Goal: Information Seeking & Learning: Learn about a topic

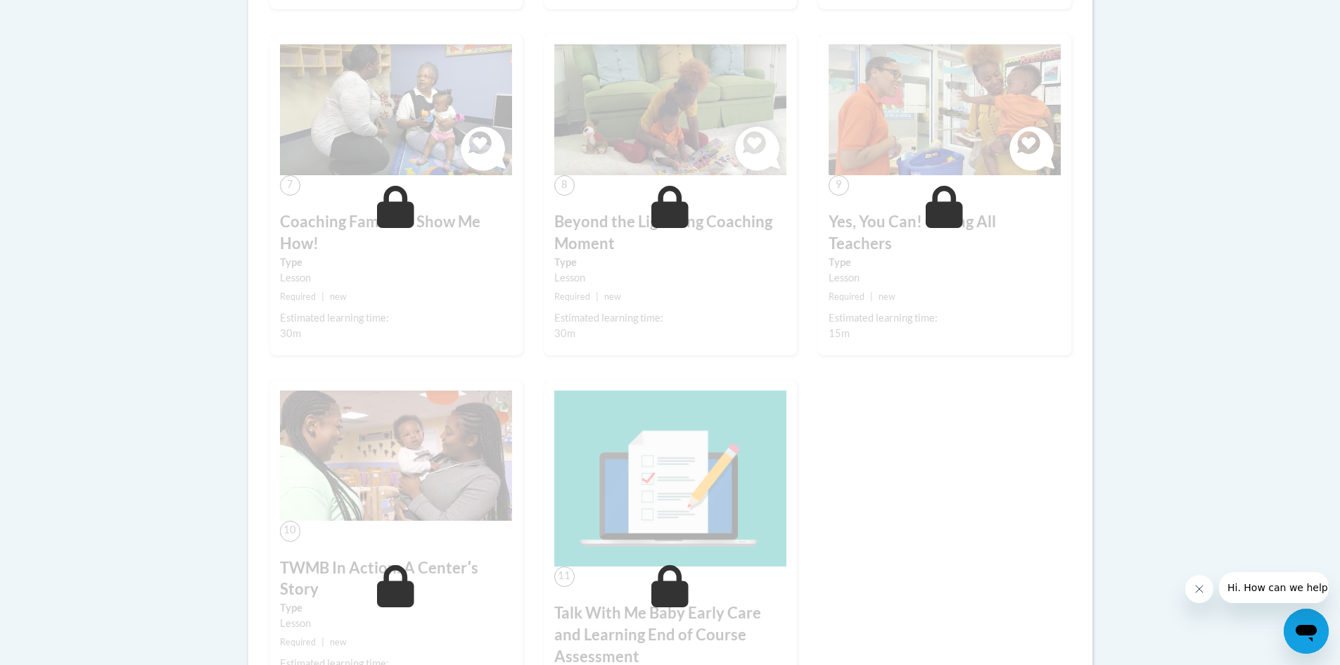
scroll to position [985, 0]
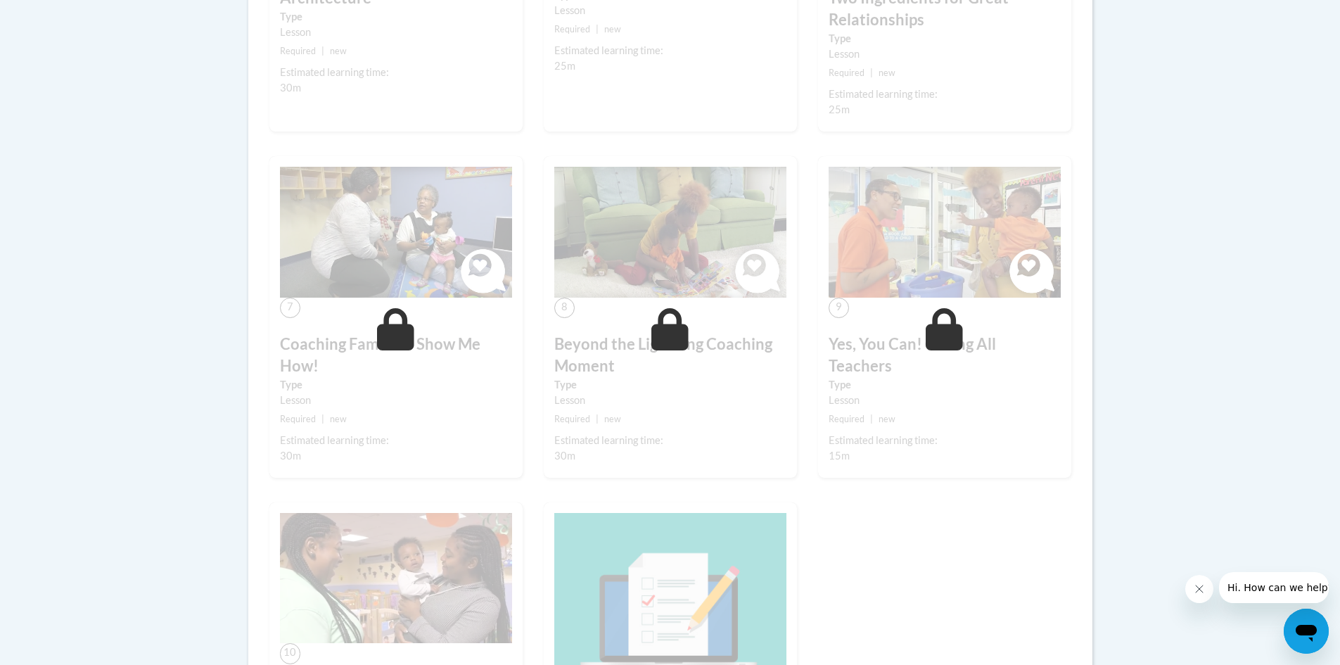
click at [671, 414] on small "Required | new" at bounding box center [670, 419] width 232 height 15
click at [465, 273] on img at bounding box center [396, 232] width 232 height 131
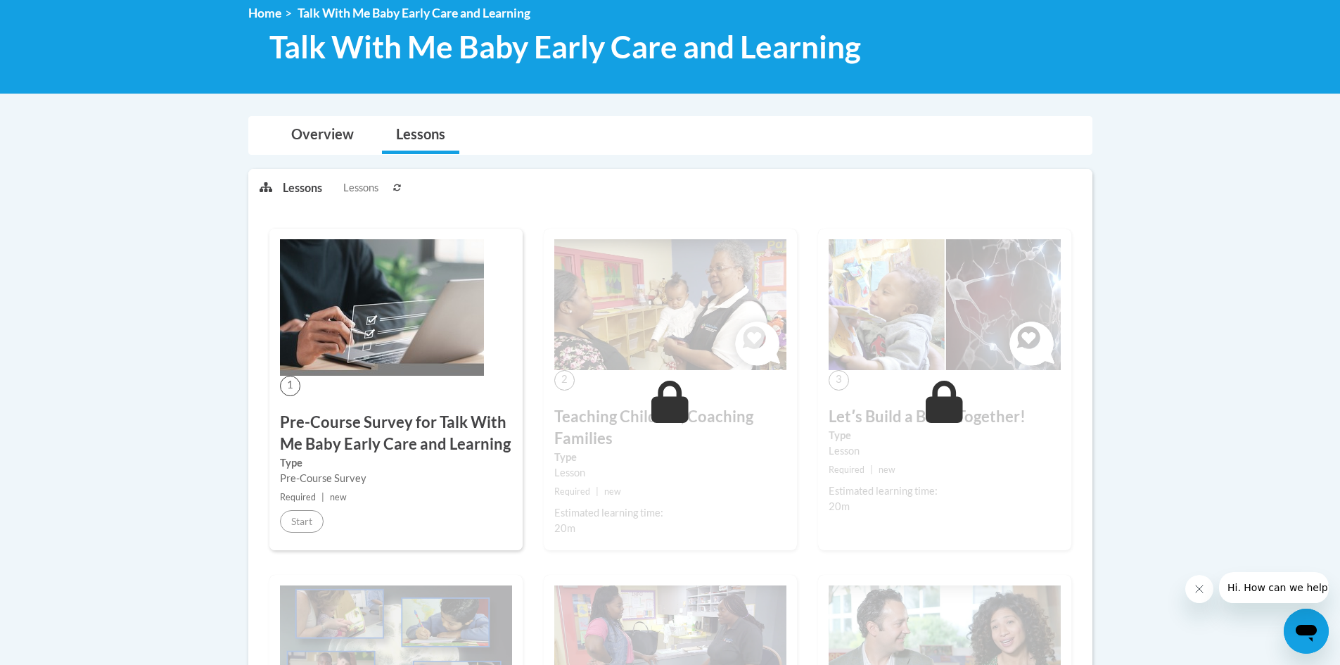
scroll to position [0, 0]
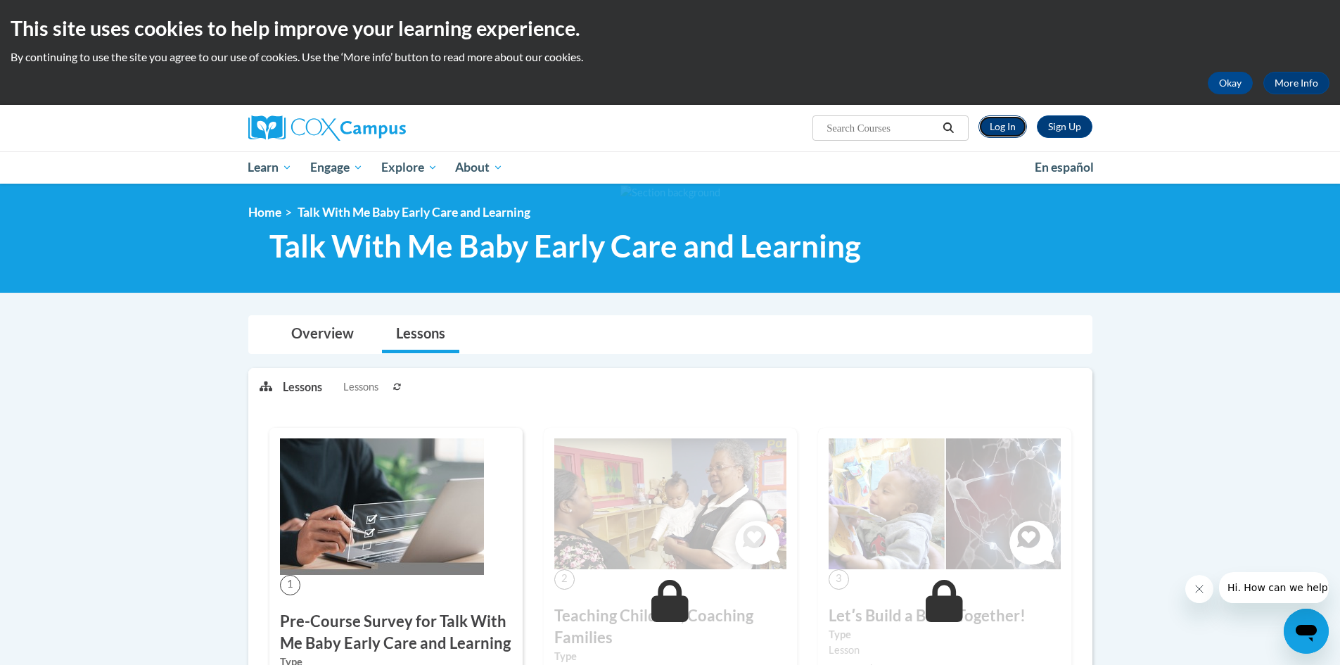
click at [994, 120] on link "Log In" at bounding box center [1003, 126] width 49 height 23
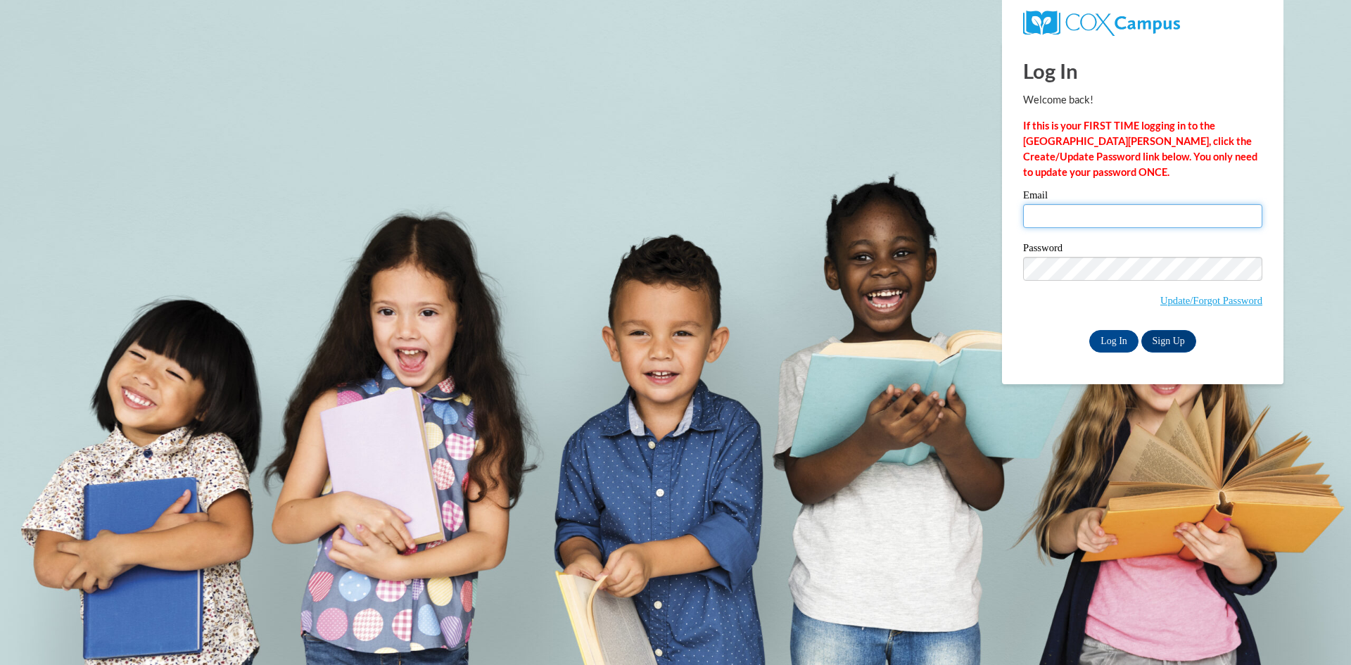
click at [1062, 213] on input "Email" at bounding box center [1142, 216] width 239 height 24
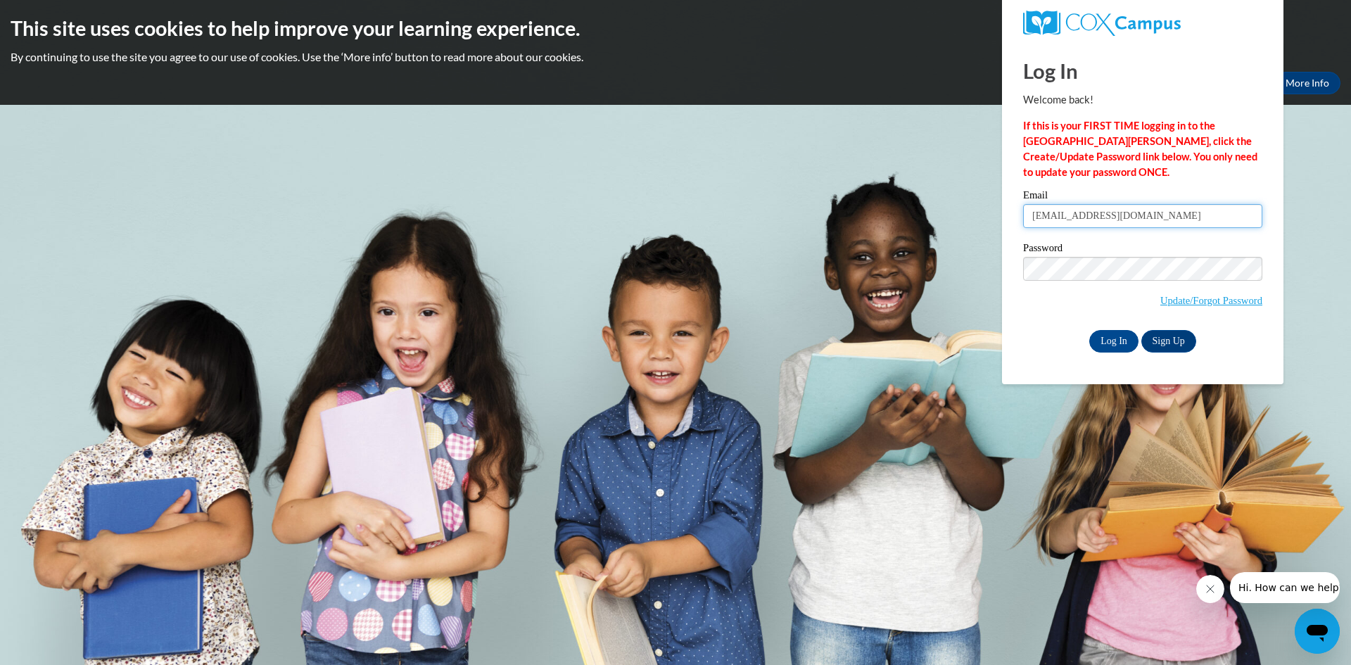
type input "jwserv1@yahoo.com"
click at [1111, 332] on input "Log In" at bounding box center [1113, 341] width 49 height 23
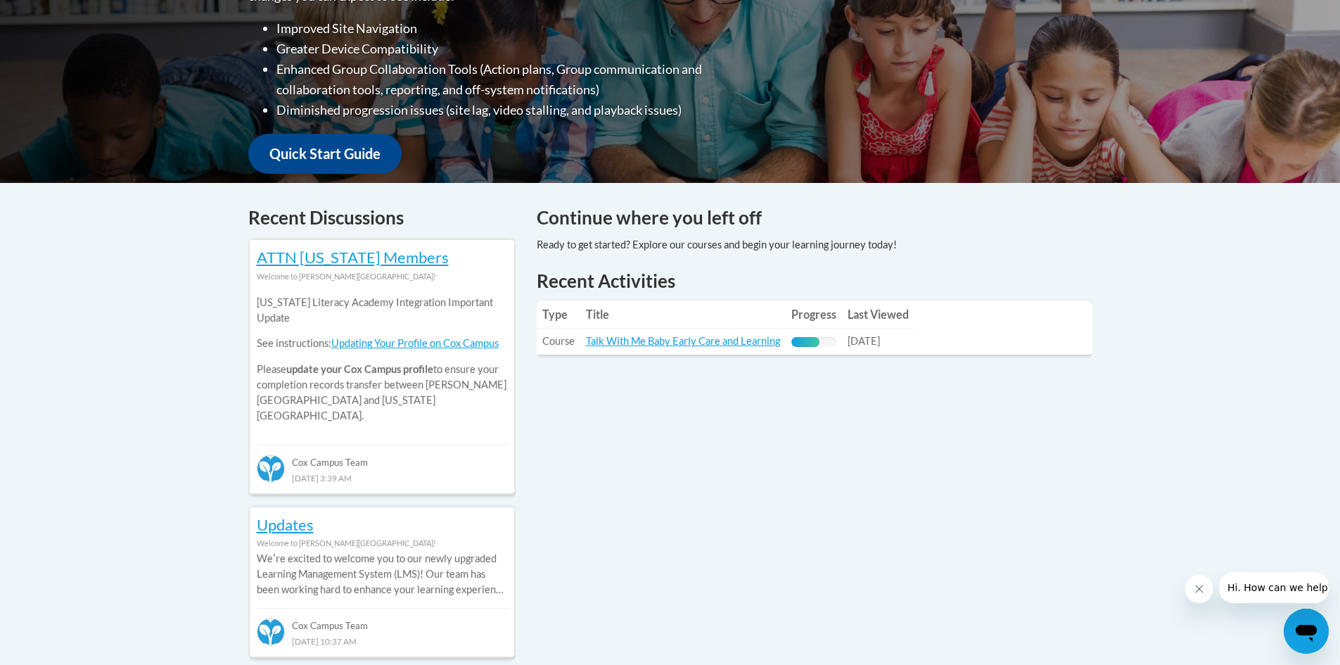
scroll to position [422, 0]
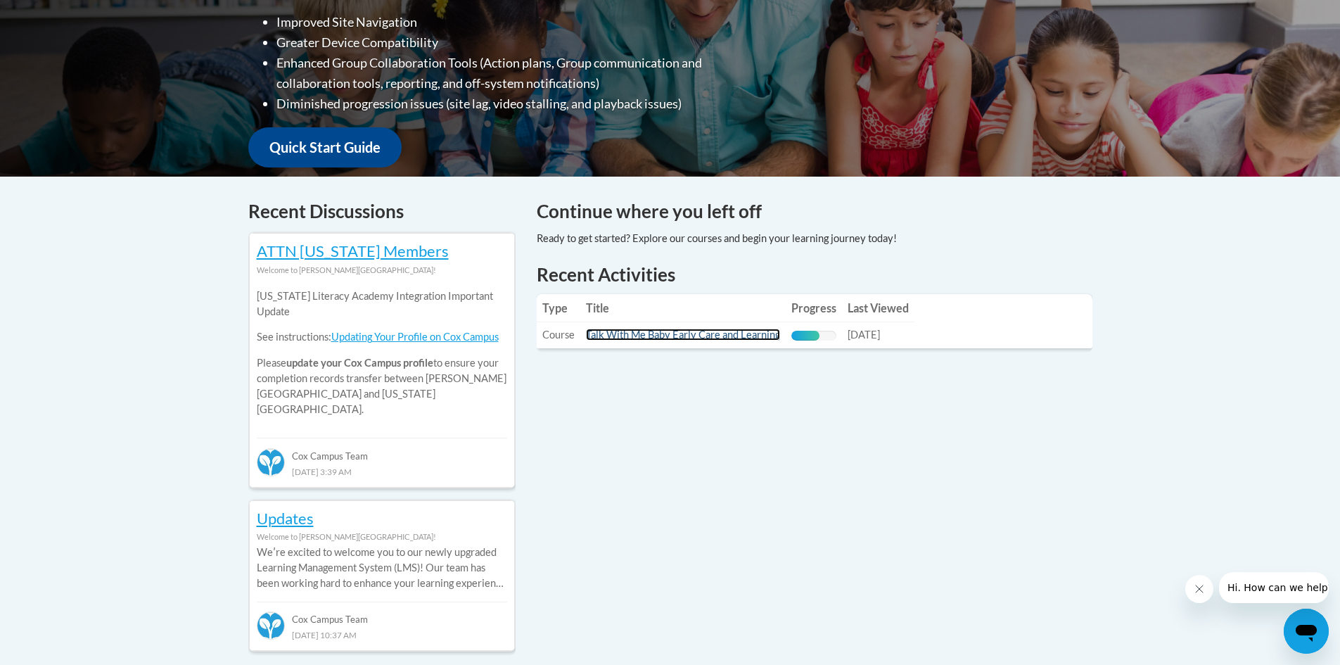
click at [690, 336] on link "Talk With Me Baby Early Care and Learning" at bounding box center [683, 335] width 194 height 12
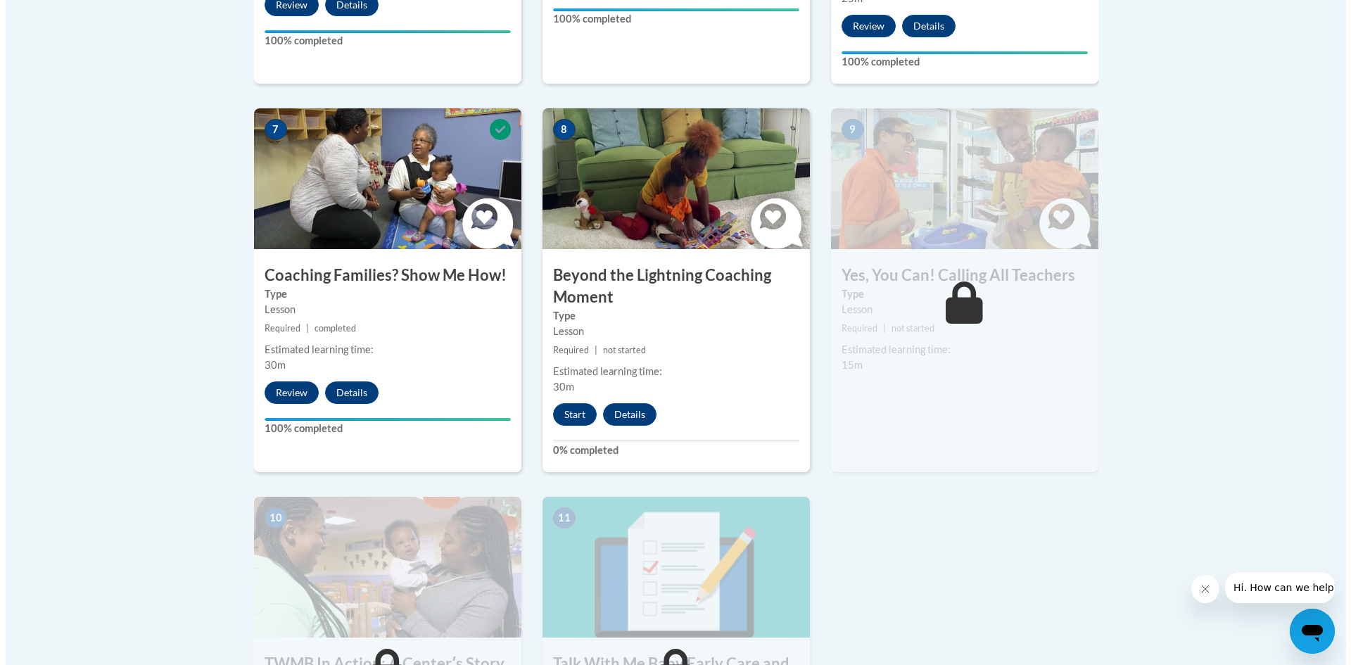
scroll to position [1196, 0]
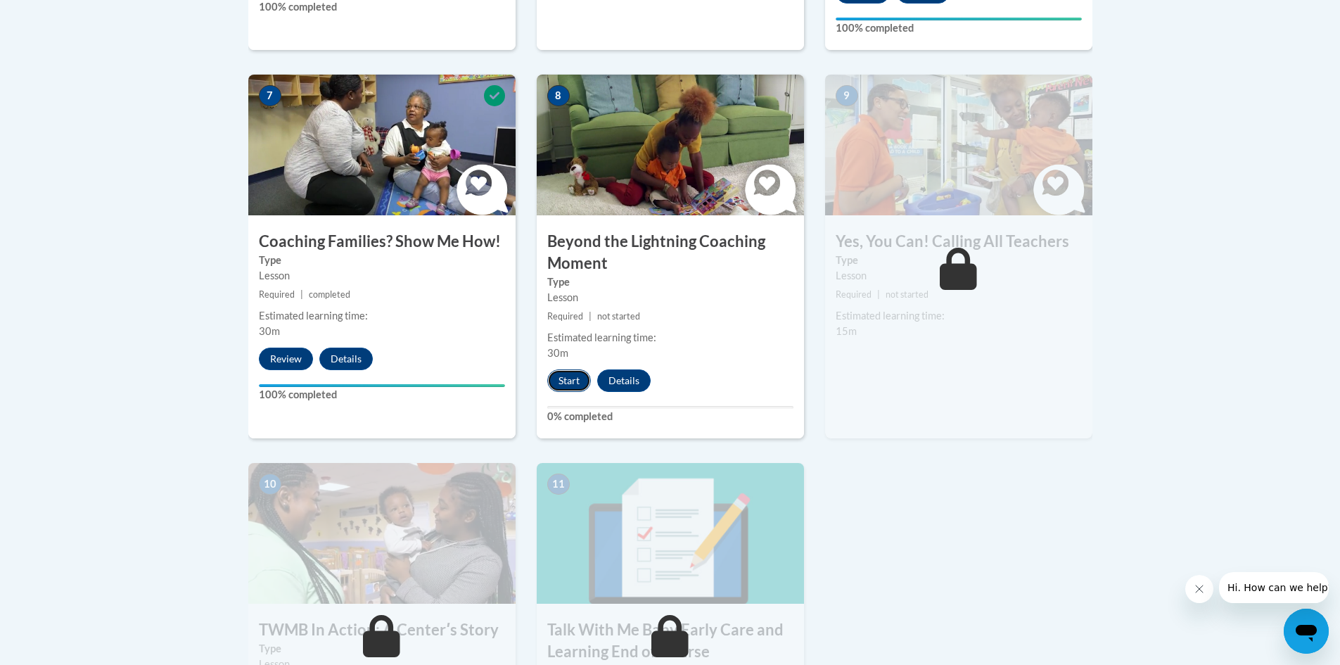
click at [567, 369] on button "Start" at bounding box center [569, 380] width 44 height 23
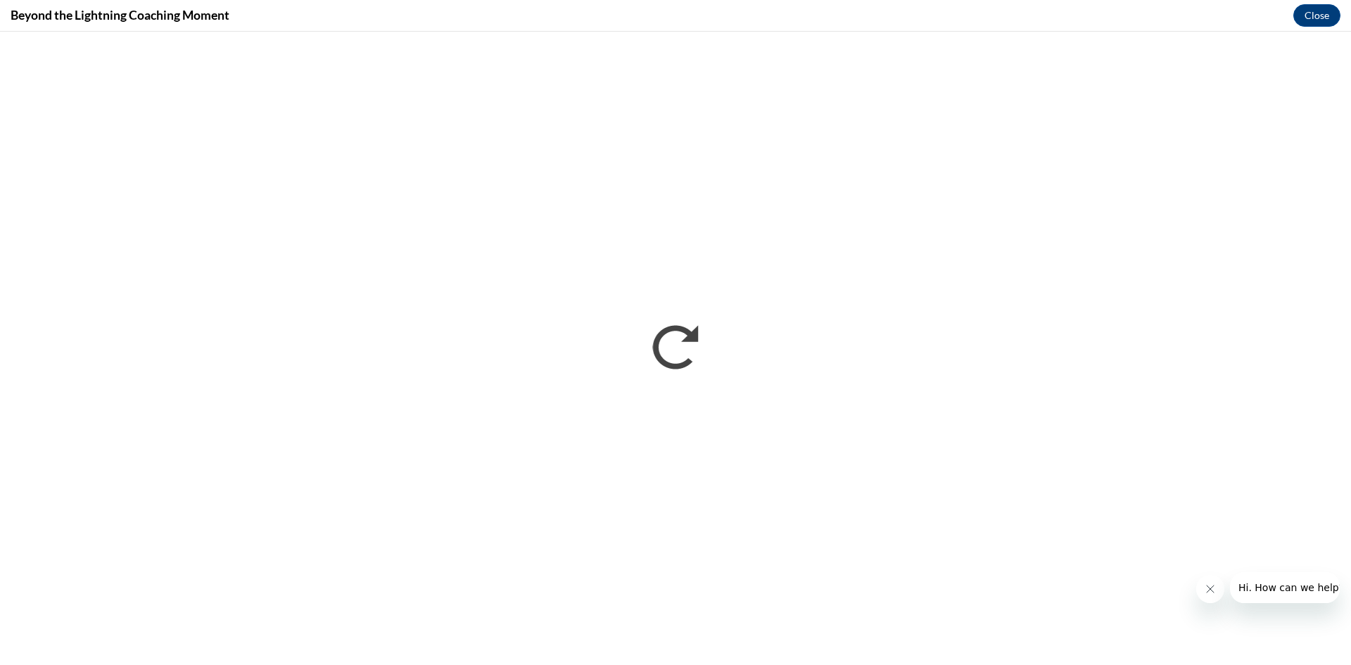
scroll to position [0, 0]
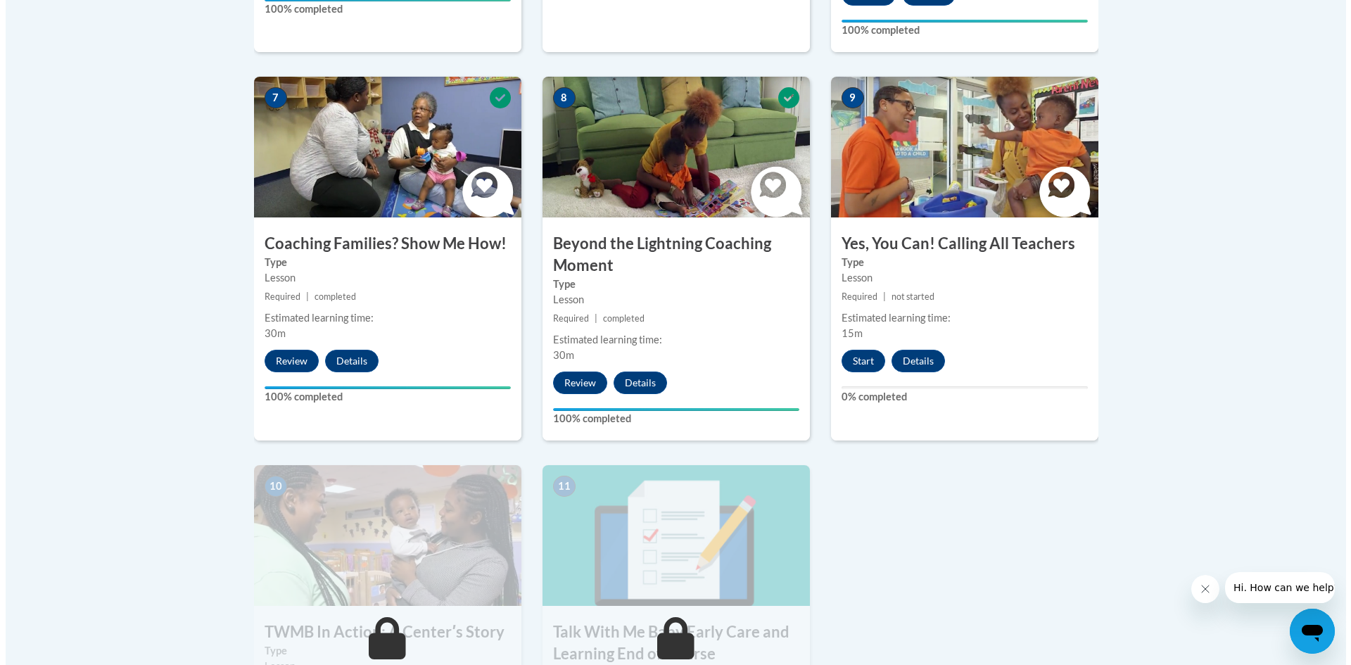
scroll to position [1196, 0]
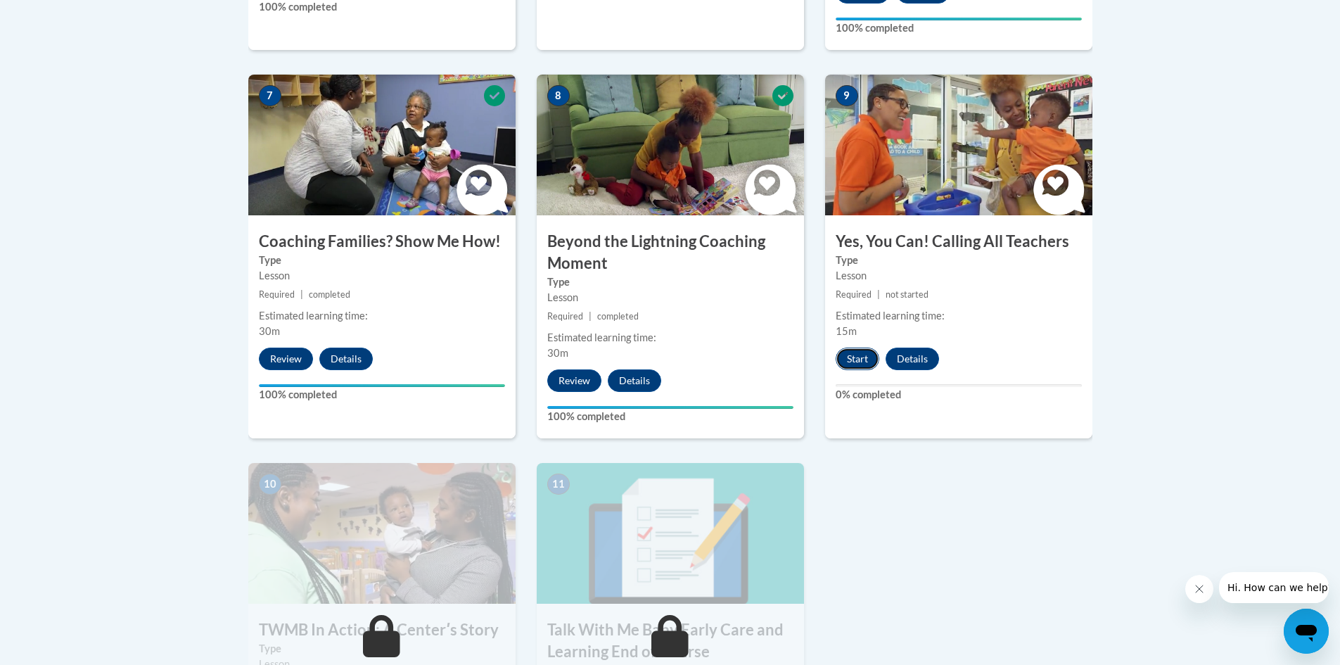
click at [860, 348] on button "Start" at bounding box center [858, 359] width 44 height 23
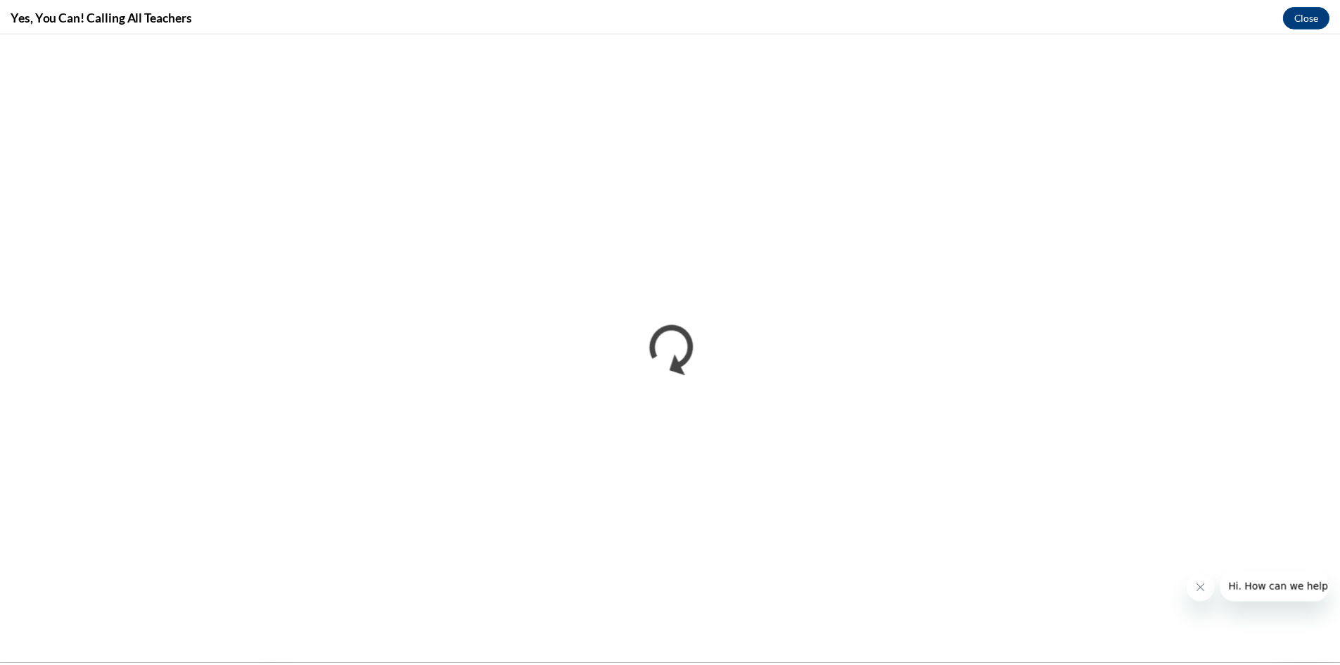
scroll to position [0, 0]
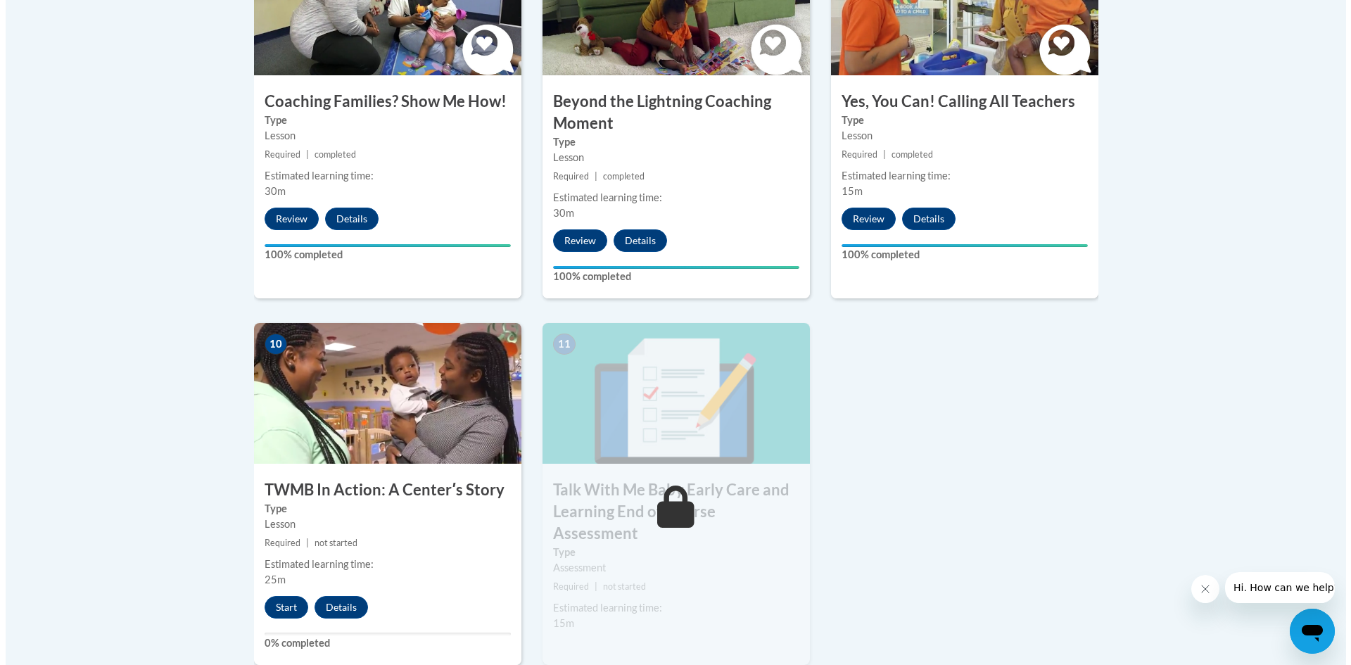
scroll to position [1407, 0]
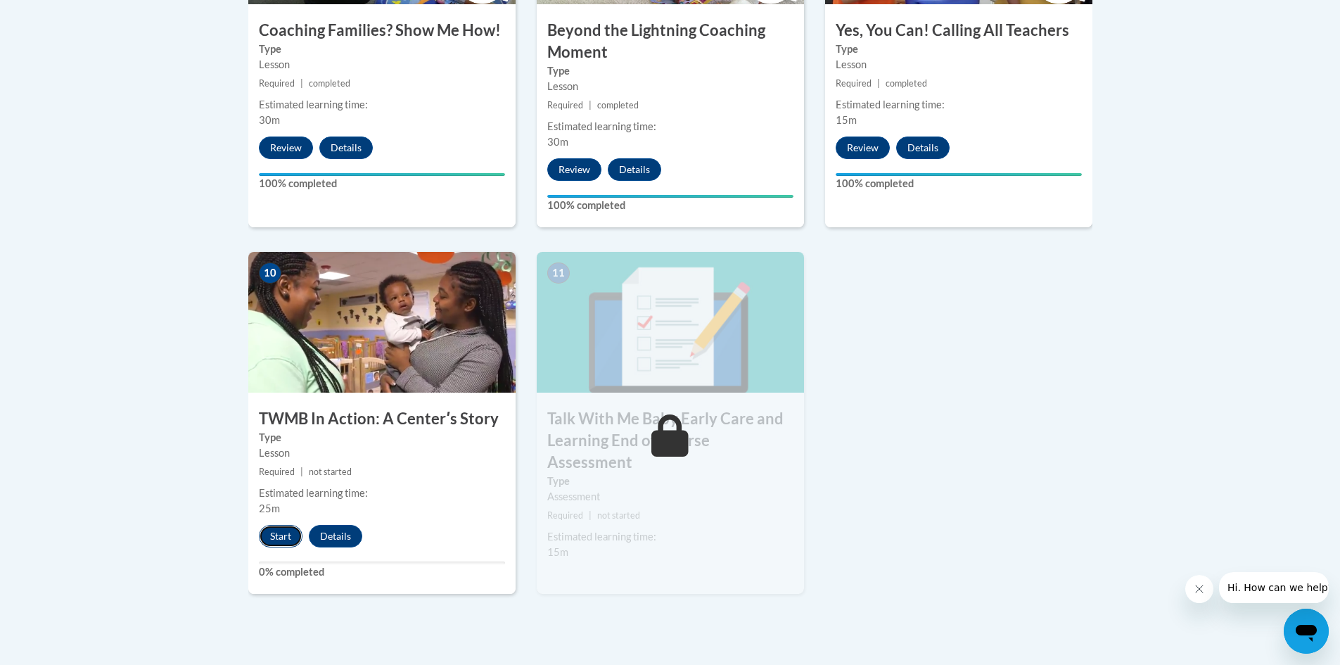
click at [272, 525] on button "Start" at bounding box center [281, 536] width 44 height 23
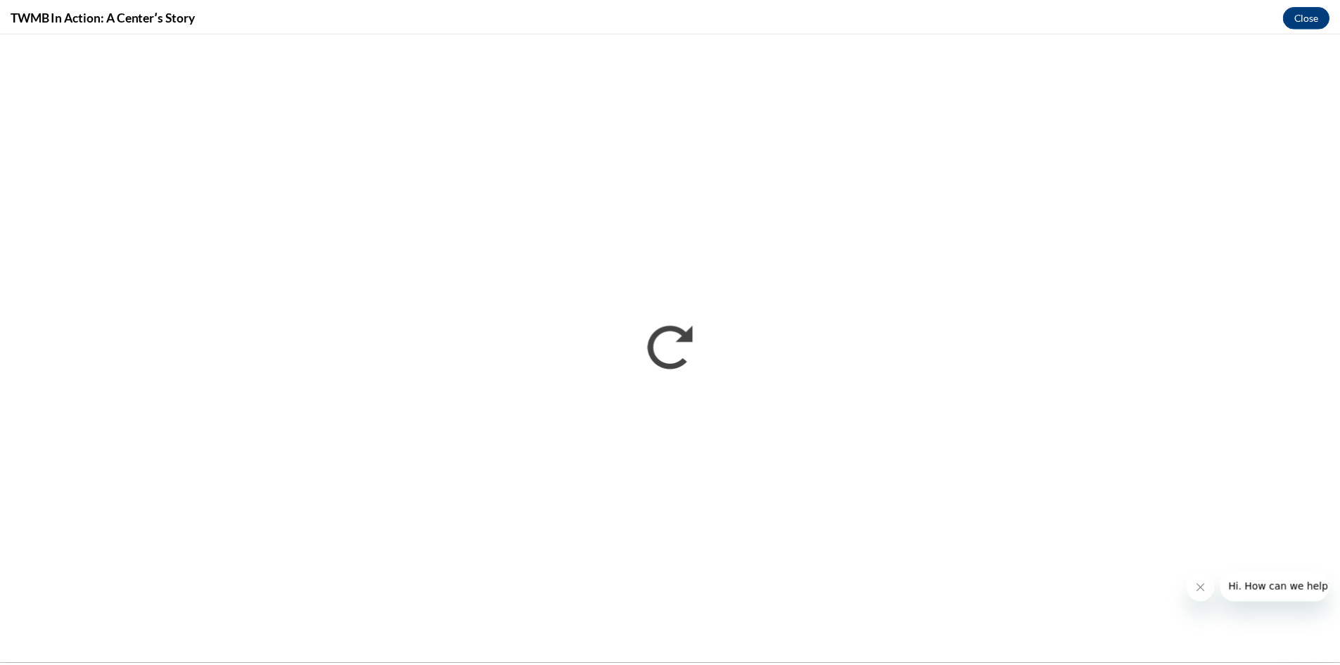
scroll to position [0, 0]
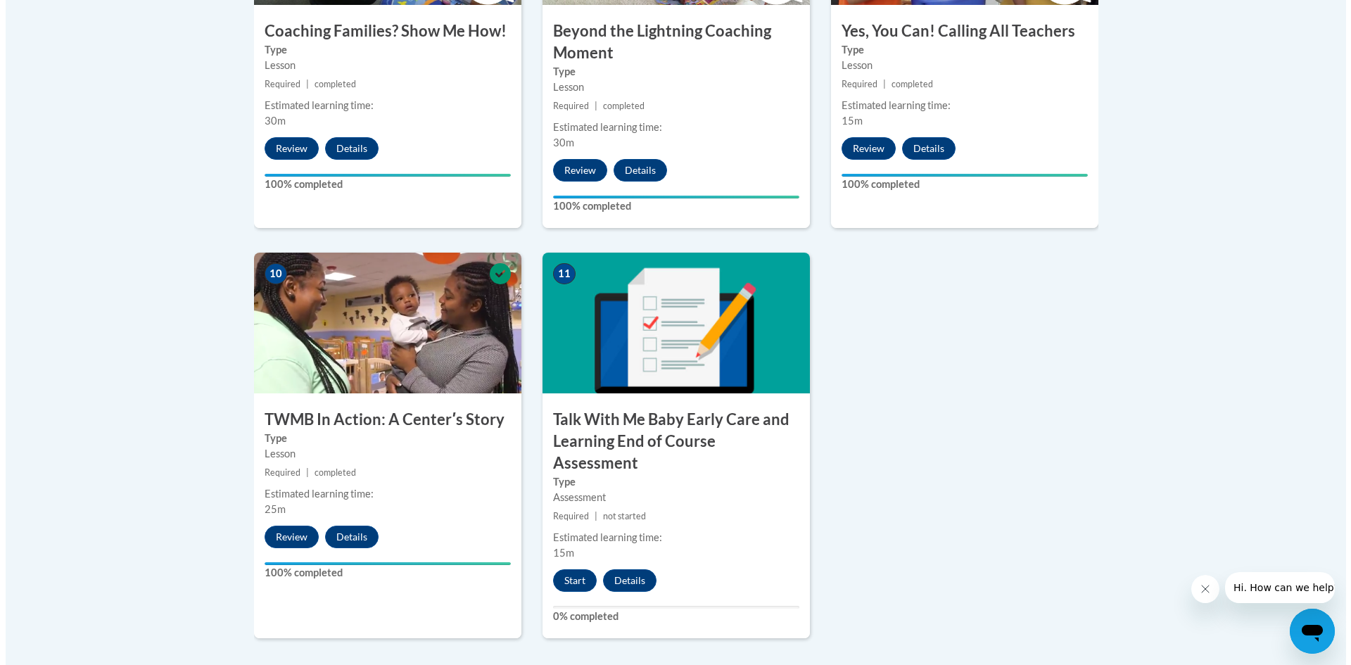
scroll to position [1407, 0]
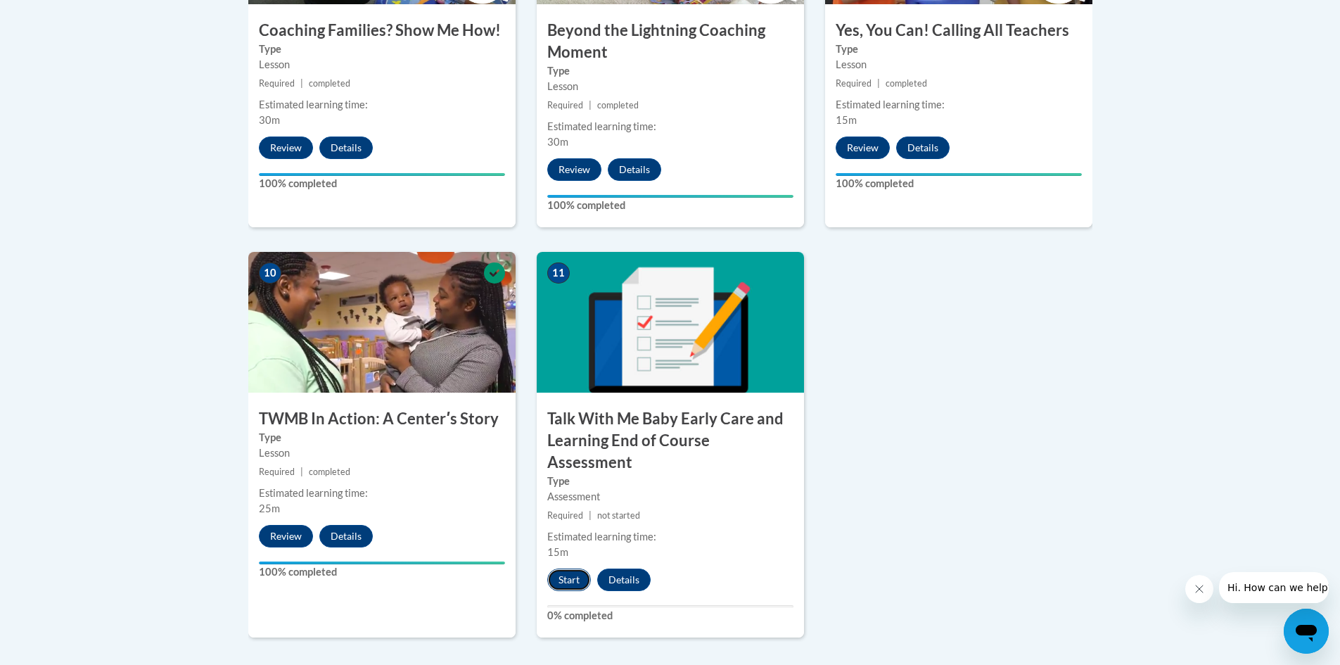
click at [571, 568] on button "Start" at bounding box center [569, 579] width 44 height 23
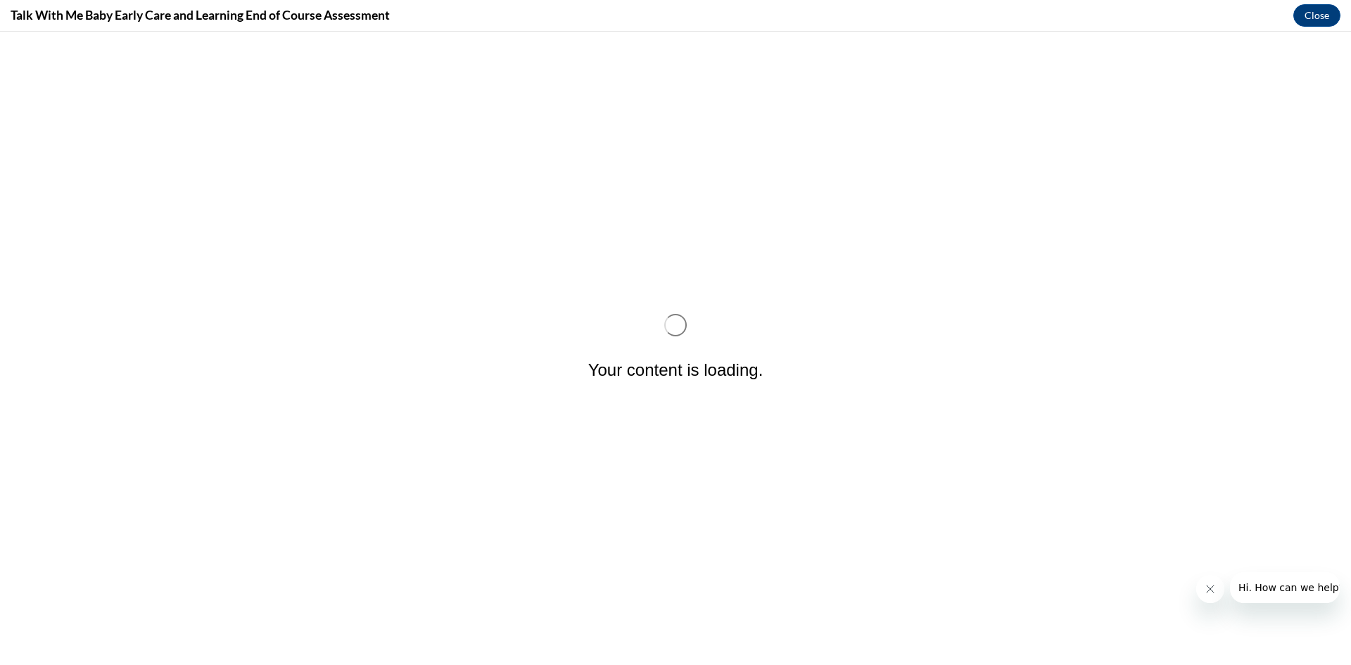
scroll to position [0, 0]
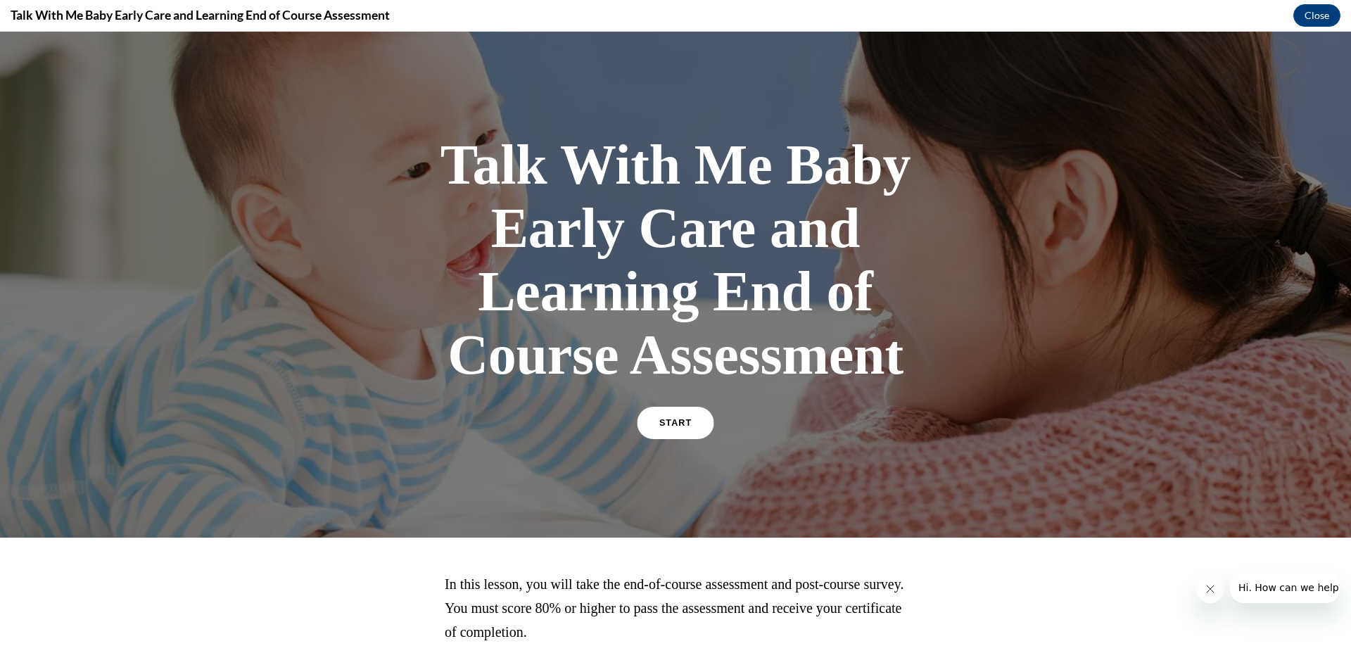
click at [673, 423] on span "START" at bounding box center [675, 423] width 32 height 11
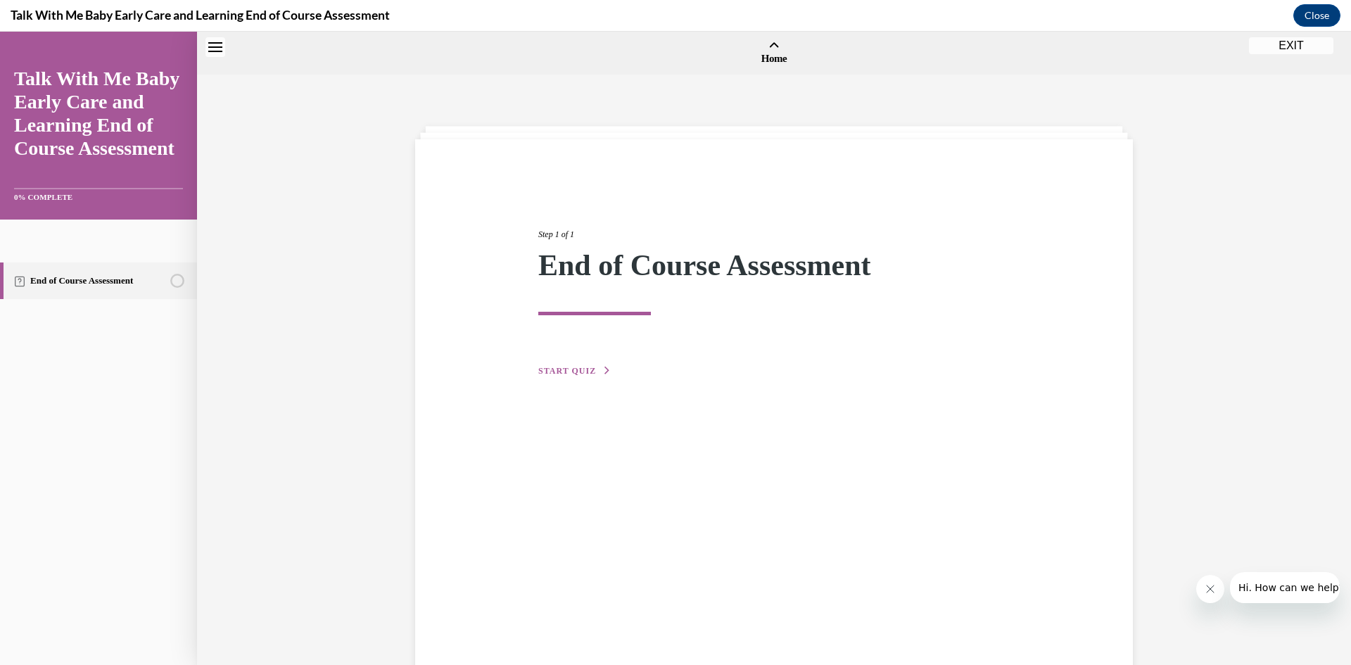
scroll to position [44, 0]
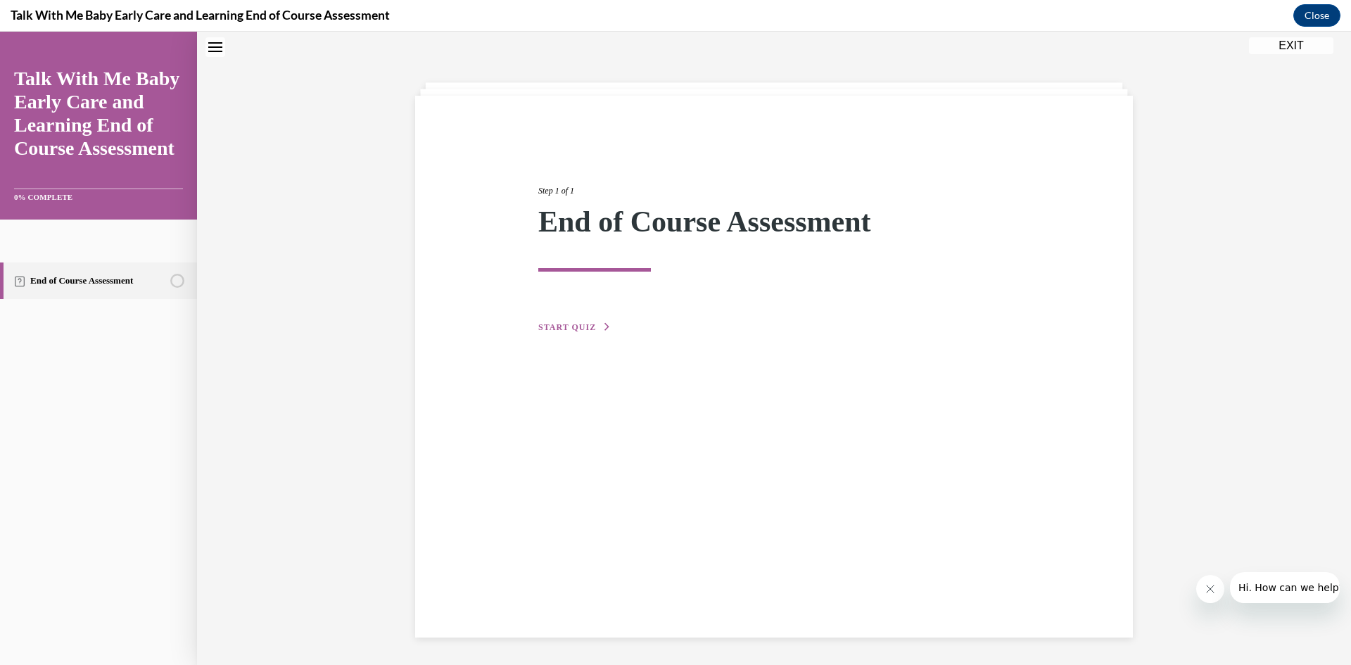
click at [559, 323] on span "START QUIZ" at bounding box center [567, 327] width 58 height 10
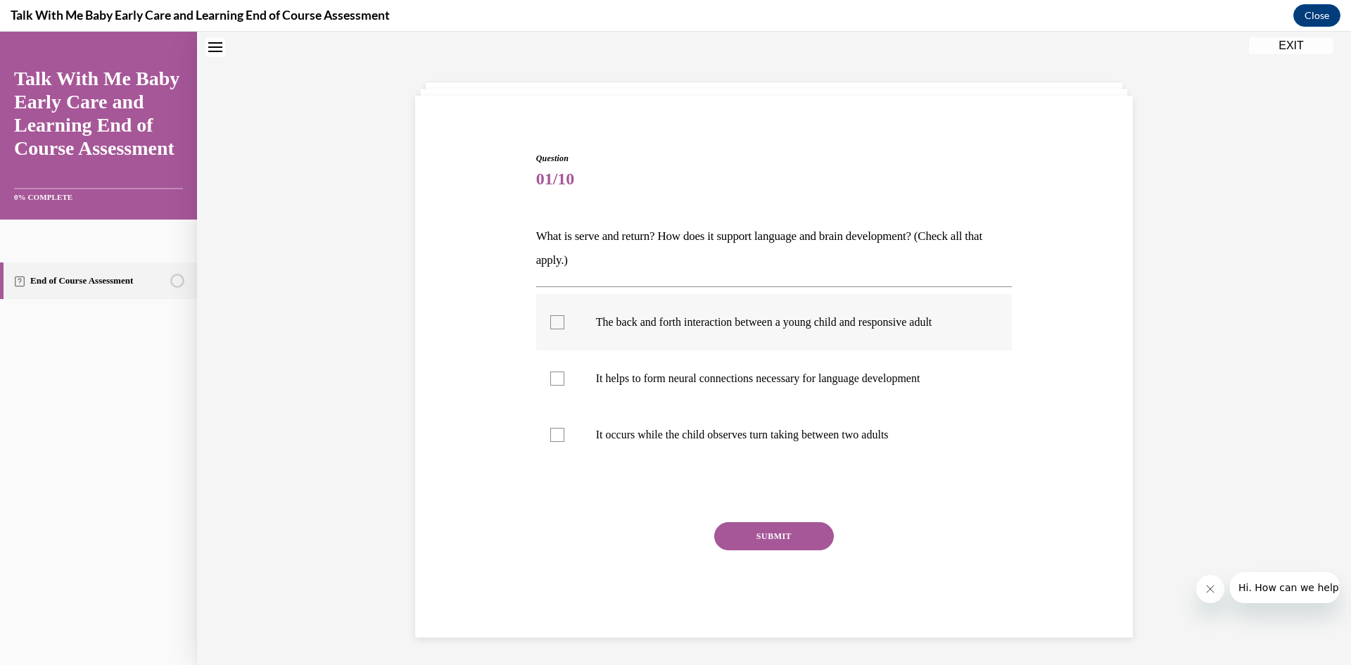
click at [553, 320] on div at bounding box center [557, 322] width 14 height 14
click at [553, 320] on input "The back and forth interaction between a young child and responsive adult" at bounding box center [557, 322] width 14 height 14
checkbox input "true"
click at [553, 381] on div at bounding box center [557, 378] width 14 height 14
click at [553, 381] on input "It helps to form neural connections necessary for language development" at bounding box center [557, 378] width 14 height 14
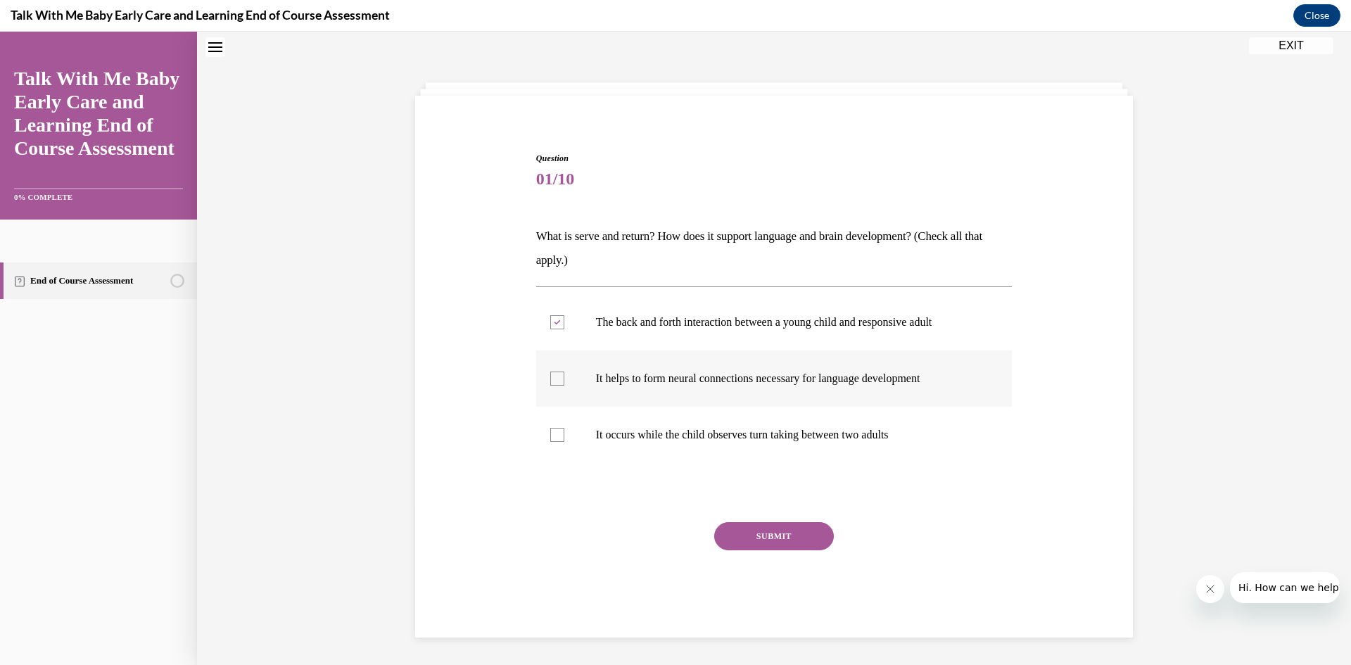
checkbox input "true"
click at [769, 535] on button "SUBMIT" at bounding box center [774, 536] width 120 height 28
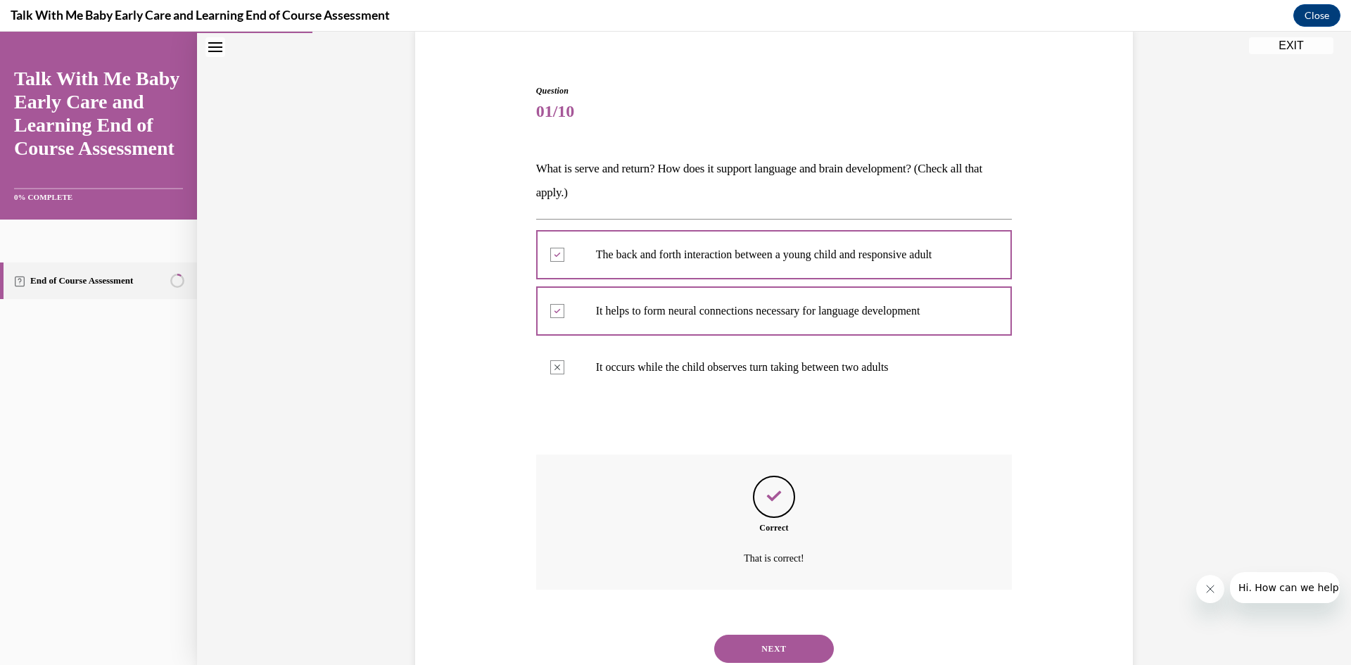
scroll to position [158, 0]
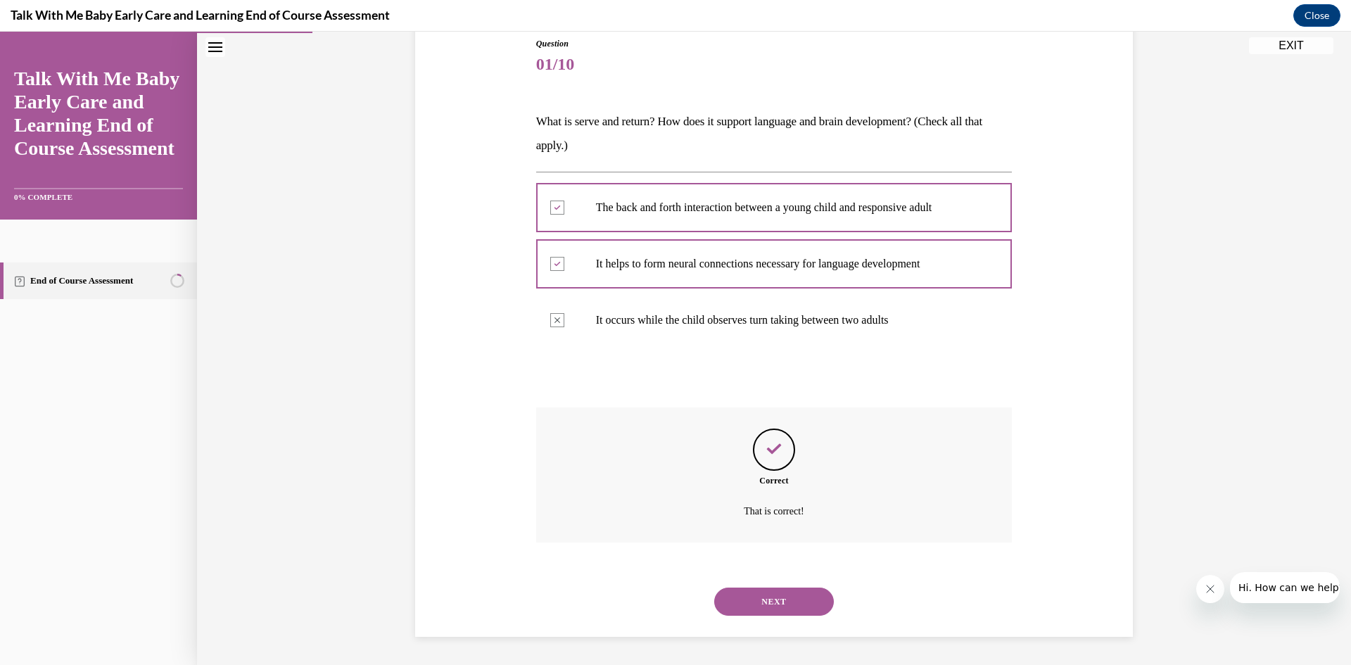
click at [780, 604] on button "NEXT" at bounding box center [774, 601] width 120 height 28
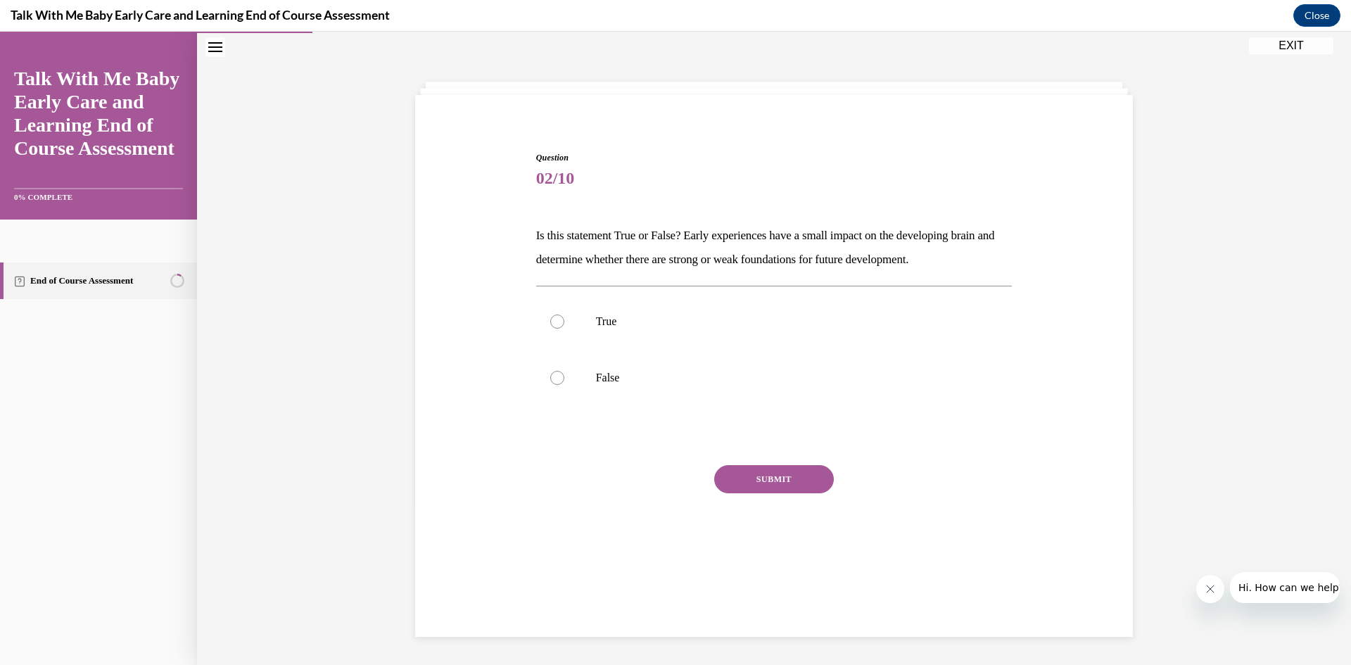
scroll to position [44, 0]
click at [550, 377] on div at bounding box center [557, 378] width 14 height 14
click at [550, 377] on input "False" at bounding box center [557, 378] width 14 height 14
radio input "true"
click at [779, 483] on button "SUBMIT" at bounding box center [774, 479] width 120 height 28
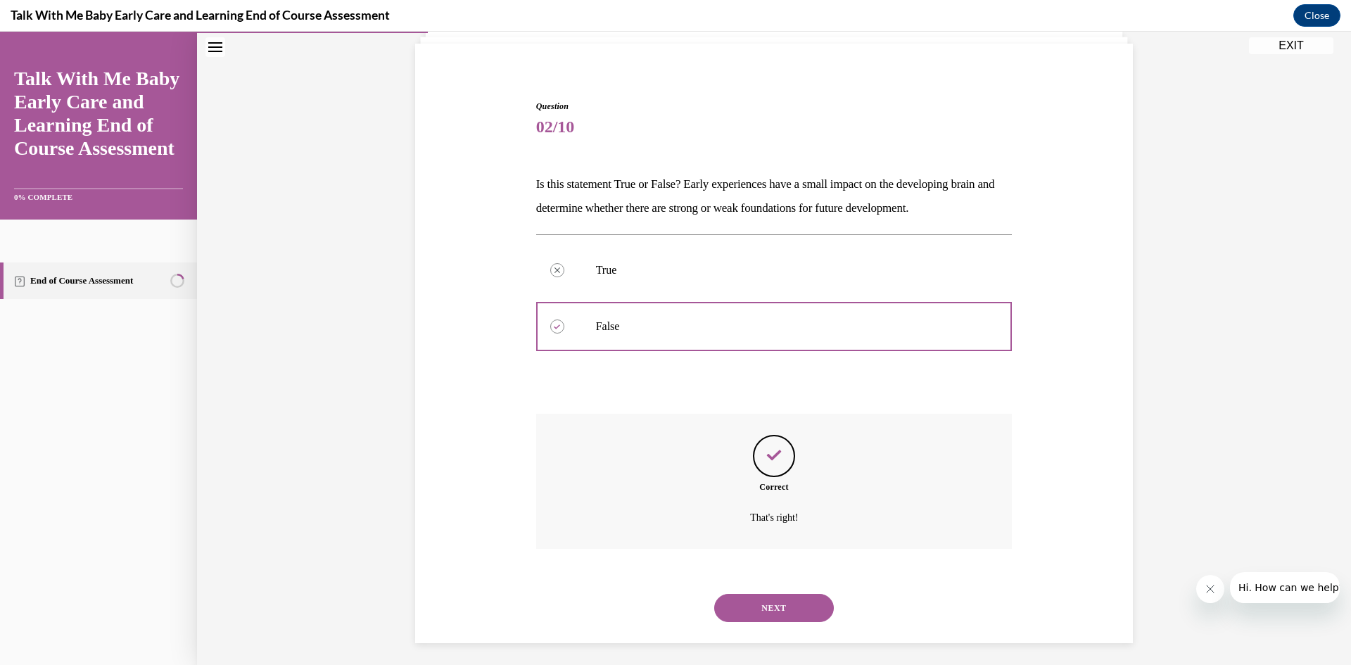
scroll to position [102, 0]
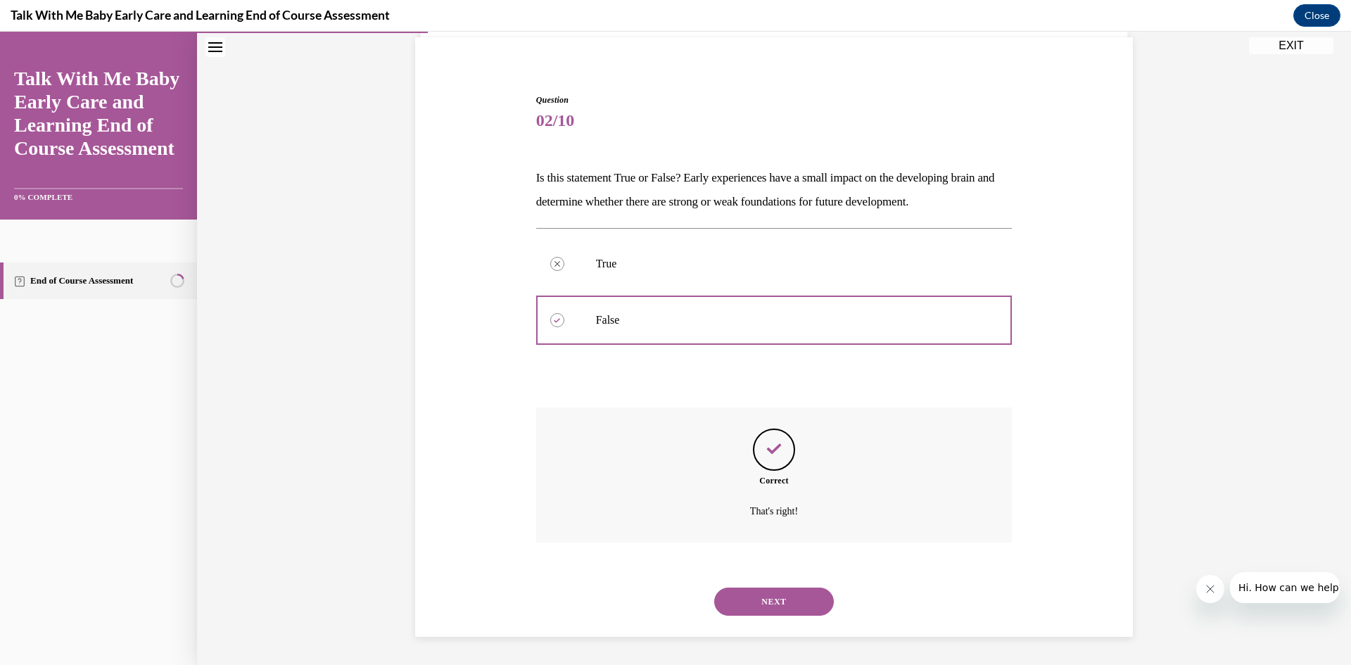
click at [774, 594] on button "NEXT" at bounding box center [774, 601] width 120 height 28
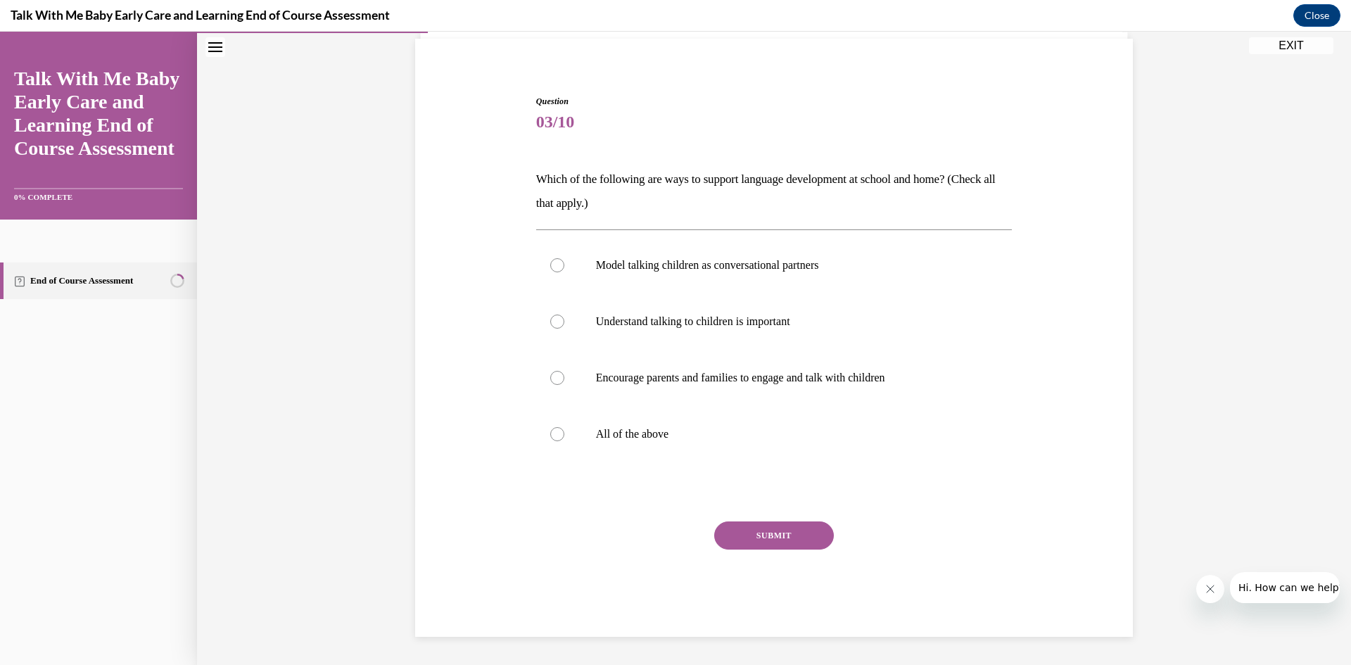
scroll to position [72, 0]
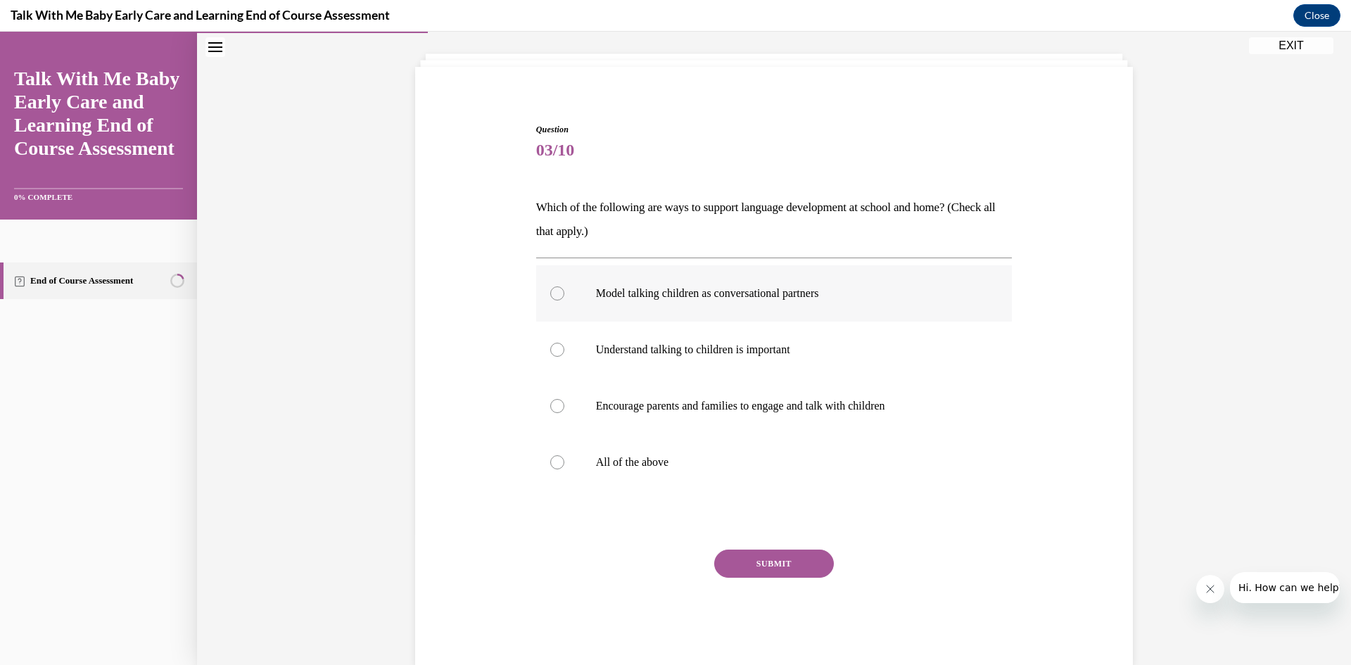
click at [550, 293] on div at bounding box center [557, 293] width 14 height 14
click at [550, 293] on input "Model talking children as conversational partners" at bounding box center [557, 293] width 14 height 14
radio input "true"
click at [550, 346] on div at bounding box center [557, 350] width 14 height 14
click at [550, 346] on input "Understand talking to children is important" at bounding box center [557, 350] width 14 height 14
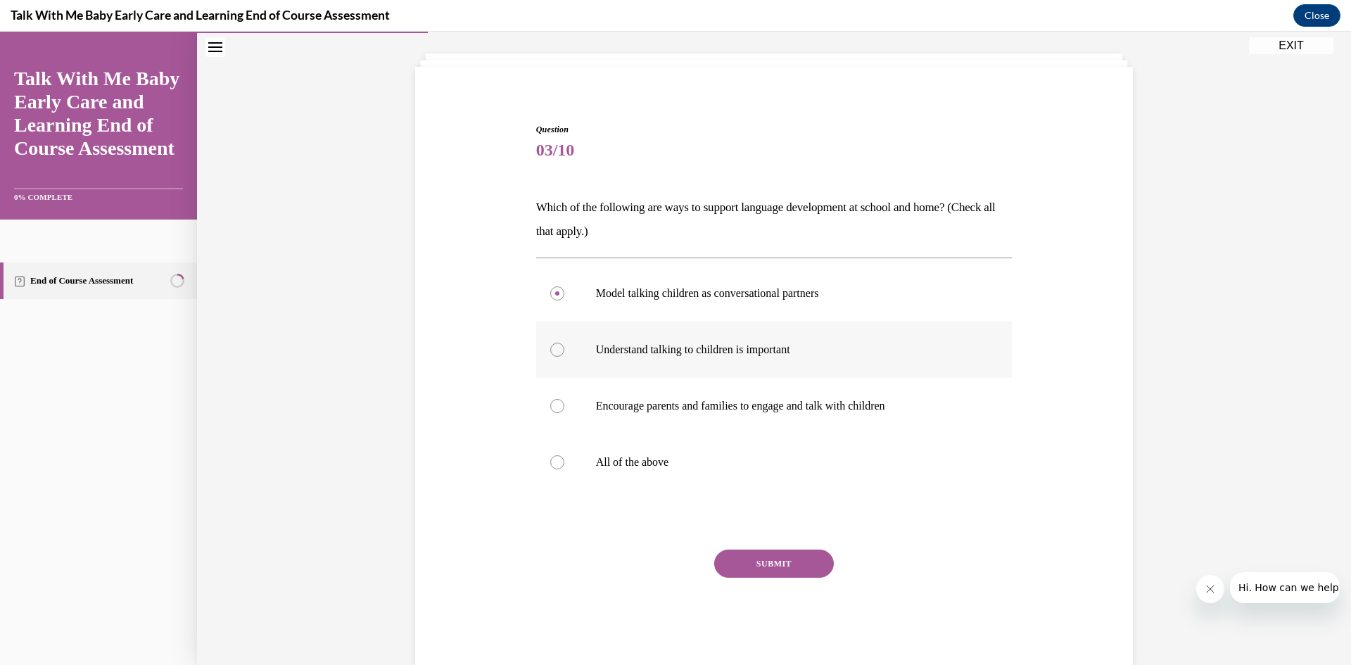
radio input "true"
click at [552, 460] on div at bounding box center [557, 462] width 14 height 14
click at [552, 460] on input "All of the above" at bounding box center [557, 462] width 14 height 14
radio input "true"
click at [768, 560] on button "SUBMIT" at bounding box center [774, 563] width 120 height 28
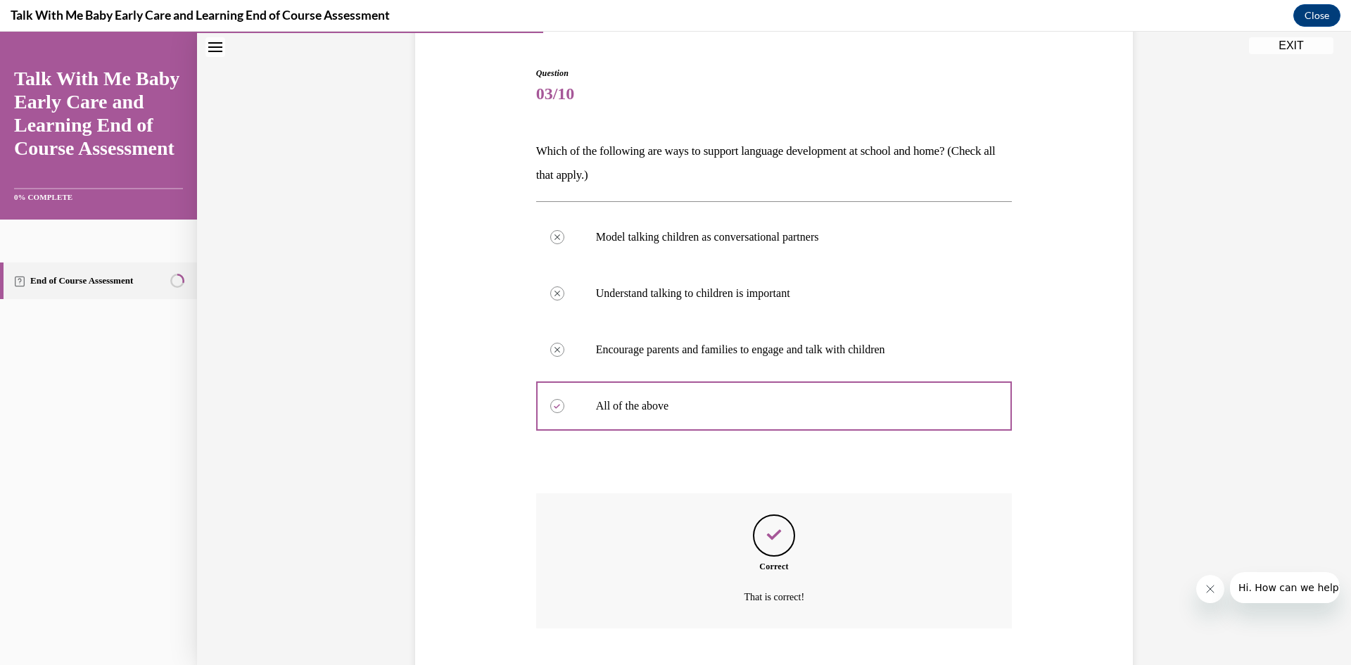
scroll to position [215, 0]
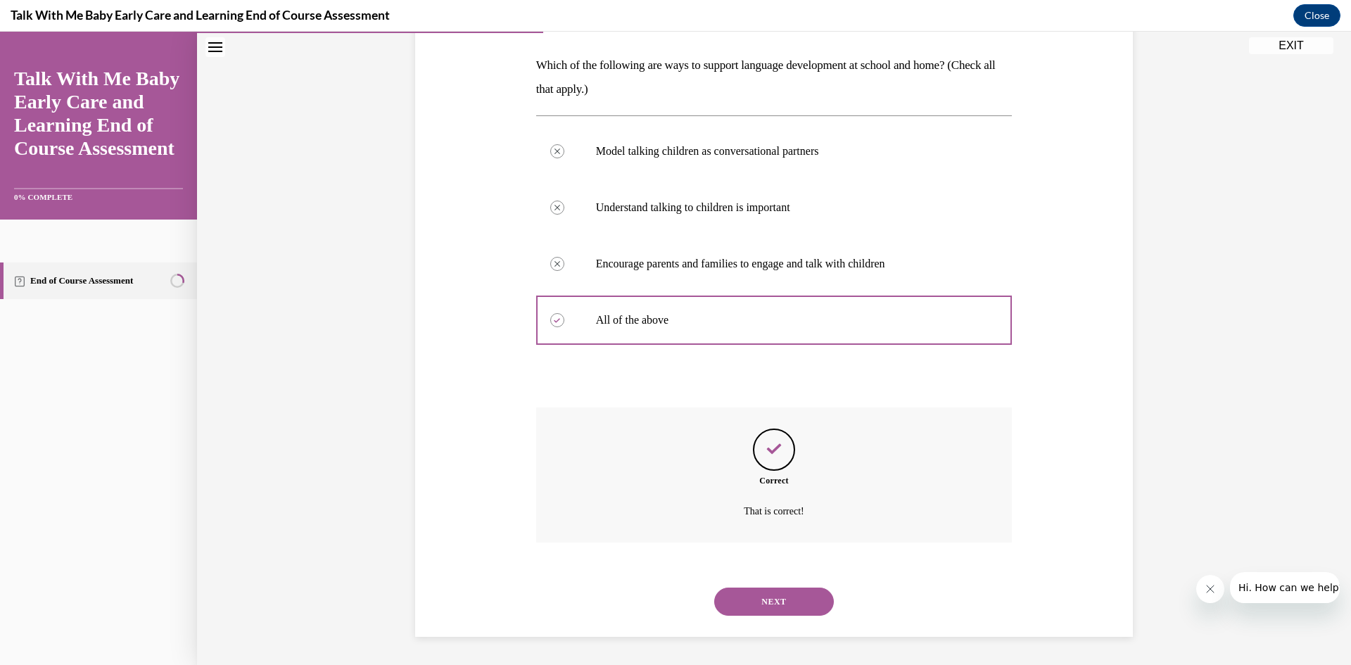
click at [764, 602] on button "NEXT" at bounding box center [774, 601] width 120 height 28
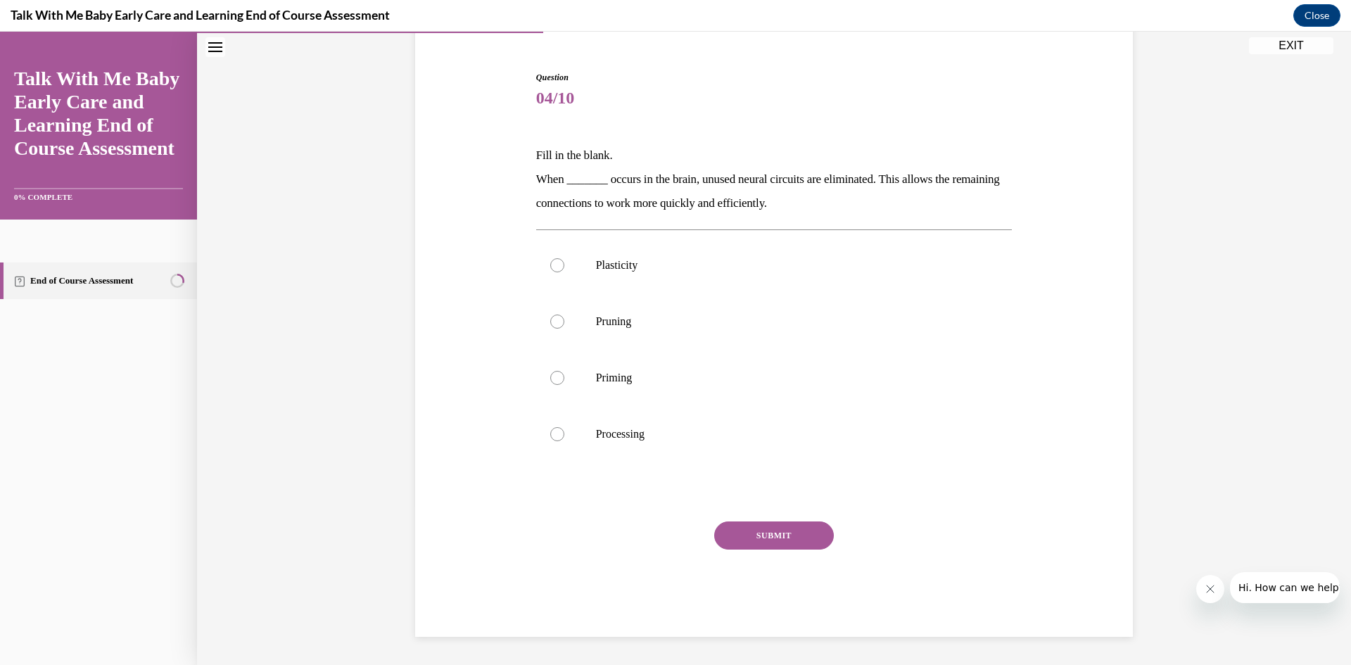
scroll to position [125, 0]
click at [550, 316] on div at bounding box center [557, 321] width 14 height 14
click at [550, 316] on input "Pruning" at bounding box center [557, 321] width 14 height 14
radio input "true"
click at [785, 533] on button "SUBMIT" at bounding box center [774, 535] width 120 height 28
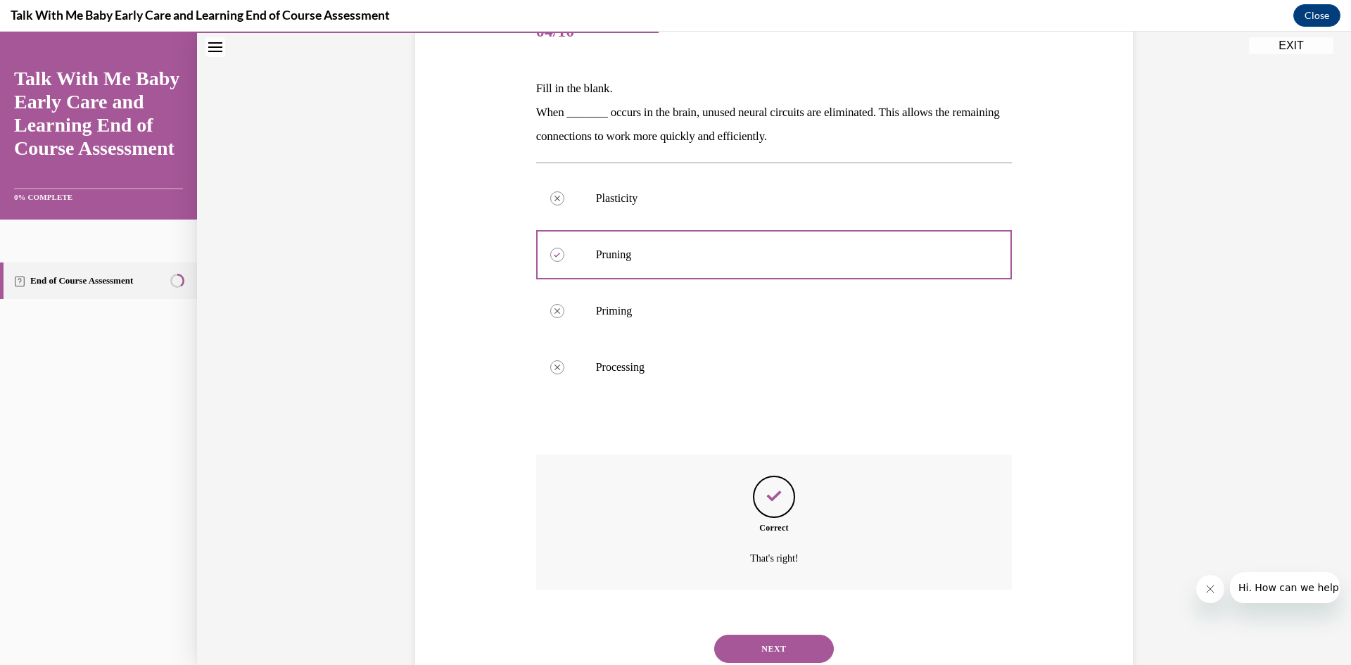
scroll to position [238, 0]
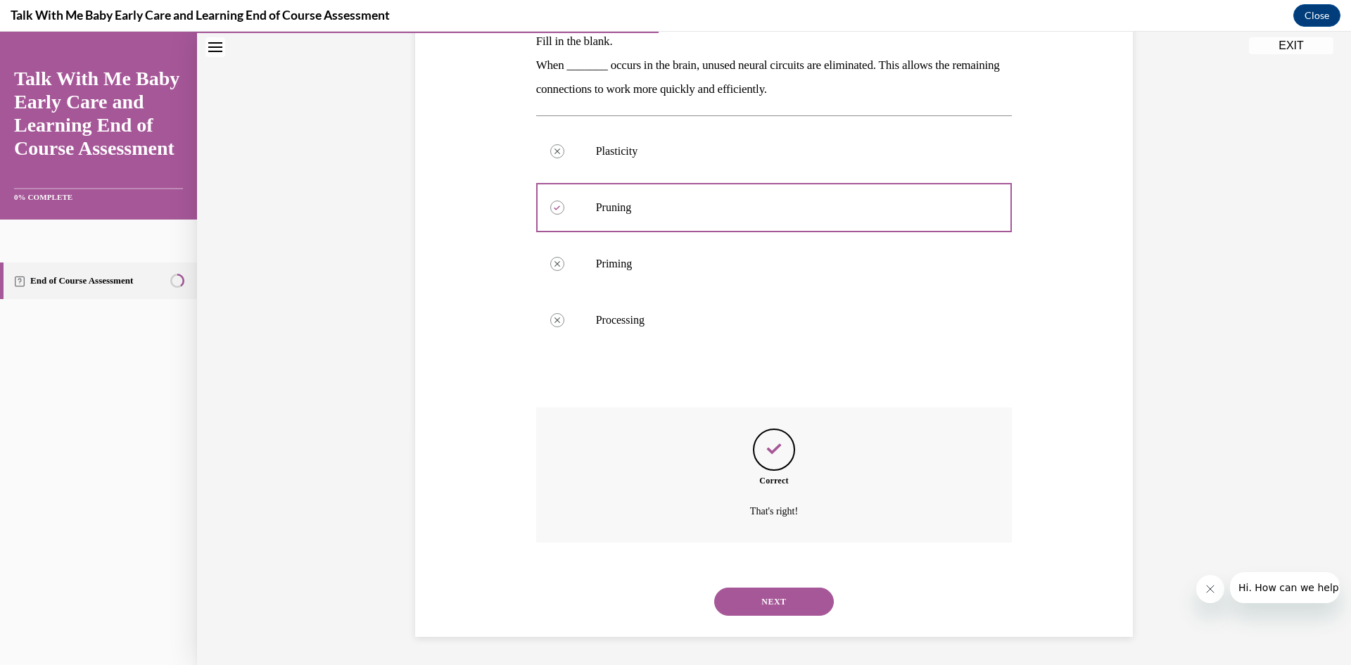
click at [783, 599] on button "NEXT" at bounding box center [774, 601] width 120 height 28
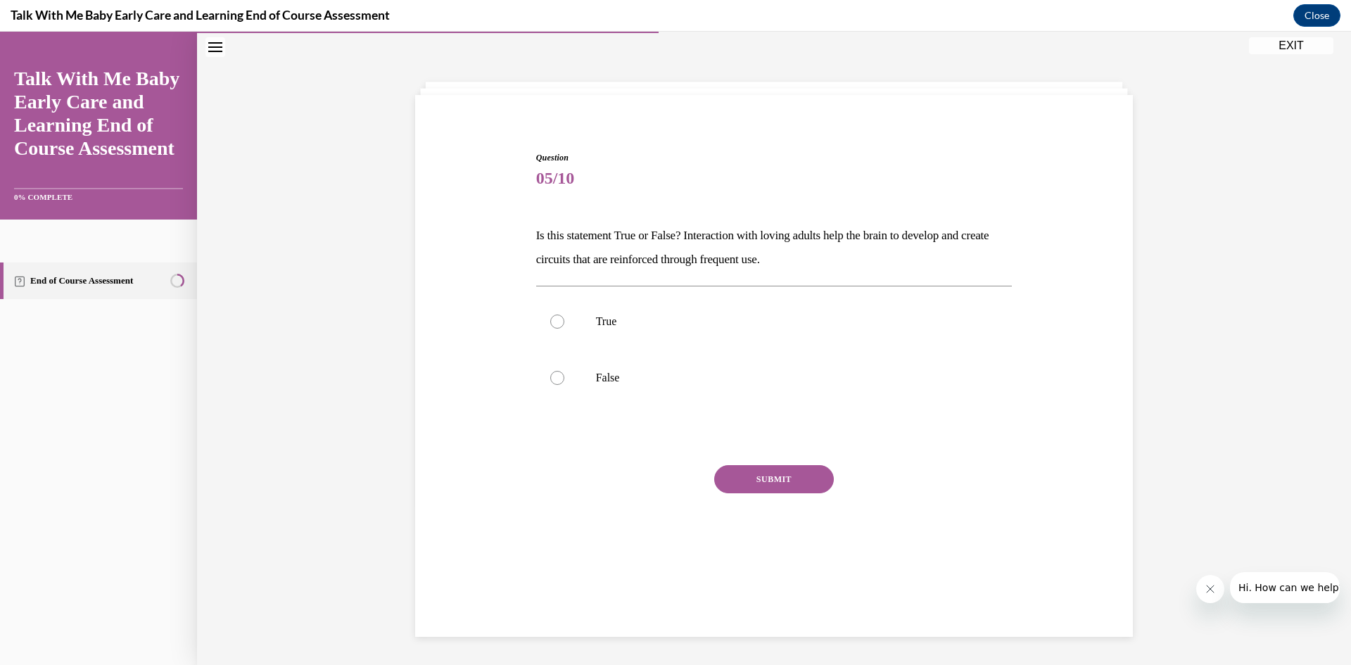
scroll to position [44, 0]
click at [550, 324] on div at bounding box center [557, 321] width 14 height 14
click at [550, 324] on input "True" at bounding box center [557, 321] width 14 height 14
radio input "true"
click at [754, 484] on button "SUBMIT" at bounding box center [774, 479] width 120 height 28
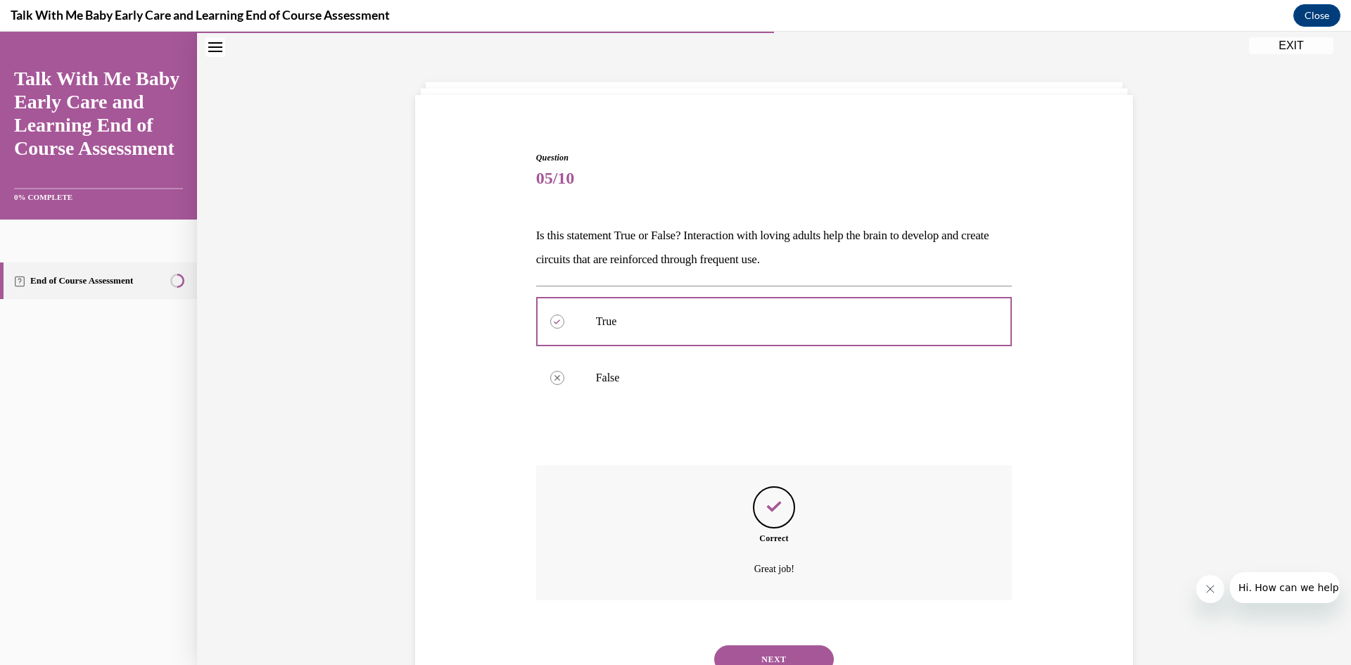
scroll to position [102, 0]
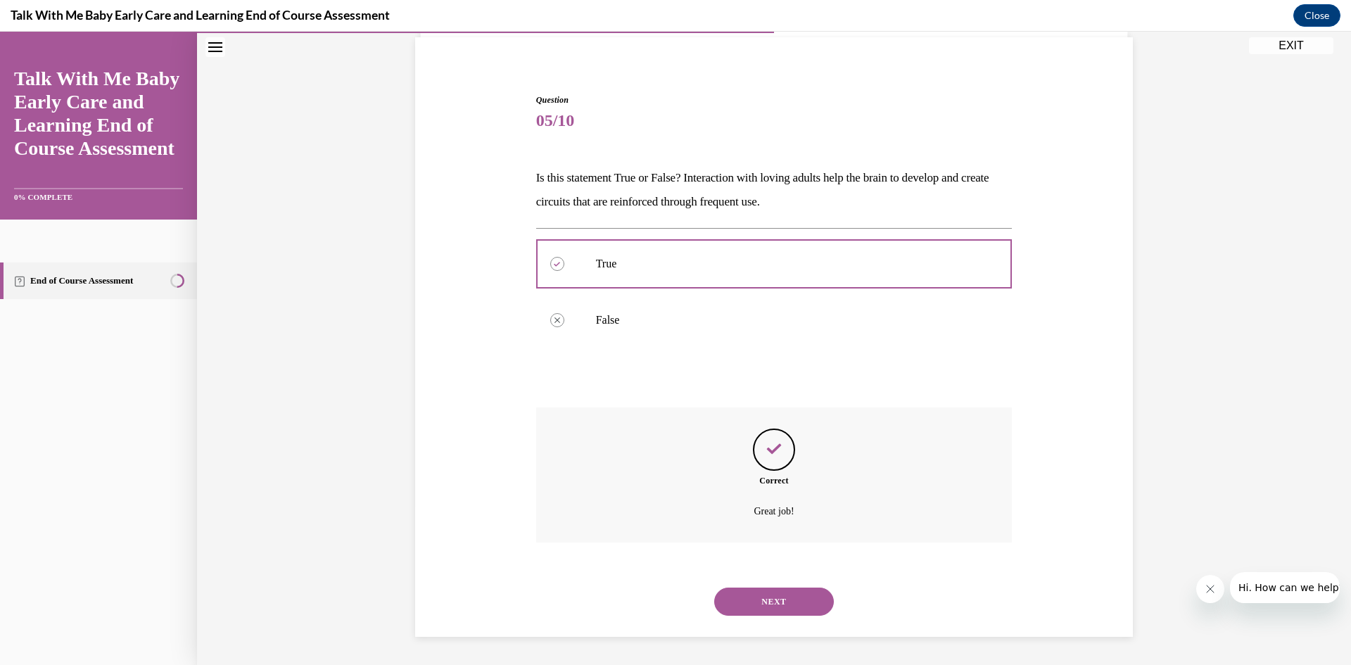
click at [722, 599] on button "NEXT" at bounding box center [774, 601] width 120 height 28
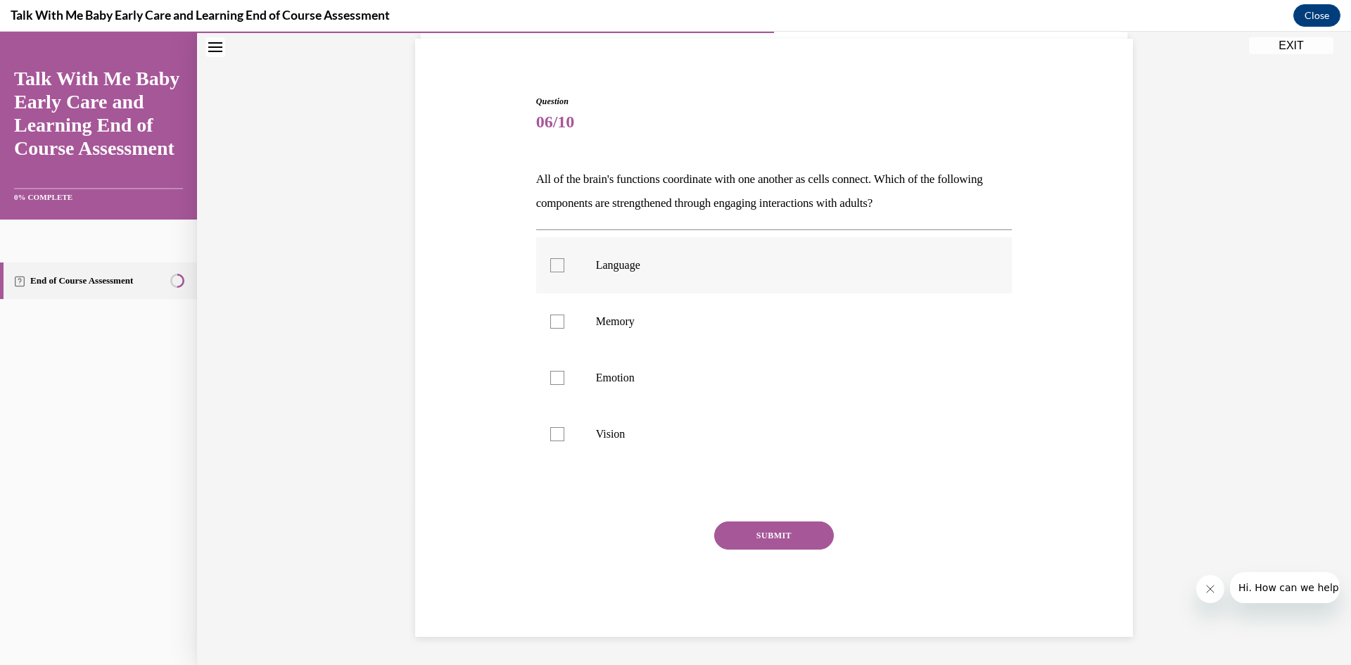
scroll to position [72, 0]
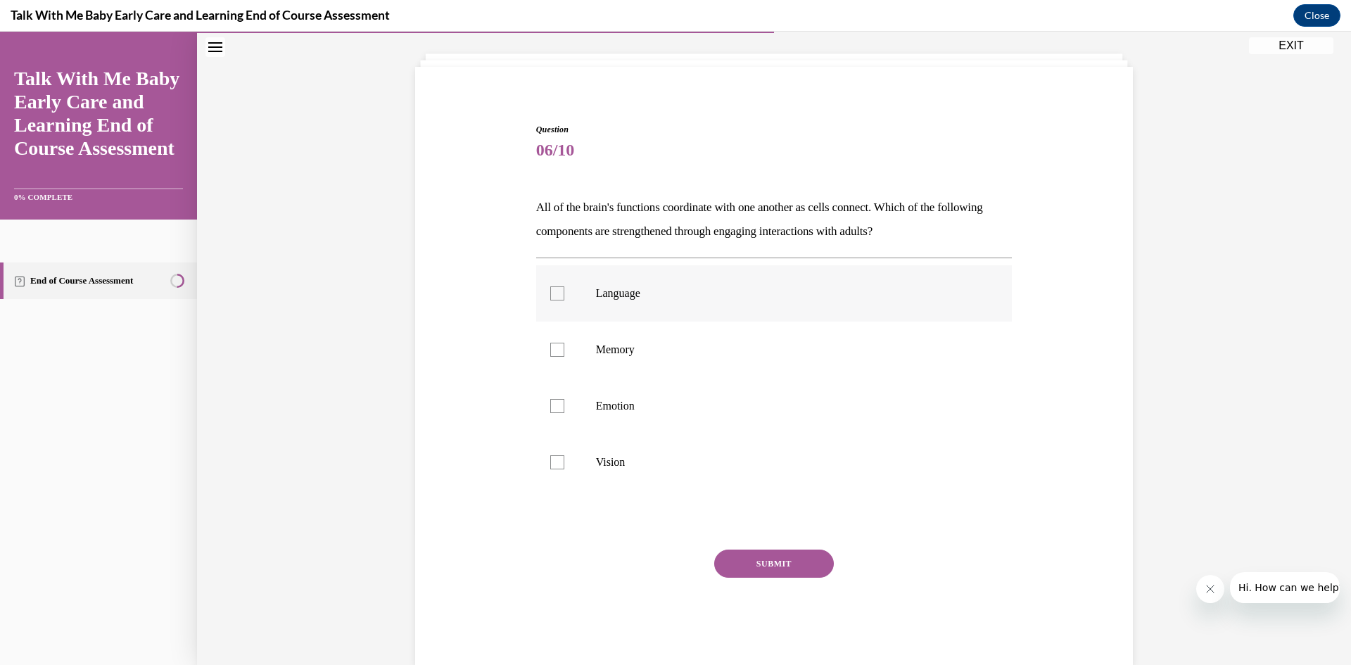
click at [557, 291] on div at bounding box center [557, 293] width 14 height 14
click at [557, 291] on input "Language" at bounding box center [557, 293] width 14 height 14
checkbox input "true"
click at [767, 567] on button "SUBMIT" at bounding box center [774, 563] width 120 height 28
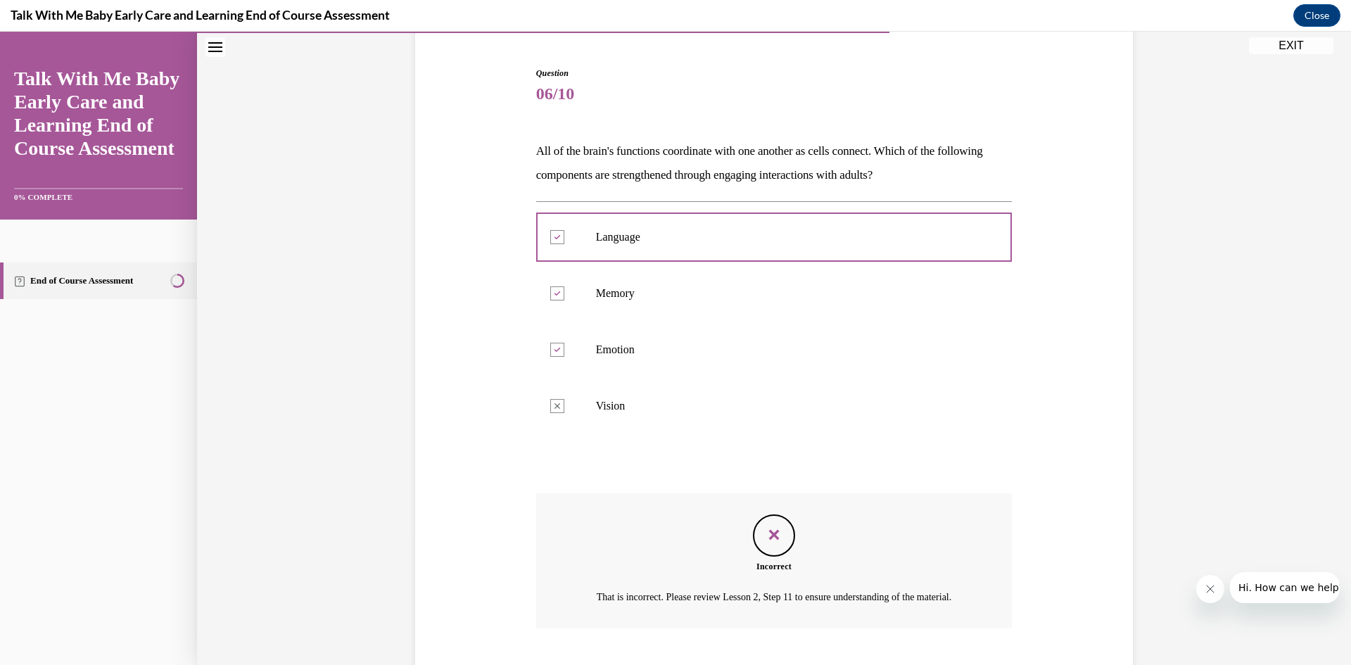
scroll to position [231, 0]
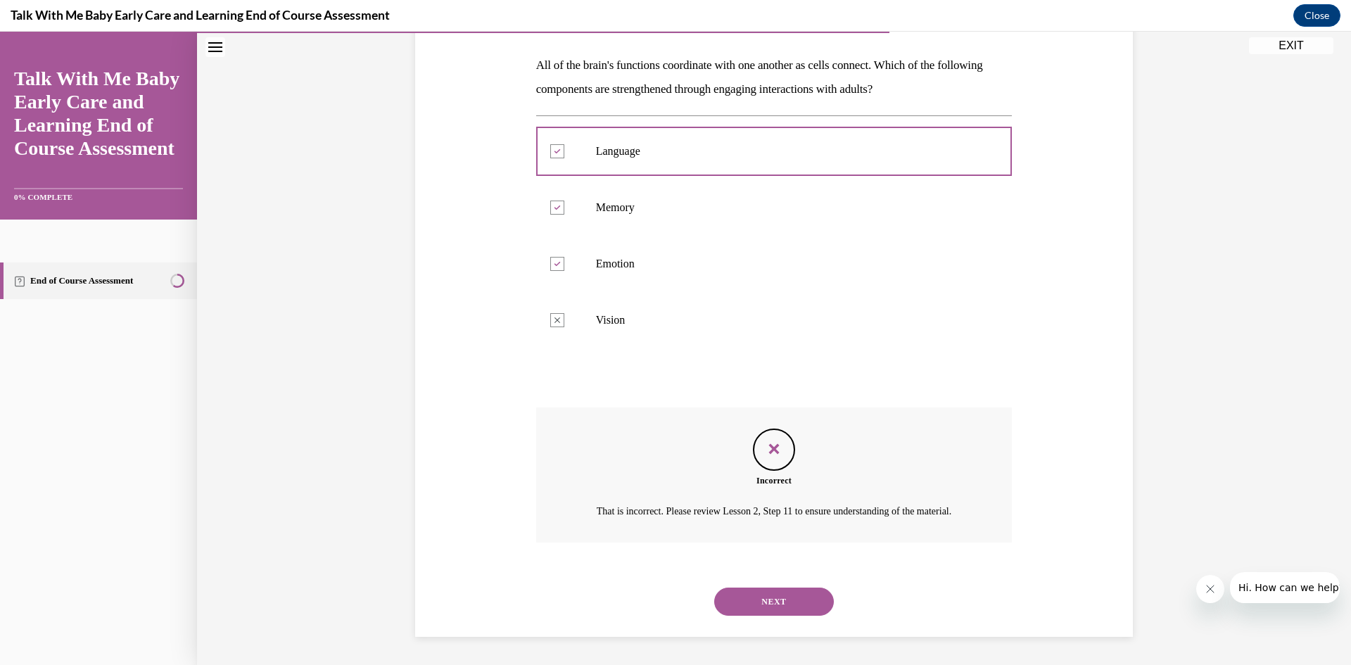
click at [765, 596] on button "NEXT" at bounding box center [774, 601] width 120 height 28
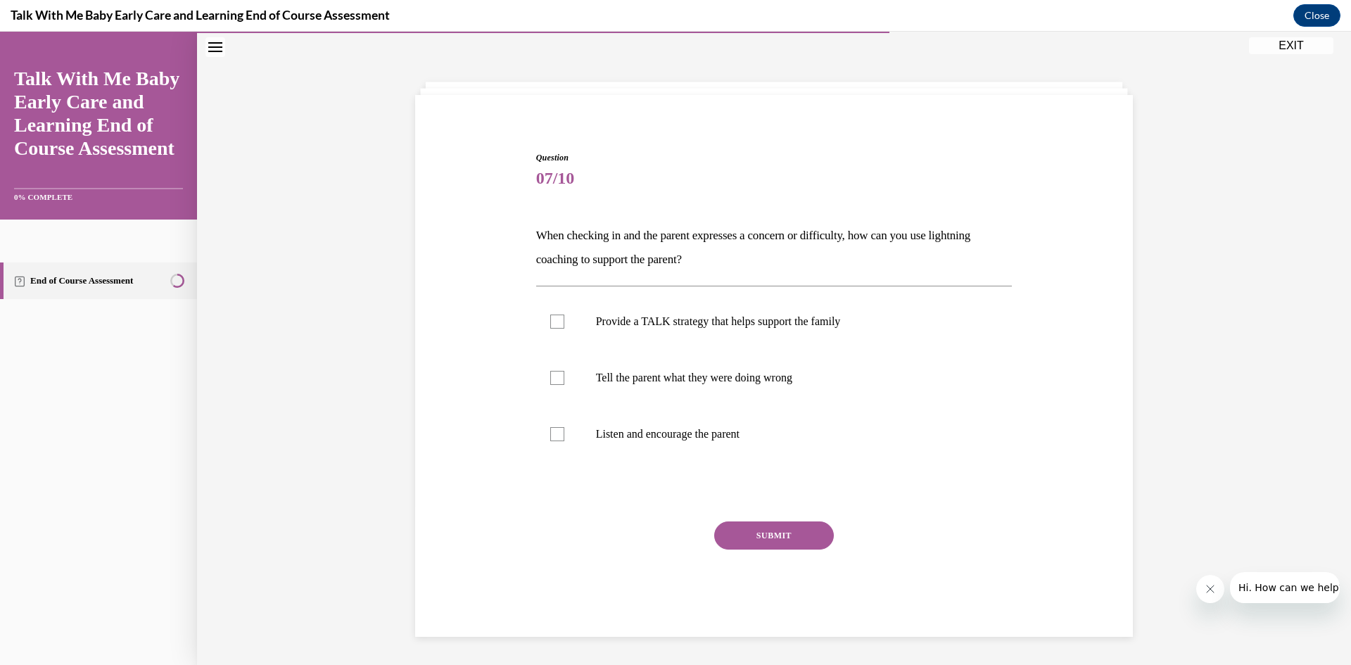
scroll to position [44, 0]
click at [550, 435] on div at bounding box center [557, 434] width 14 height 14
click at [550, 435] on input "Listen and encourage the parent" at bounding box center [557, 434] width 14 height 14
checkbox input "true"
click at [770, 542] on button "SUBMIT" at bounding box center [774, 535] width 120 height 28
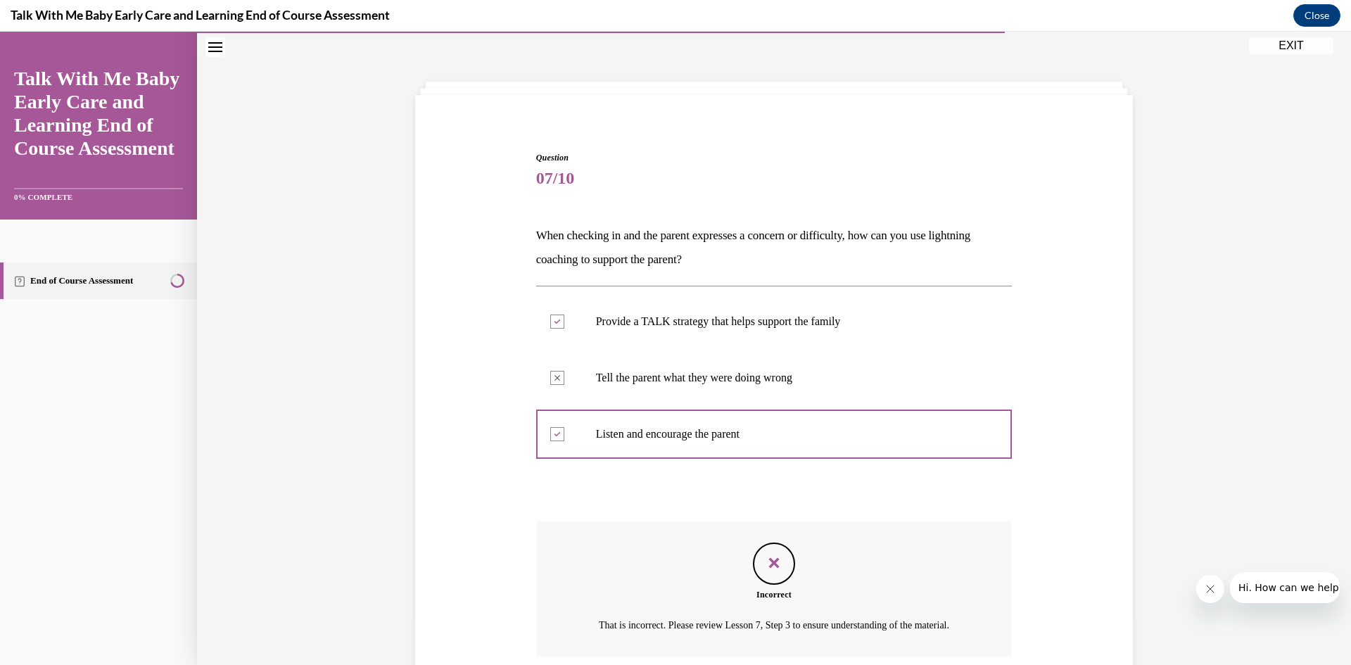
scroll to position [175, 0]
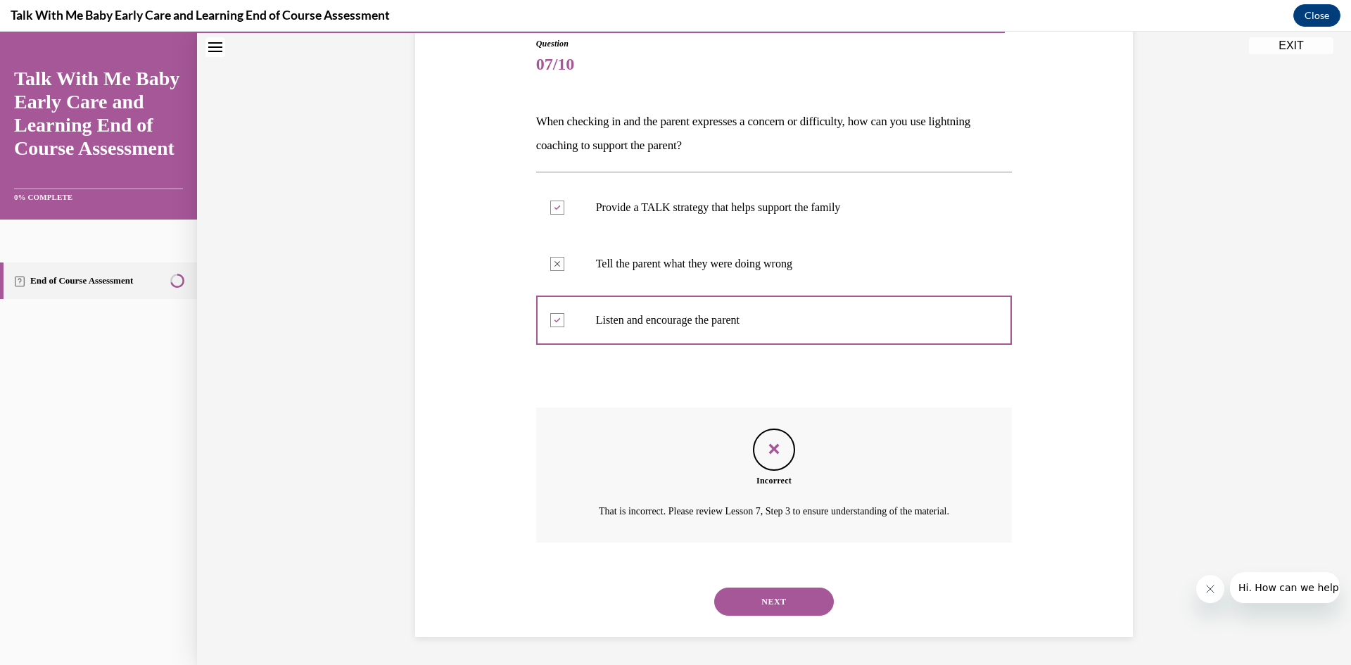
click at [759, 600] on button "NEXT" at bounding box center [774, 601] width 120 height 28
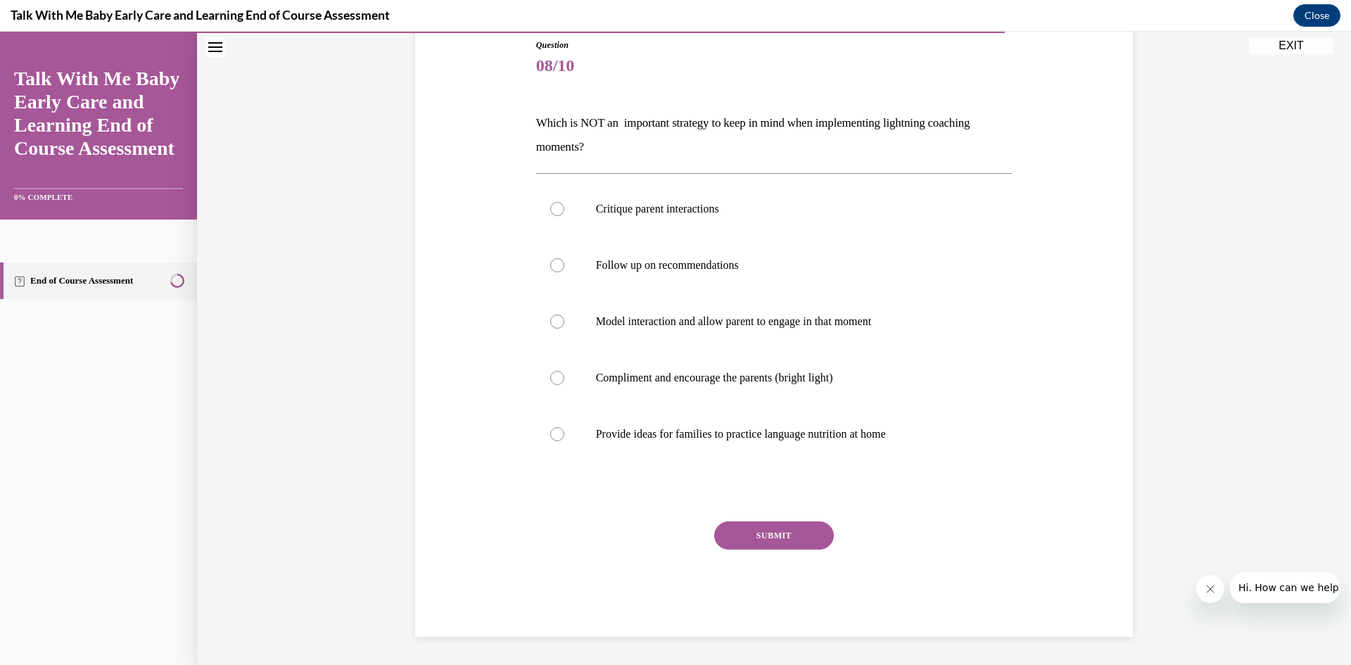
scroll to position [56, 0]
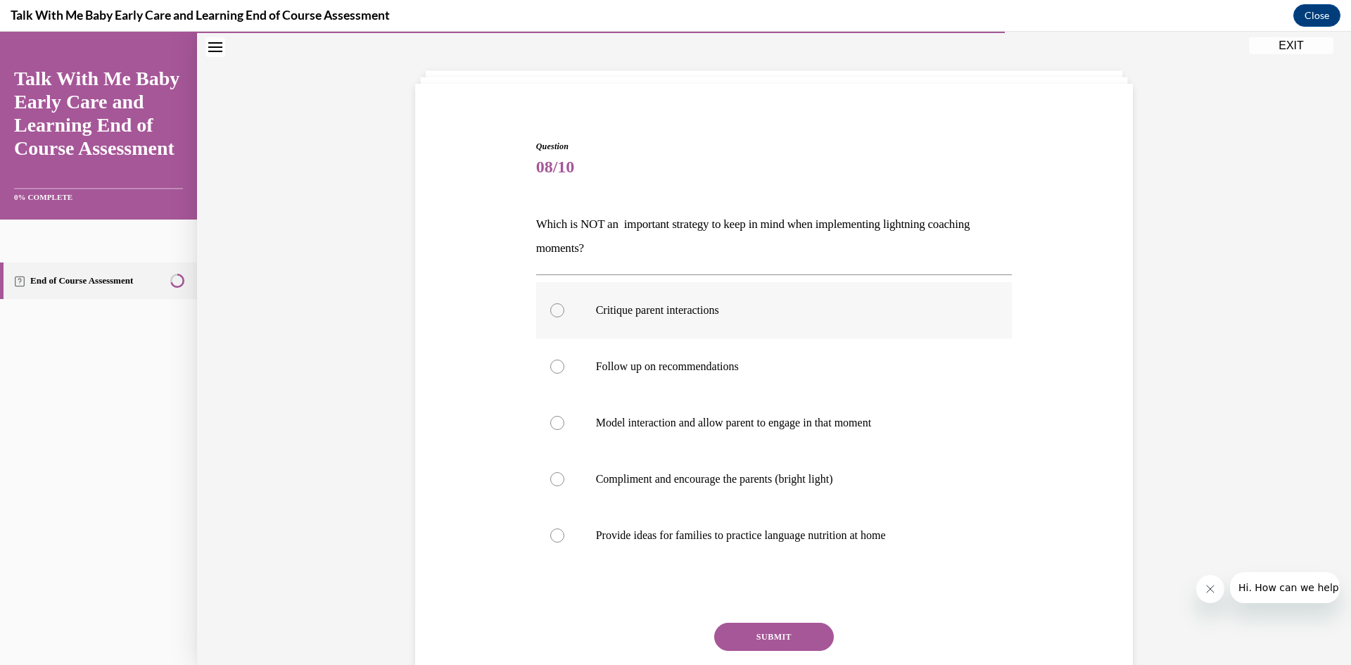
click at [550, 314] on div at bounding box center [557, 310] width 14 height 14
click at [550, 314] on input "Critique parent interactions" at bounding box center [557, 310] width 14 height 14
radio input "true"
click at [768, 630] on button "SUBMIT" at bounding box center [774, 637] width 120 height 28
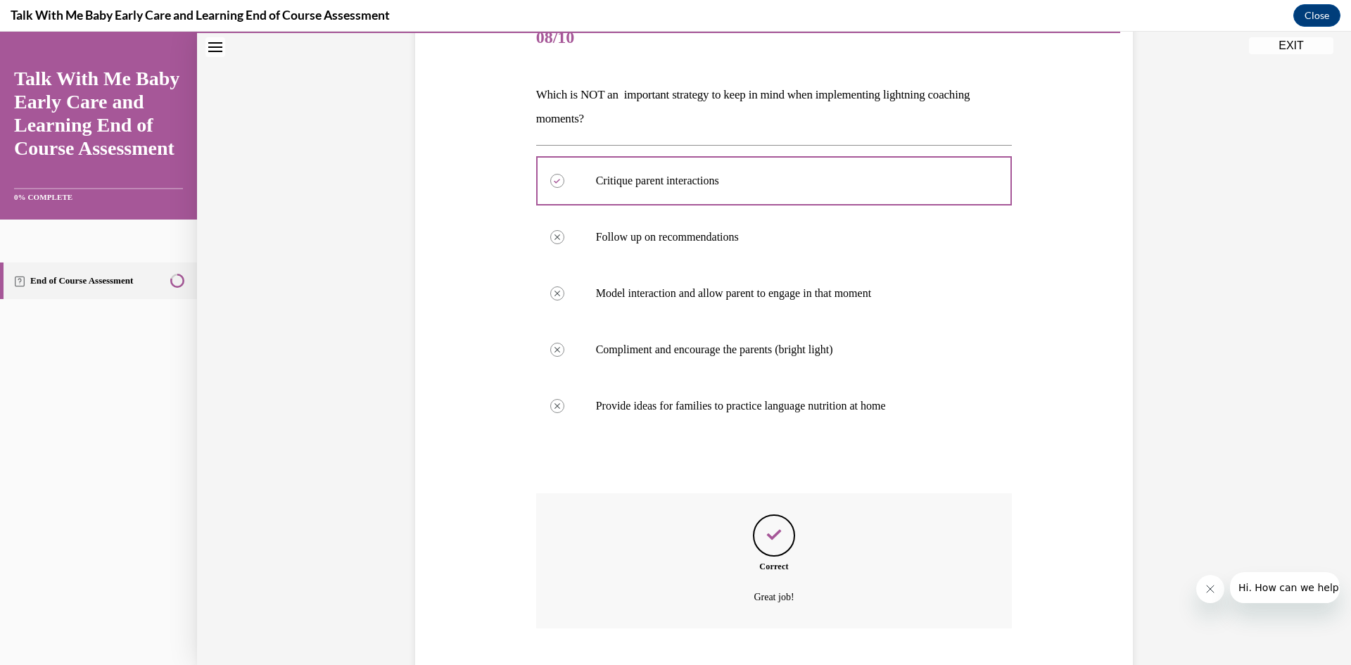
scroll to position [271, 0]
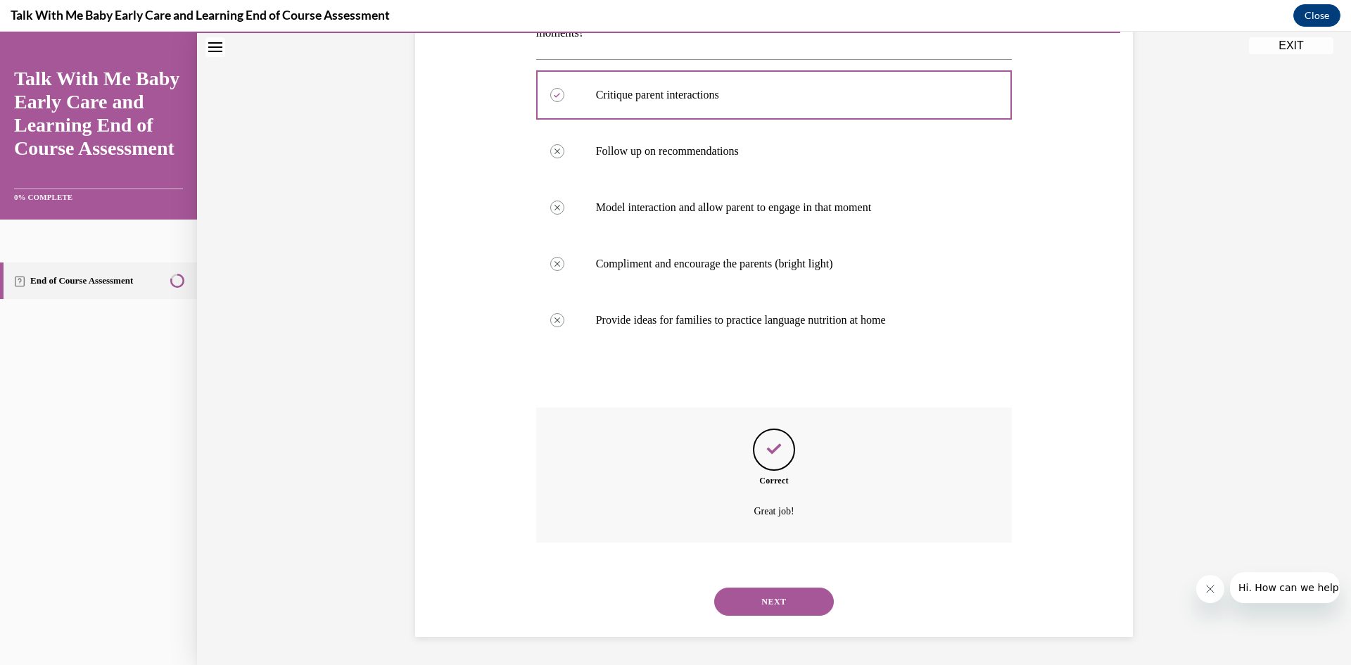
click at [782, 590] on button "NEXT" at bounding box center [774, 601] width 120 height 28
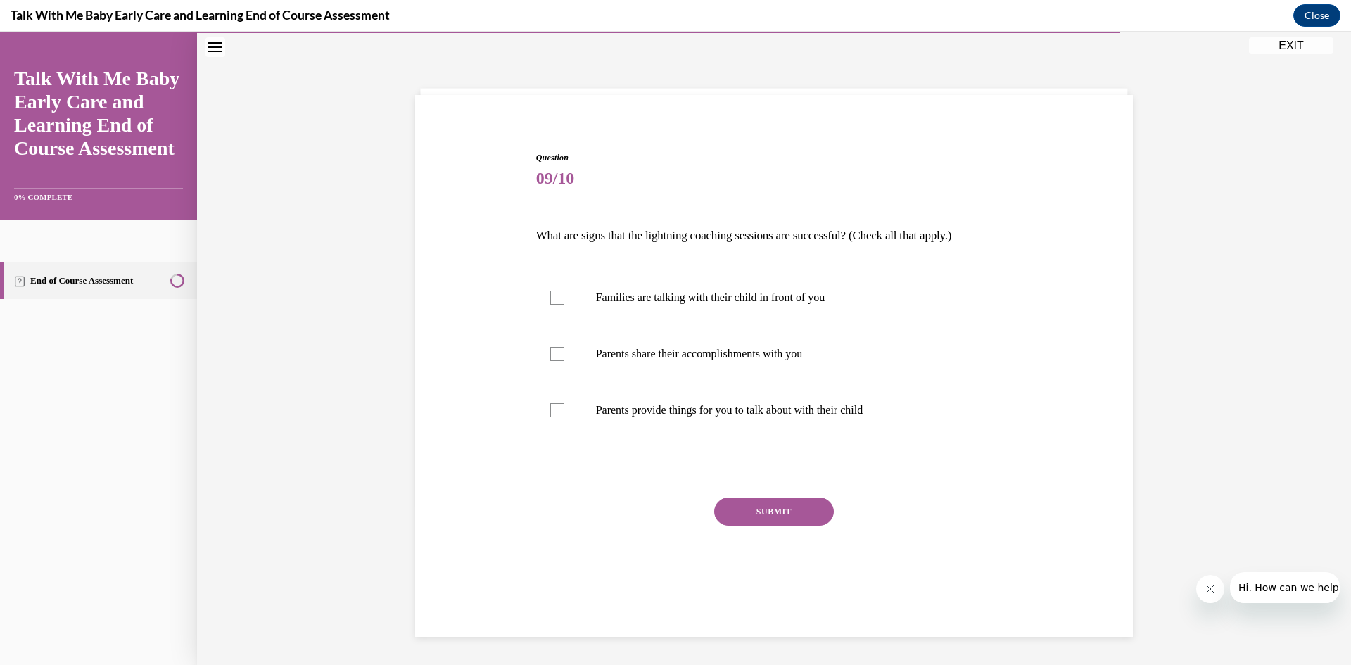
scroll to position [44, 0]
click at [552, 413] on div at bounding box center [557, 410] width 14 height 14
click at [552, 413] on input "Parents provide things for you to talk about with their child" at bounding box center [557, 410] width 14 height 14
checkbox input "true"
click at [556, 354] on div at bounding box center [557, 354] width 14 height 14
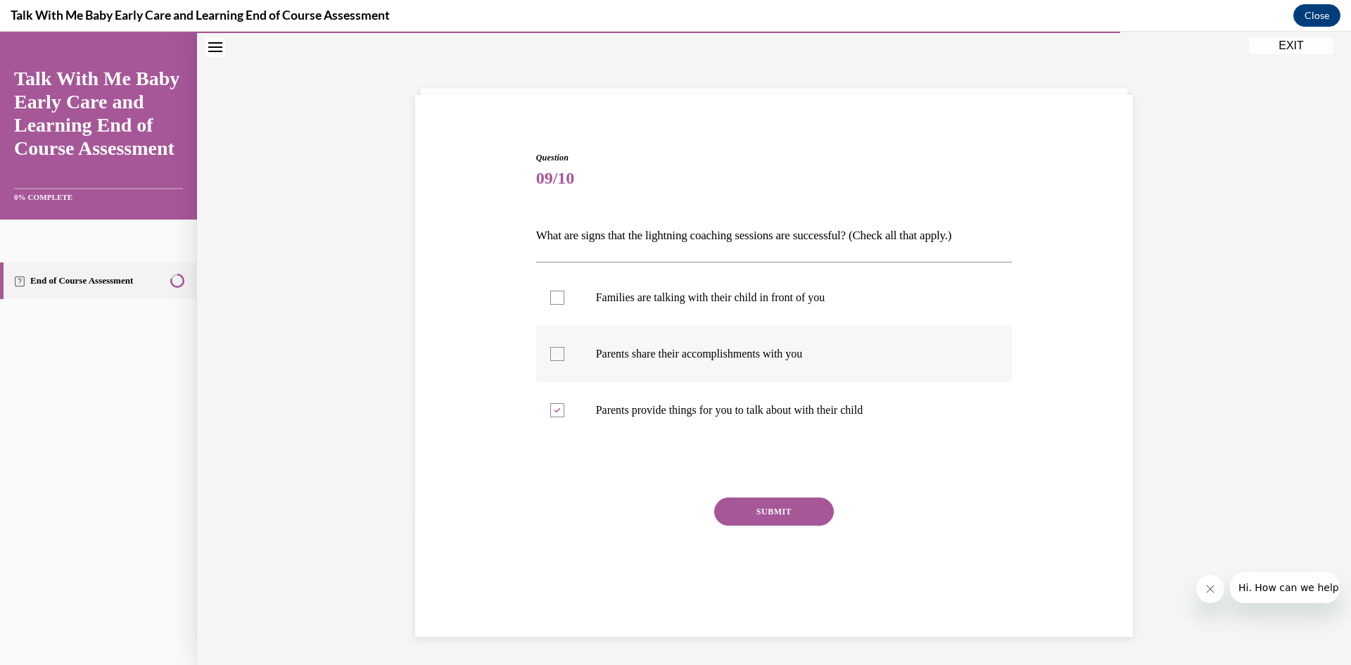
click at [556, 354] on input "Parents share their accomplishments with you" at bounding box center [557, 354] width 14 height 14
checkbox input "true"
click at [553, 300] on div at bounding box center [557, 298] width 14 height 14
click at [553, 300] on input "Families are talking with their child in front of you" at bounding box center [557, 298] width 14 height 14
checkbox input "true"
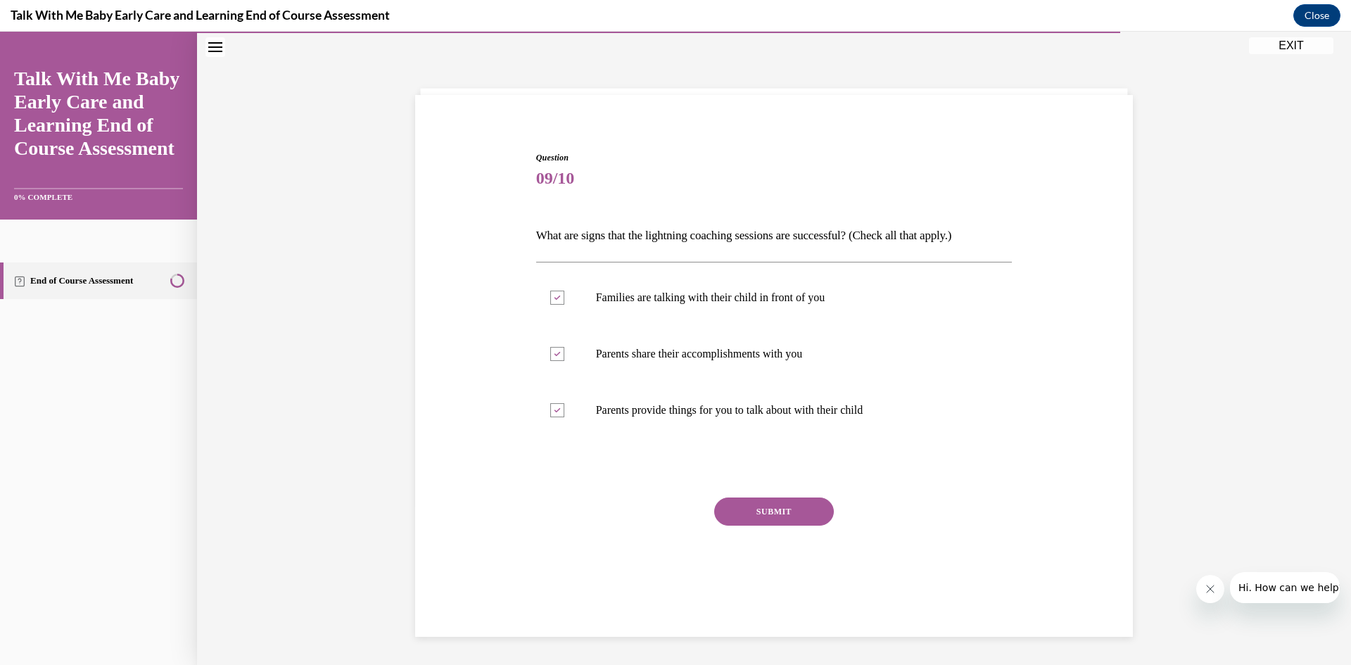
click at [791, 511] on button "SUBMIT" at bounding box center [774, 511] width 120 height 28
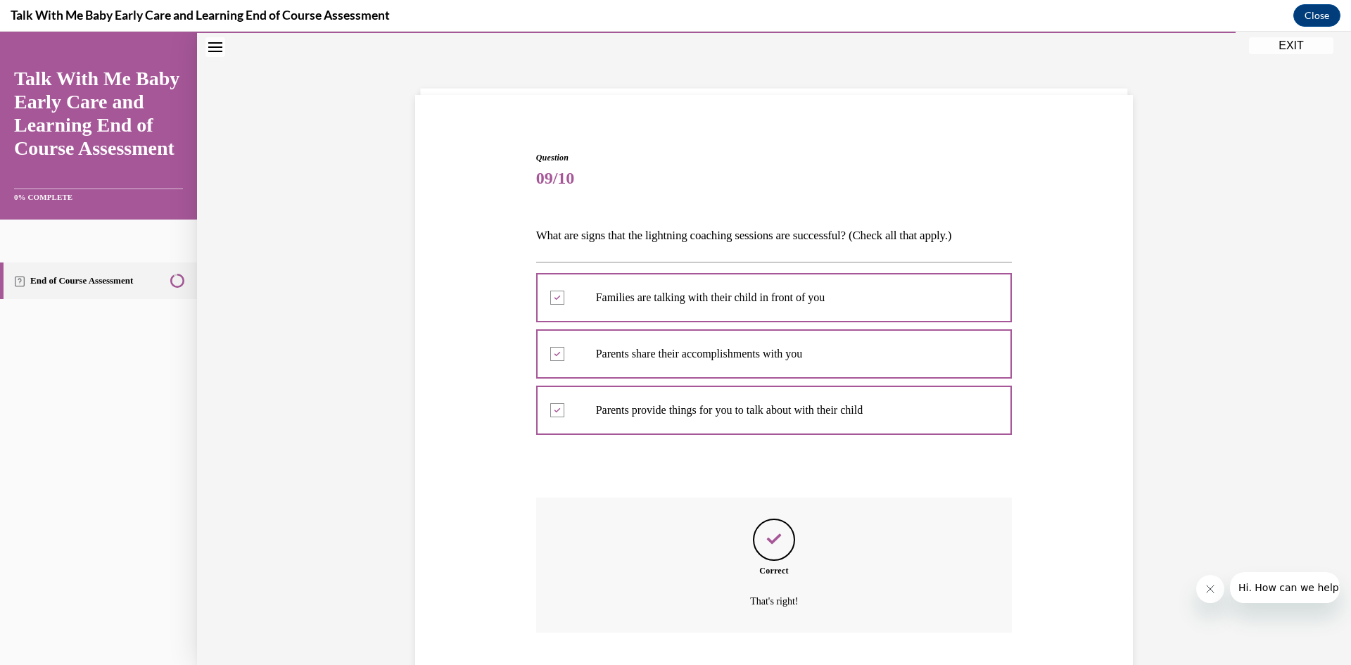
scroll to position [134, 0]
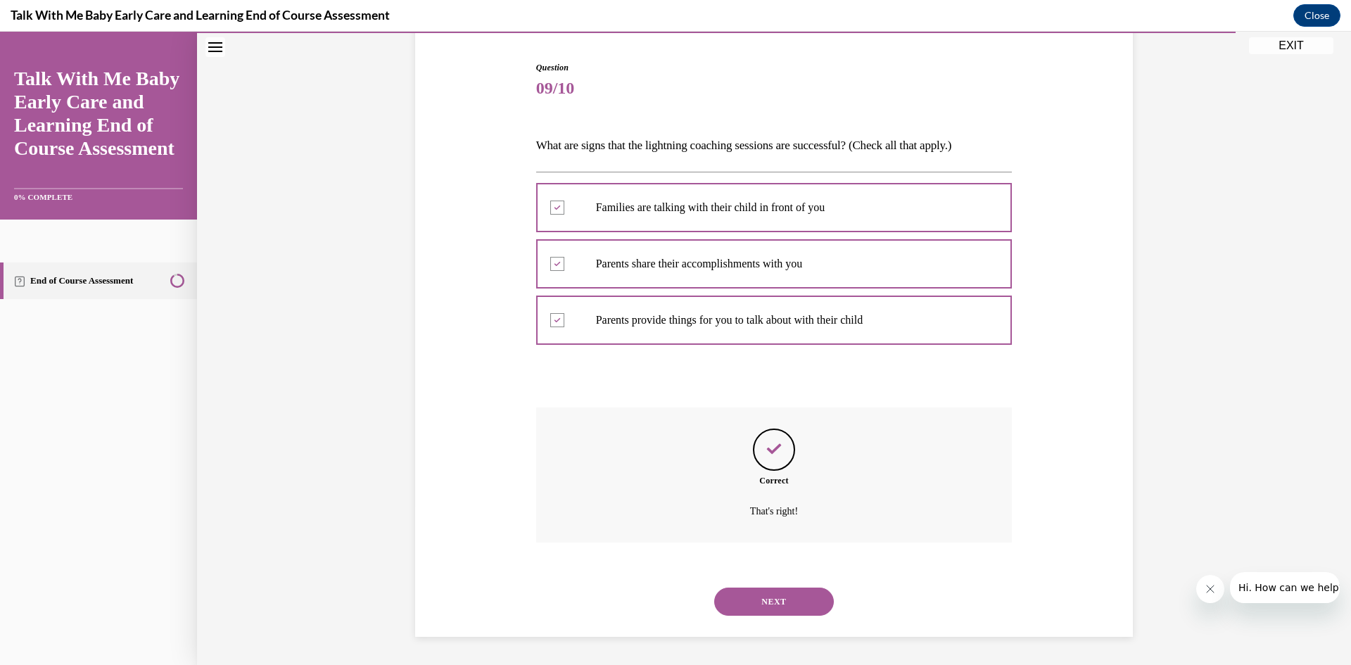
click at [775, 595] on button "NEXT" at bounding box center [774, 601] width 120 height 28
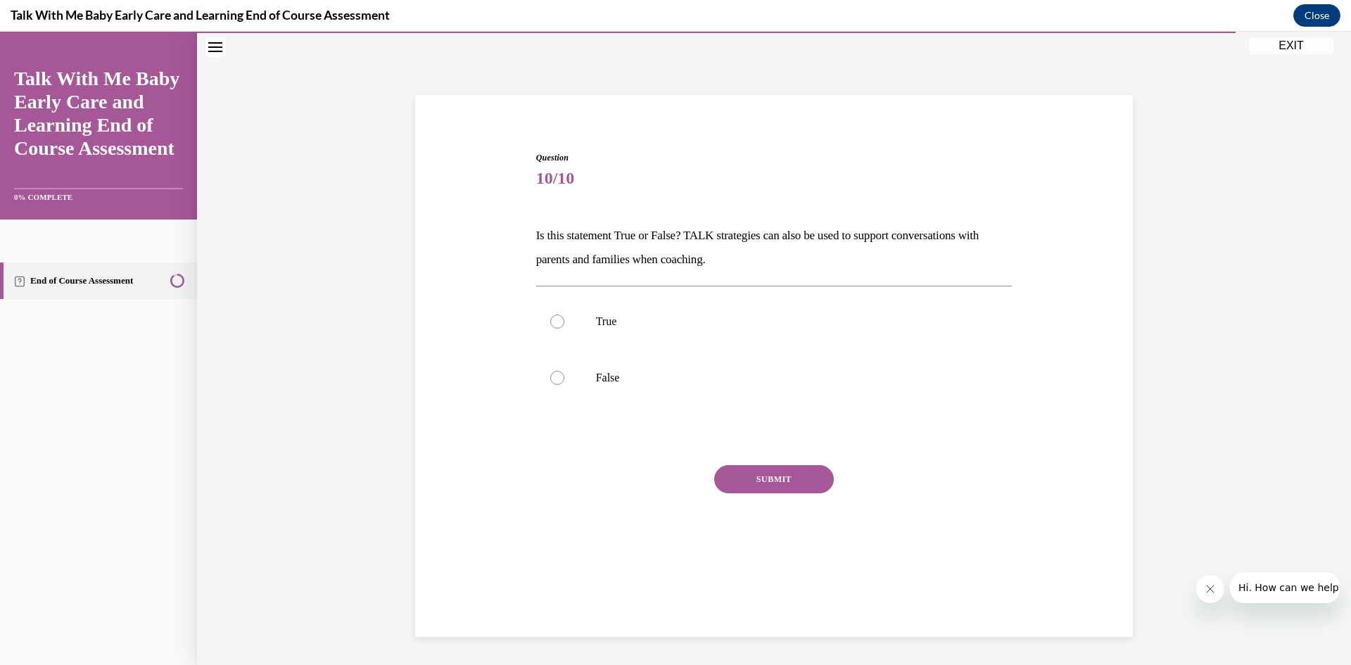
scroll to position [44, 0]
click at [565, 322] on label "True" at bounding box center [774, 321] width 476 height 56
click at [564, 322] on input "True" at bounding box center [557, 321] width 14 height 14
radio input "true"
click at [782, 478] on button "SUBMIT" at bounding box center [774, 479] width 120 height 28
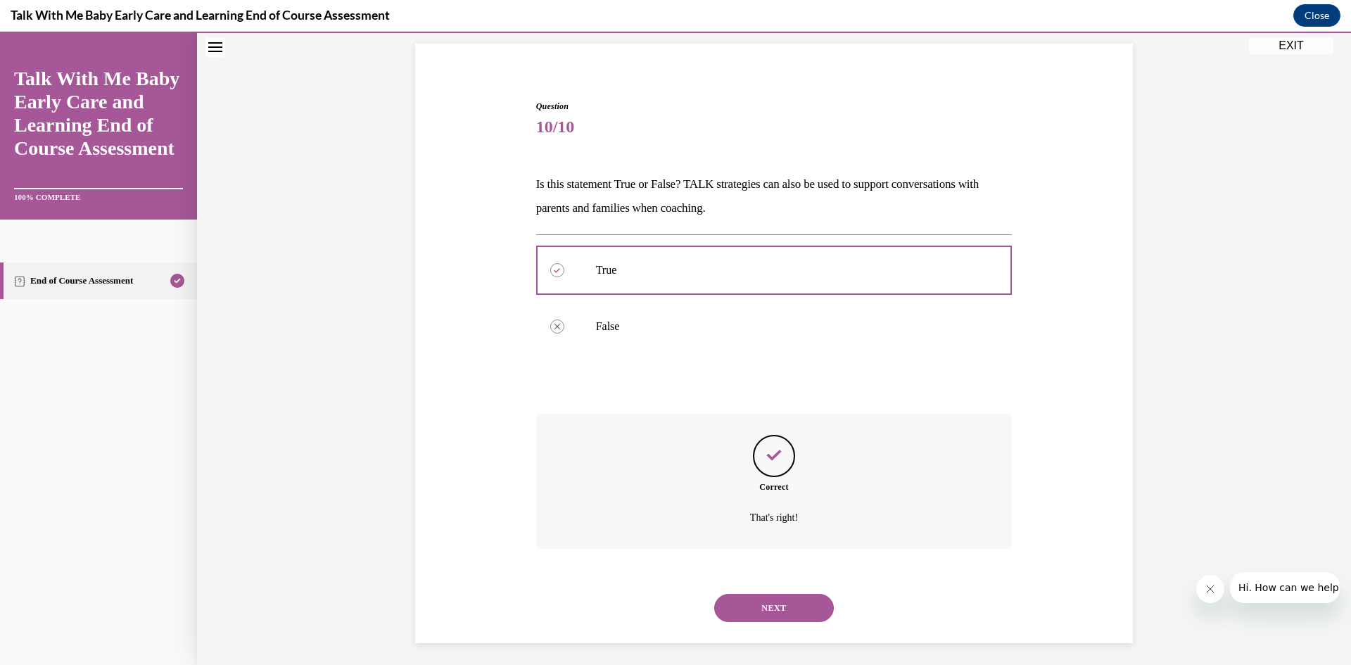
scroll to position [102, 0]
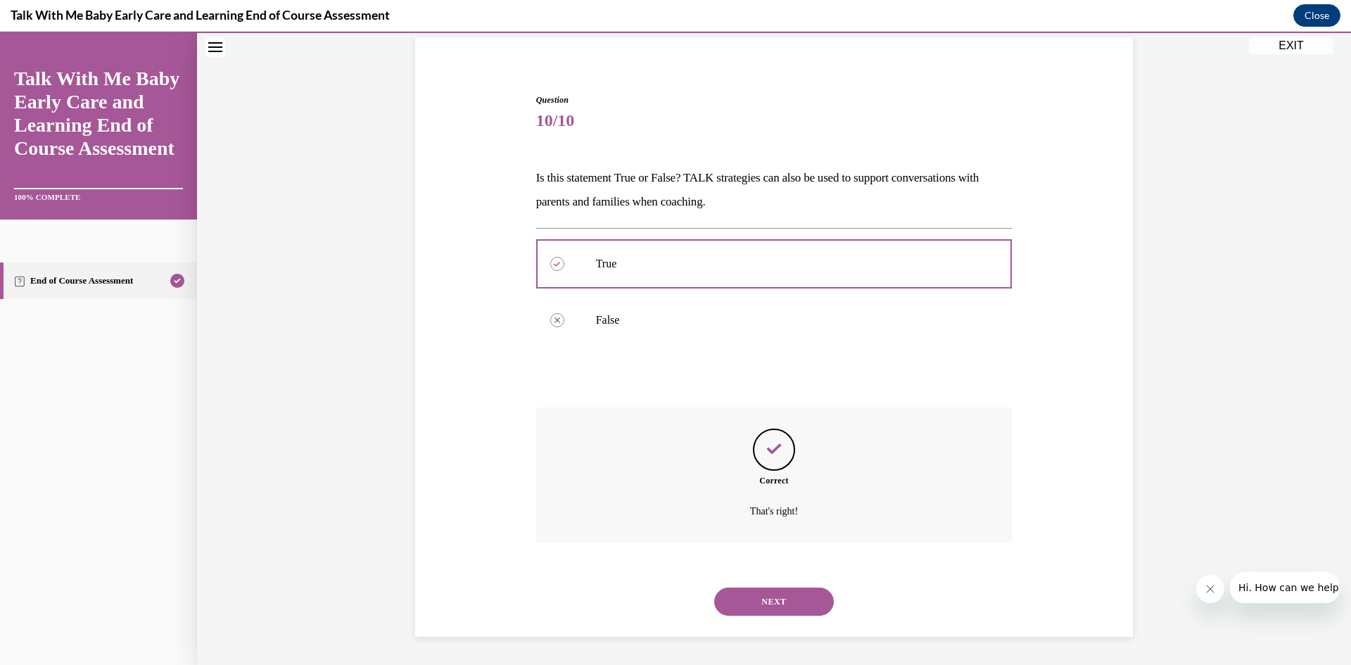
click at [768, 599] on button "NEXT" at bounding box center [774, 601] width 120 height 28
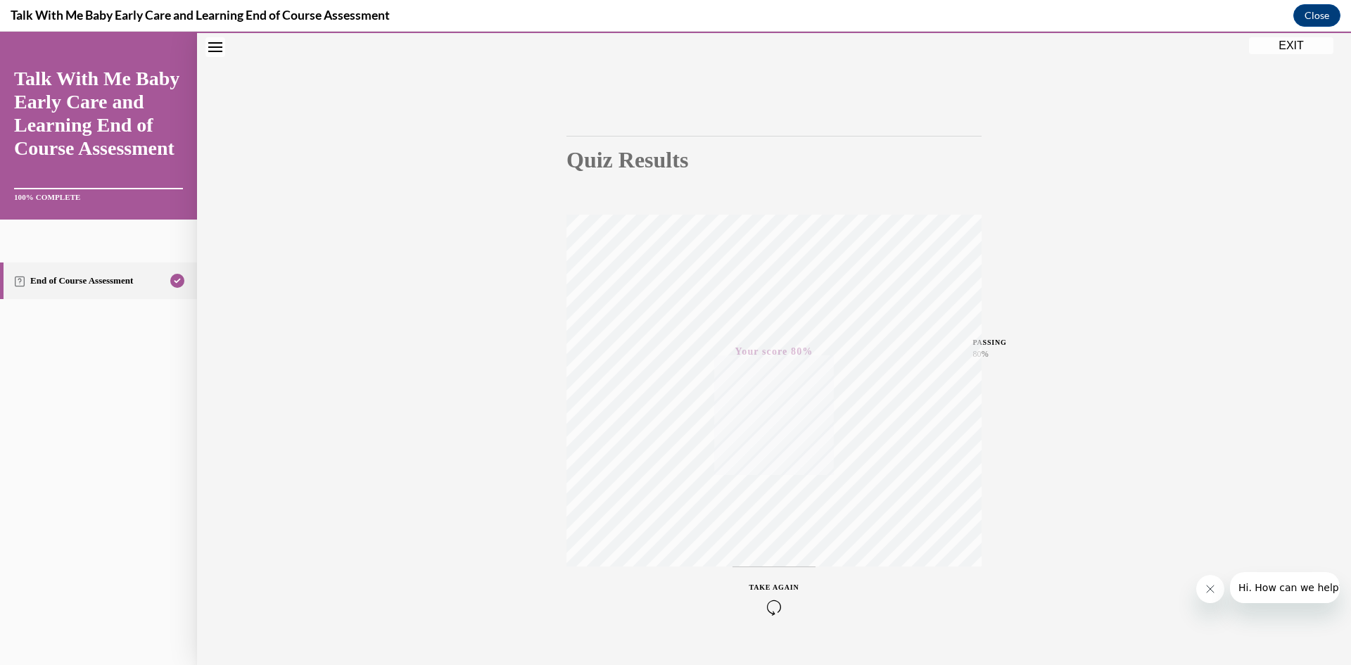
scroll to position [88, 0]
click at [1285, 42] on button "EXIT" at bounding box center [1291, 45] width 84 height 17
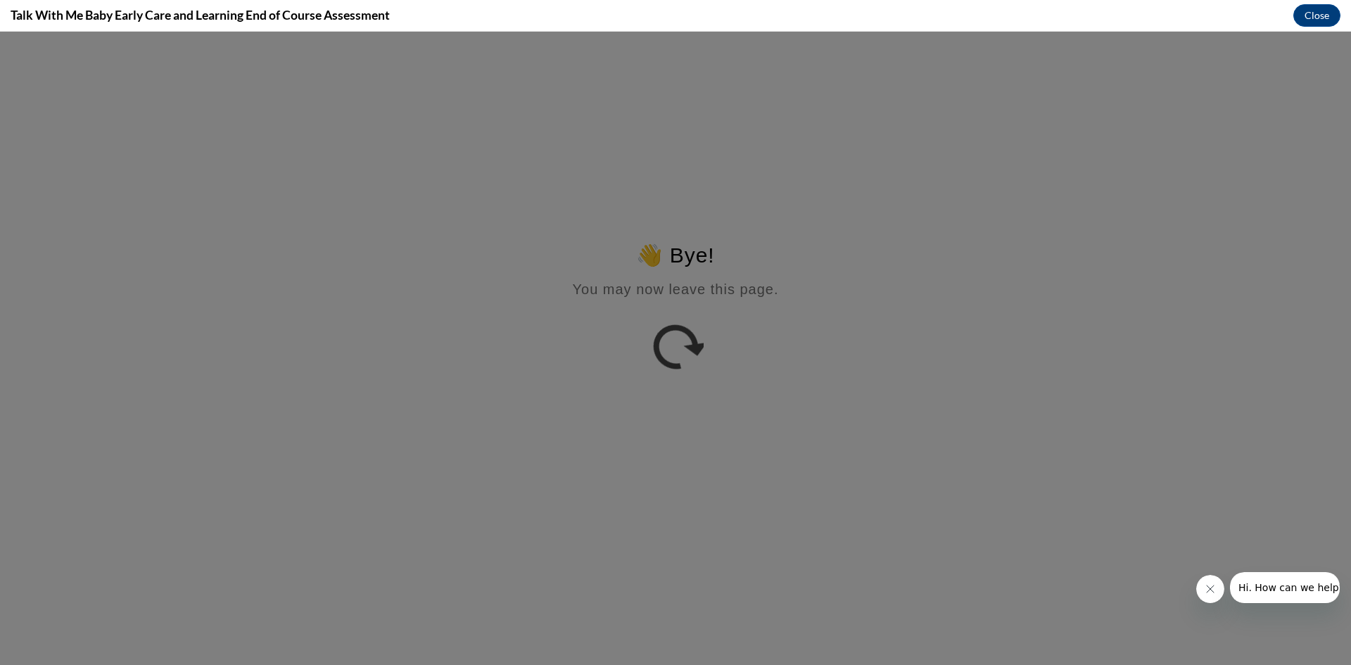
scroll to position [0, 0]
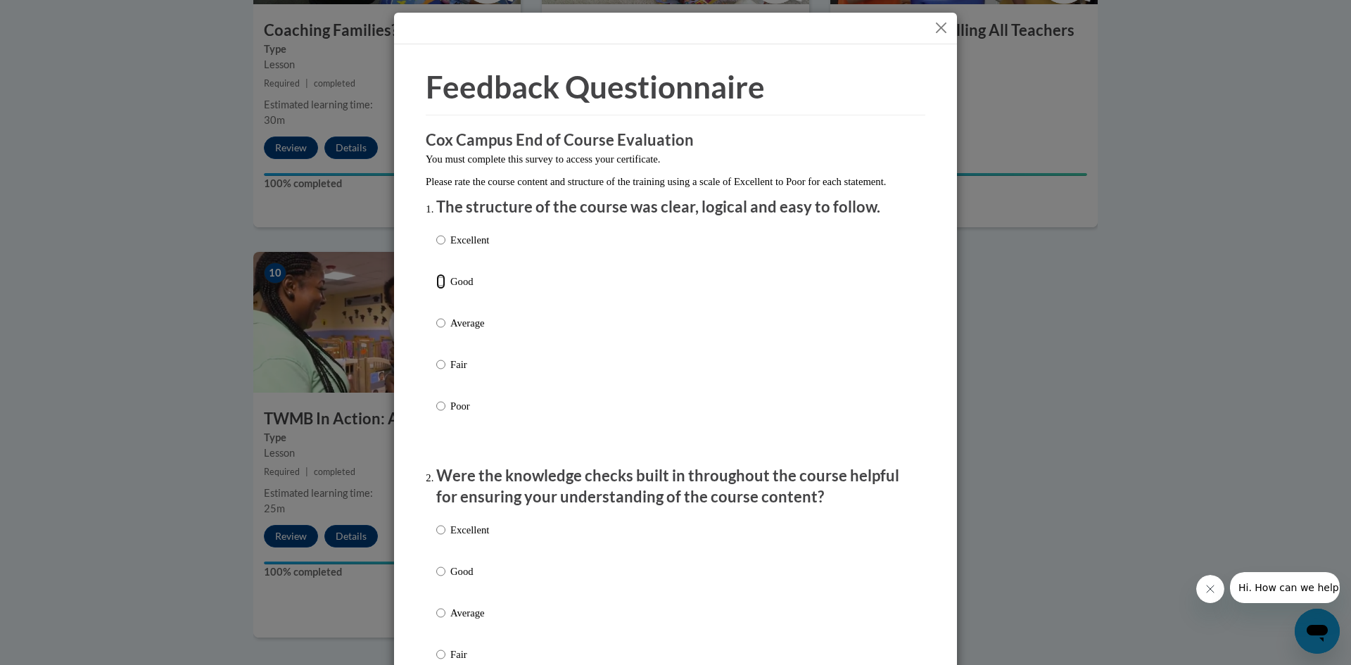
click at [438, 289] on input "Good" at bounding box center [440, 281] width 9 height 15
radio input "true"
click at [436, 579] on input "Good" at bounding box center [440, 571] width 9 height 15
radio input "true"
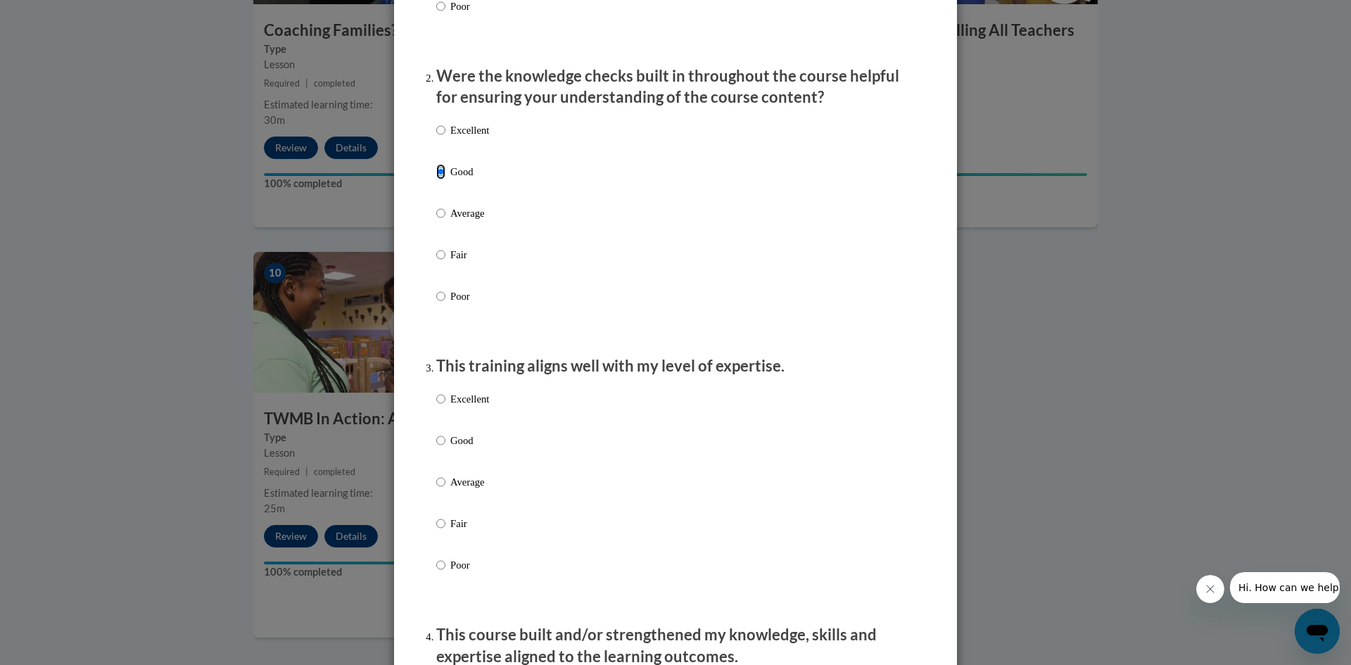
scroll to position [422, 0]
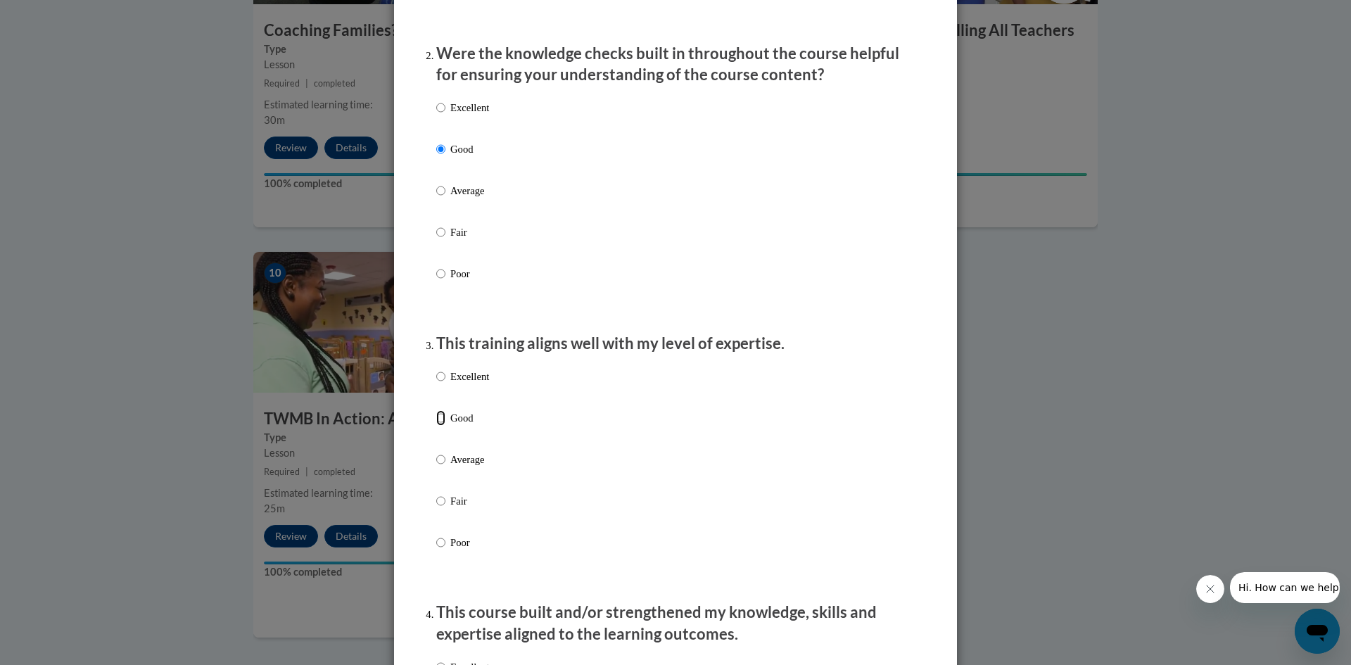
click at [436, 426] on input "Good" at bounding box center [440, 417] width 9 height 15
radio input "true"
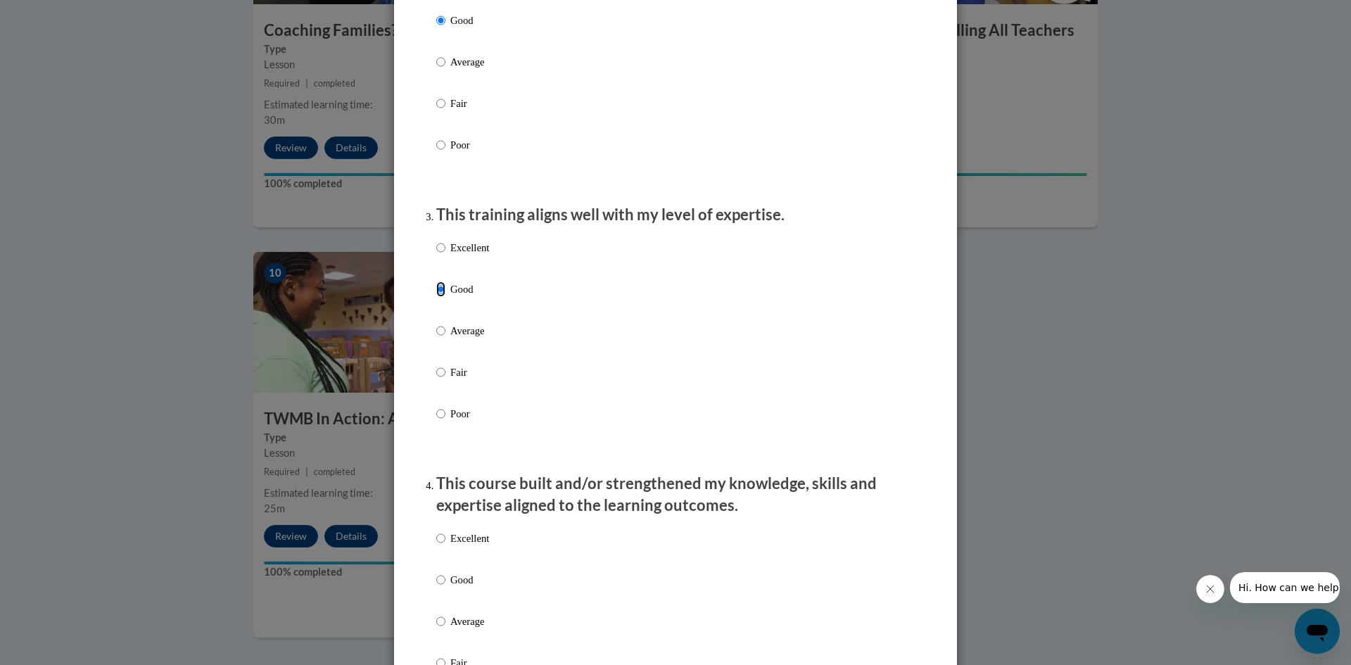
scroll to position [774, 0]
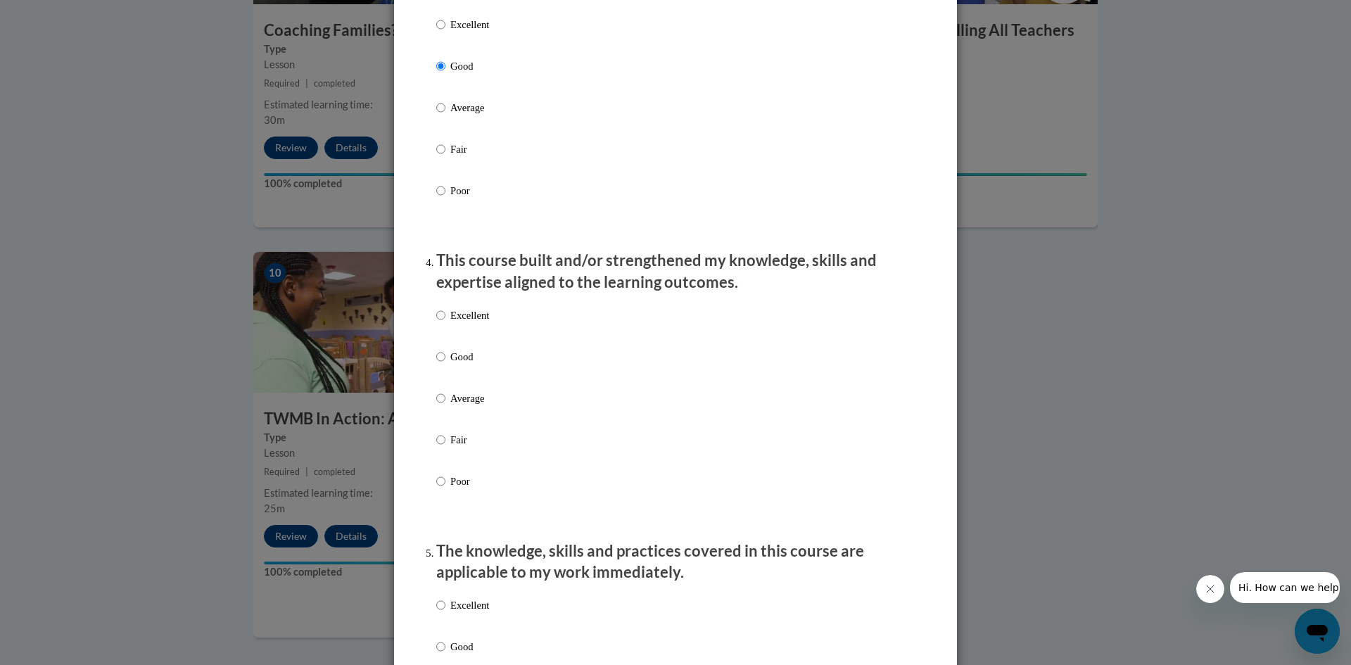
click at [442, 371] on label "Good" at bounding box center [462, 368] width 53 height 38
click at [442, 364] on input "Good" at bounding box center [440, 356] width 9 height 15
radio input "true"
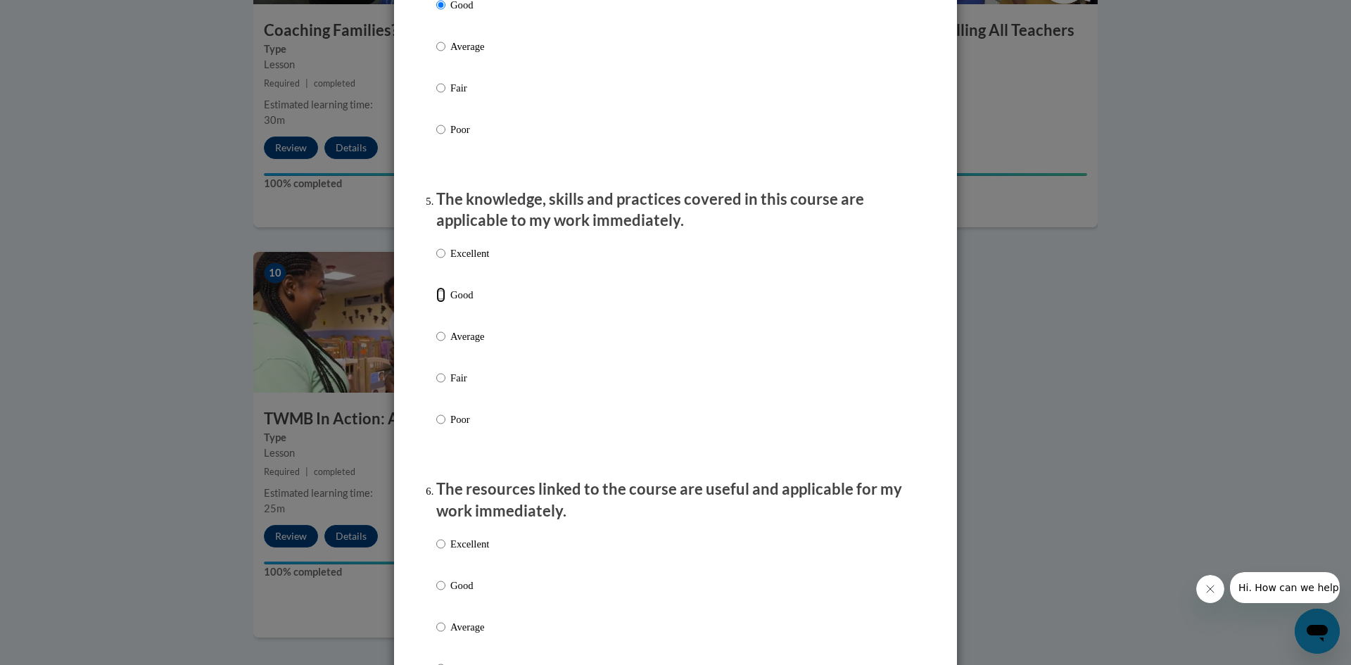
click at [436, 303] on input "Good" at bounding box center [440, 294] width 9 height 15
radio input "true"
click at [436, 593] on input "Good" at bounding box center [440, 585] width 9 height 15
radio input "true"
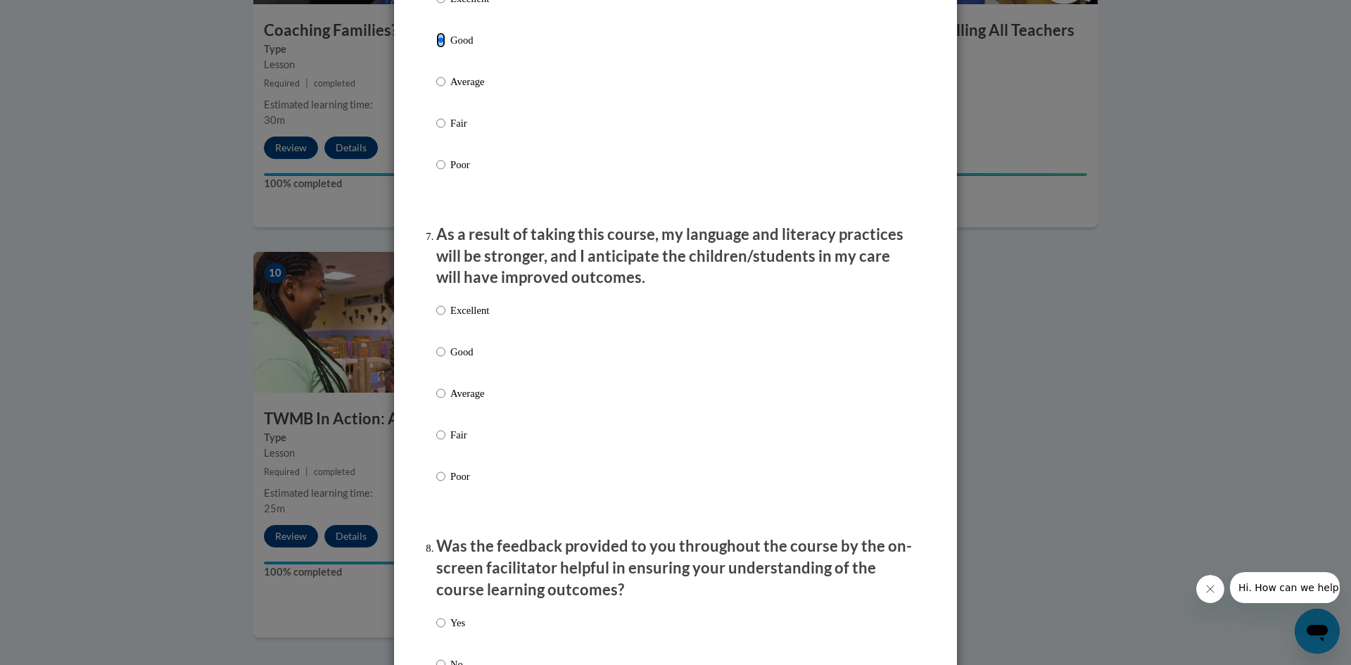
scroll to position [1688, 0]
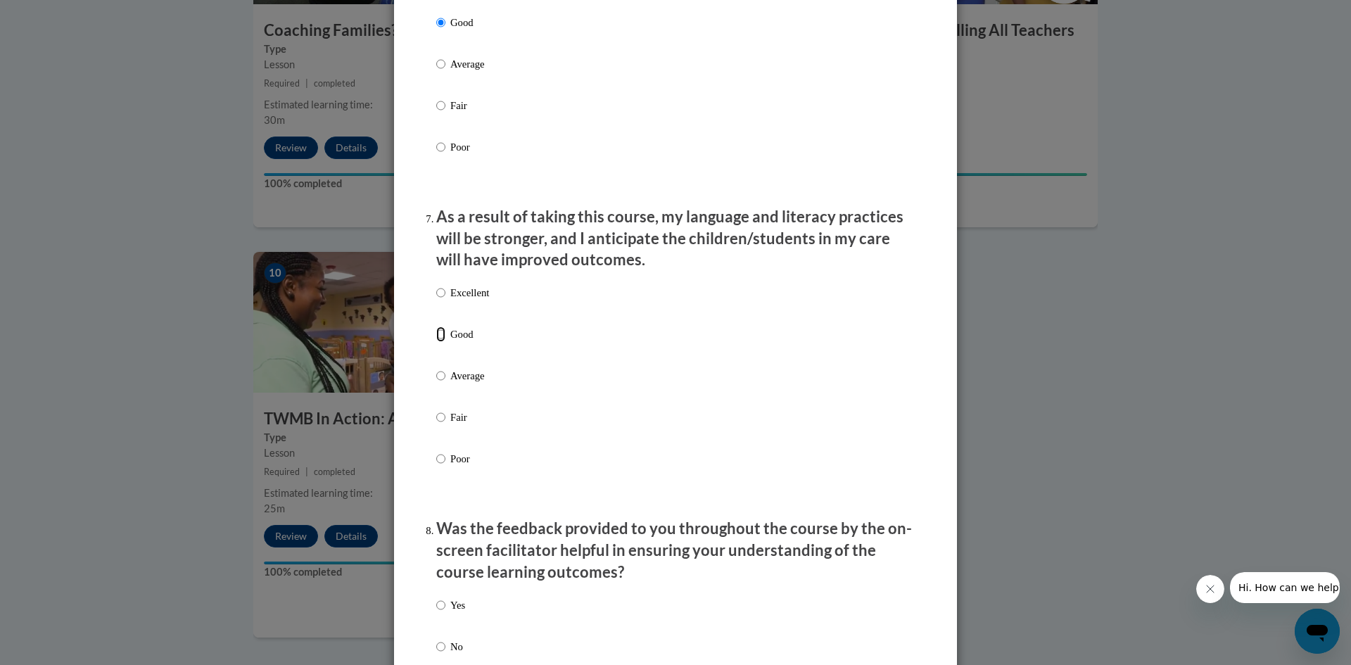
click at [439, 342] on input "Good" at bounding box center [440, 333] width 9 height 15
radio input "true"
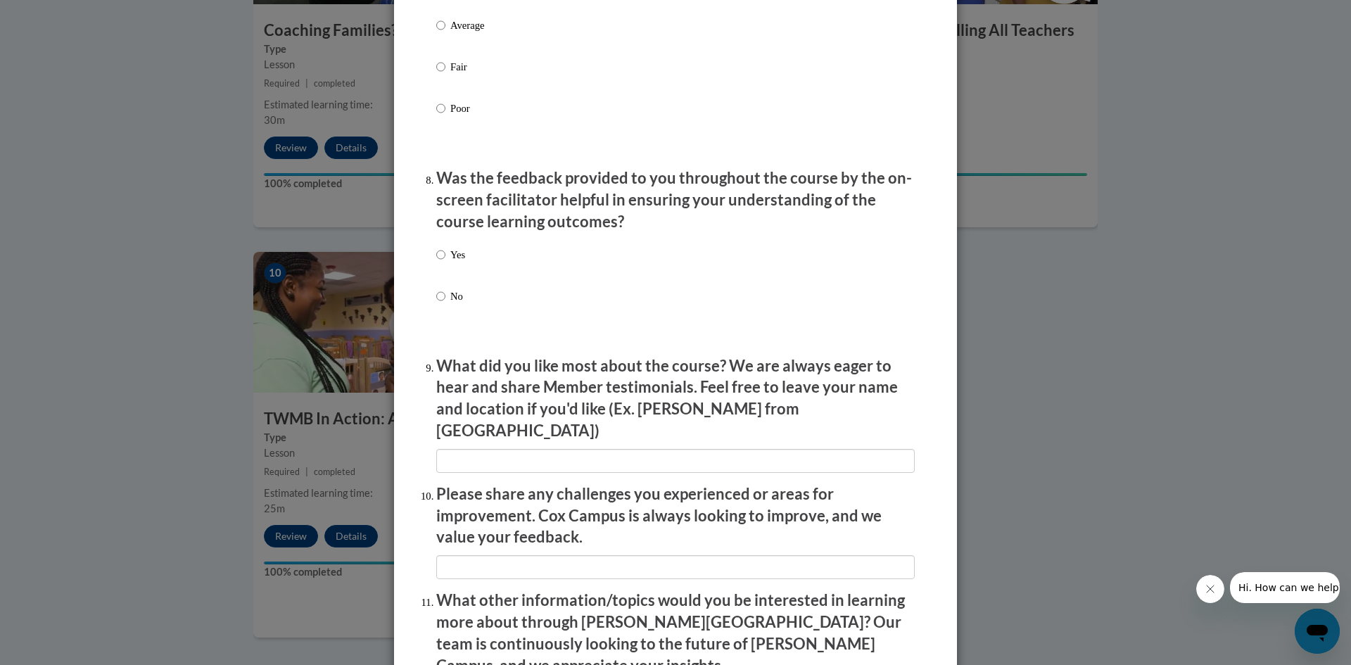
scroll to position [2040, 0]
click at [438, 261] on input "Yes" at bounding box center [440, 253] width 9 height 15
radio input "true"
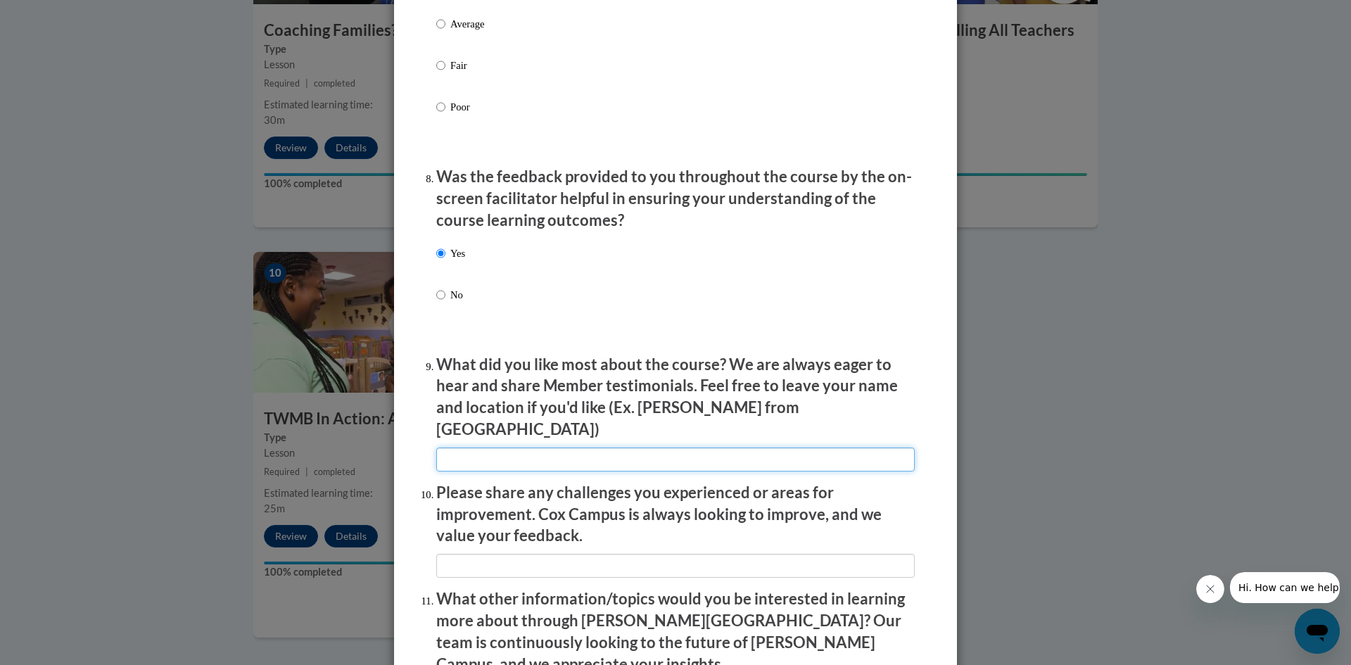
click at [456, 456] on input "textbox" at bounding box center [675, 459] width 478 height 24
type input "N/A"
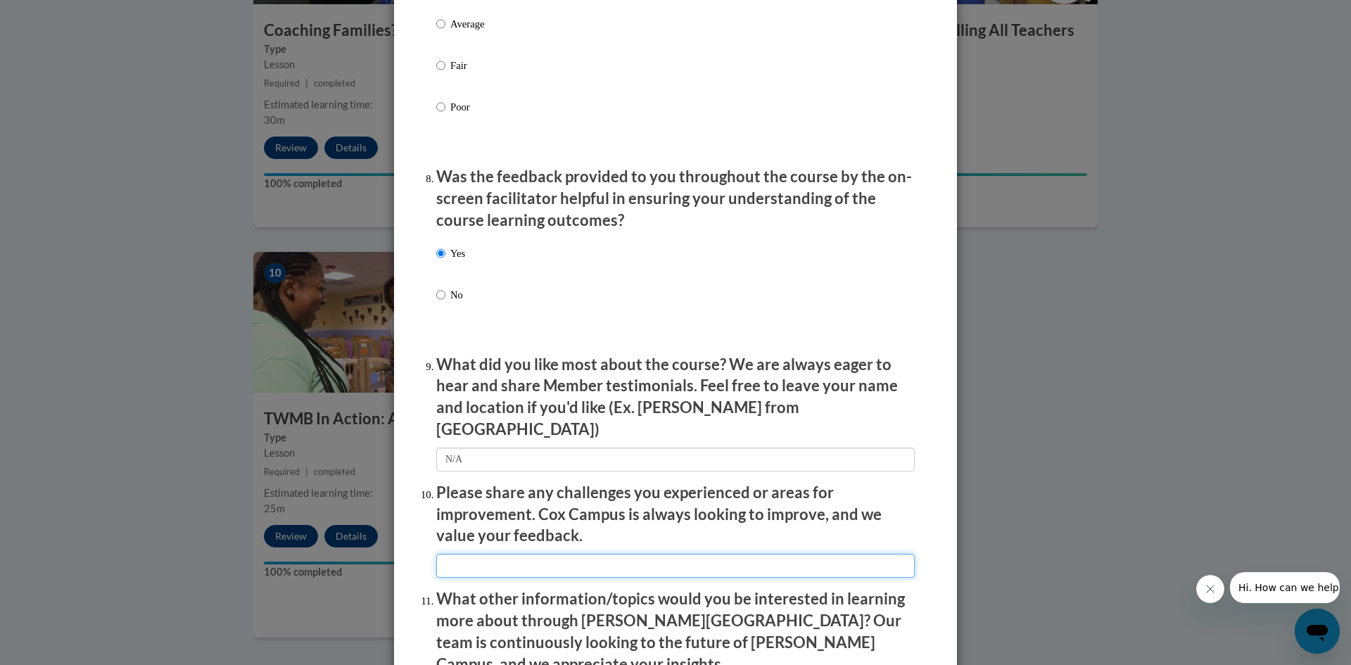
click at [495, 556] on input "textbox" at bounding box center [675, 566] width 478 height 24
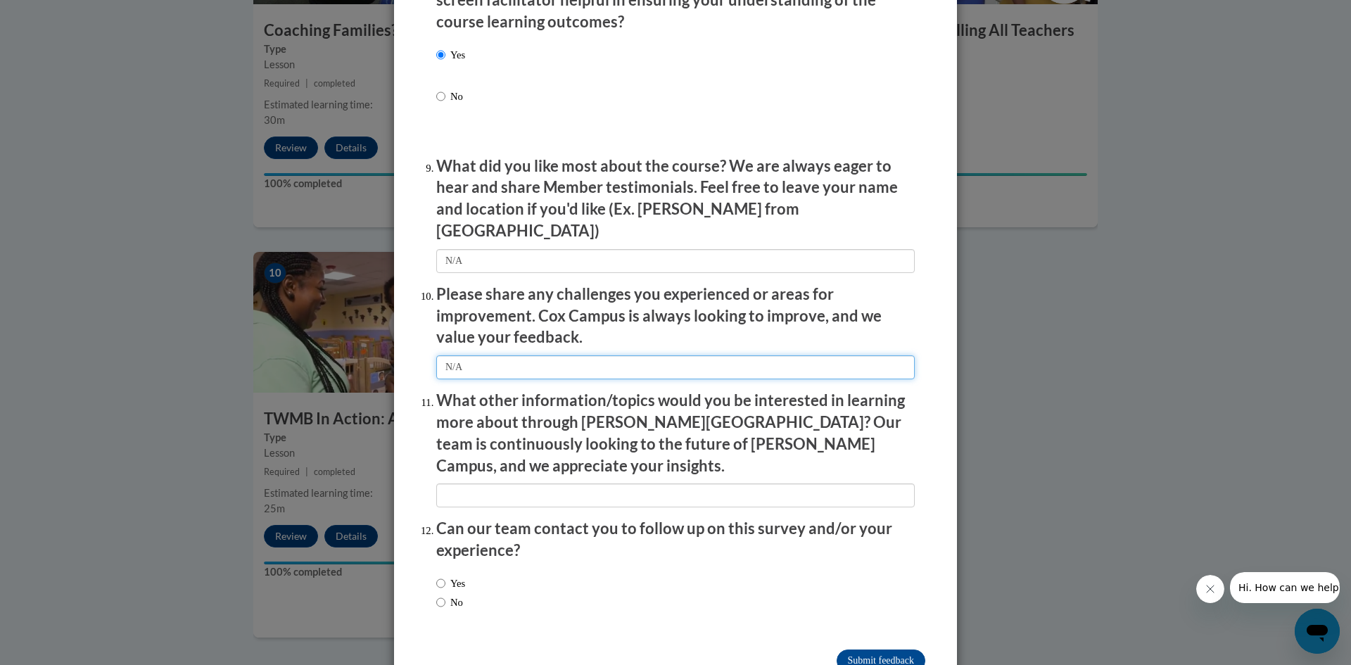
scroll to position [2258, 0]
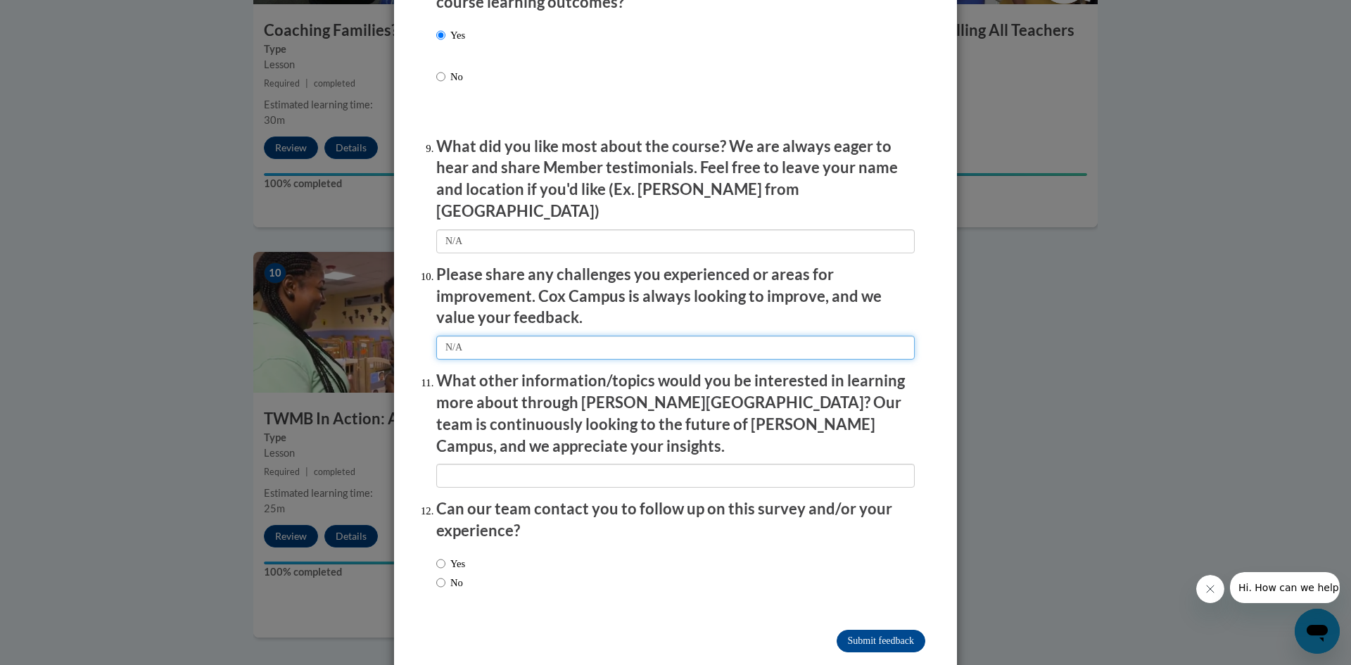
type input "N/A"
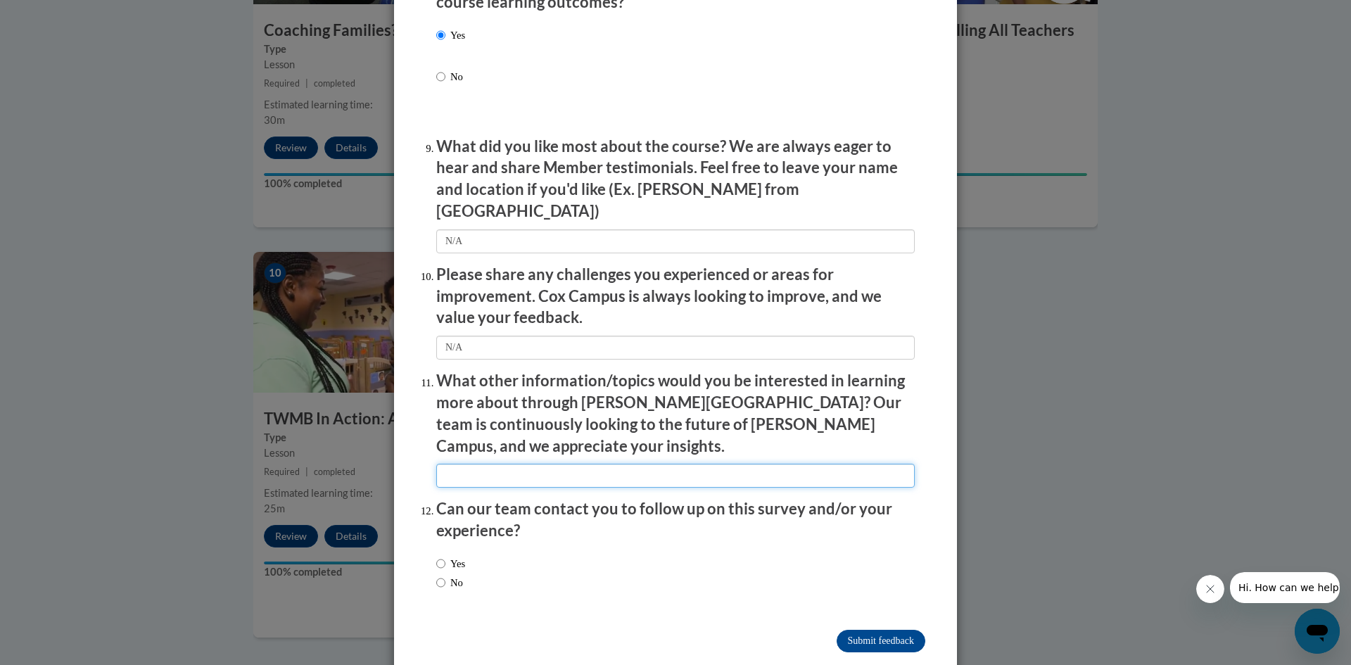
click at [457, 464] on input "textbox" at bounding box center [675, 476] width 478 height 24
type input "N/A"
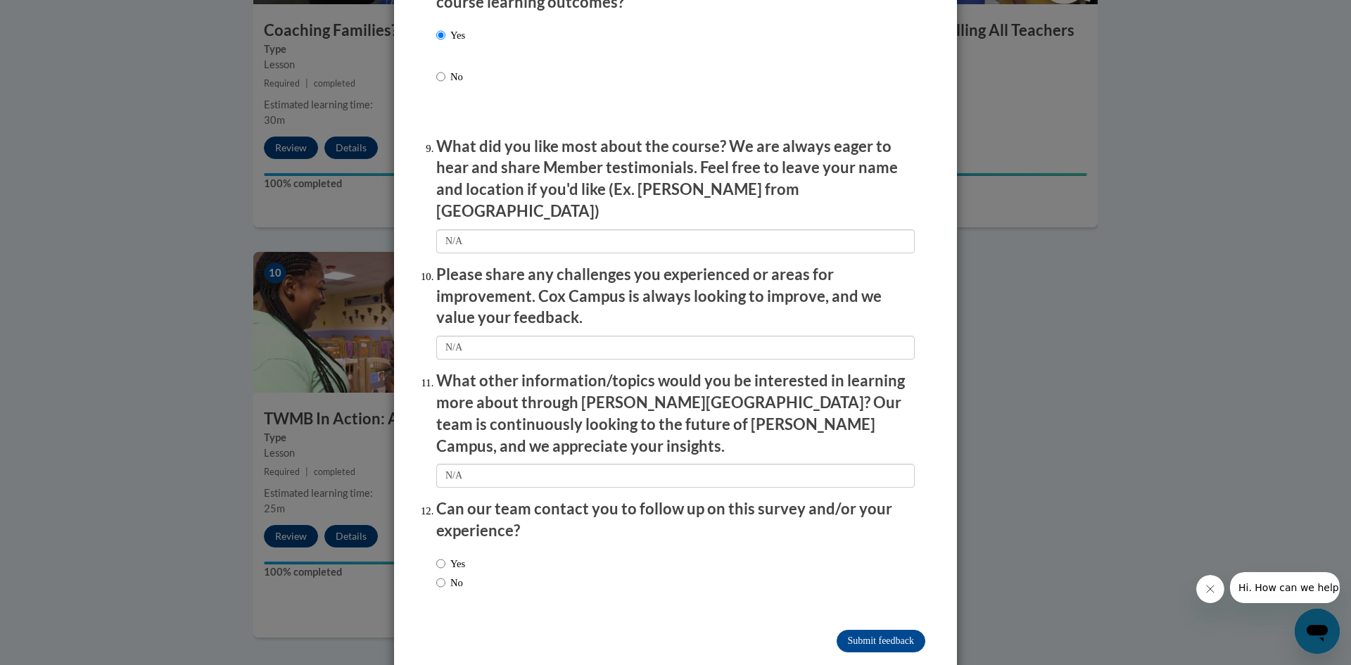
click at [443, 556] on label "Yes" at bounding box center [450, 563] width 29 height 15
click at [443, 556] on input "Yes" at bounding box center [440, 563] width 9 height 15
radio input "true"
click at [857, 630] on input "Submit feedback" at bounding box center [880, 641] width 89 height 23
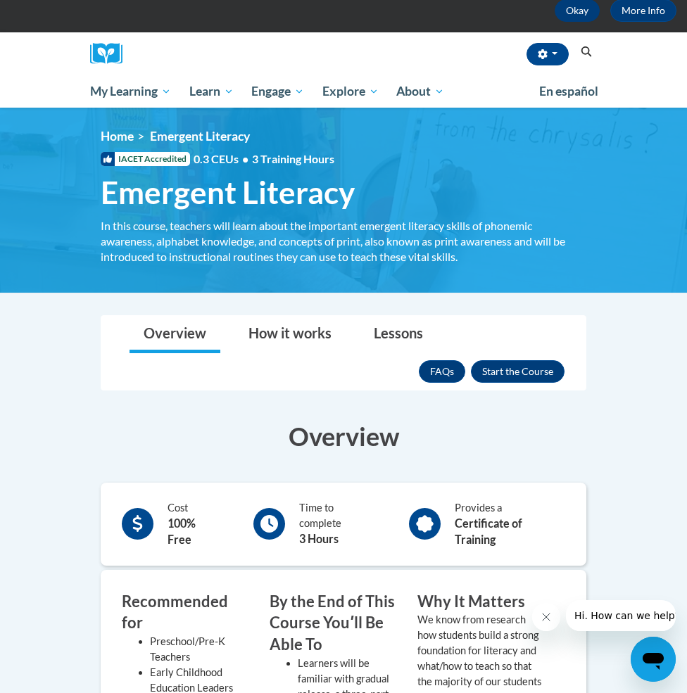
scroll to position [72, 0]
